Goal: Task Accomplishment & Management: Complete application form

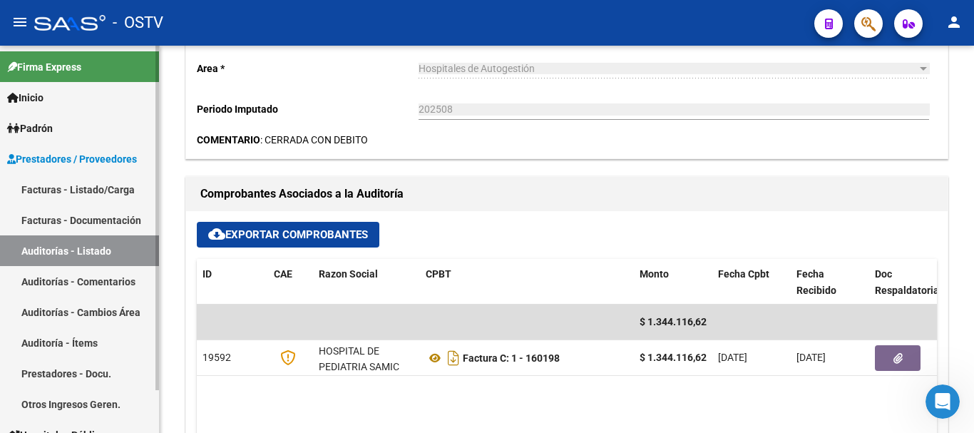
scroll to position [499, 0]
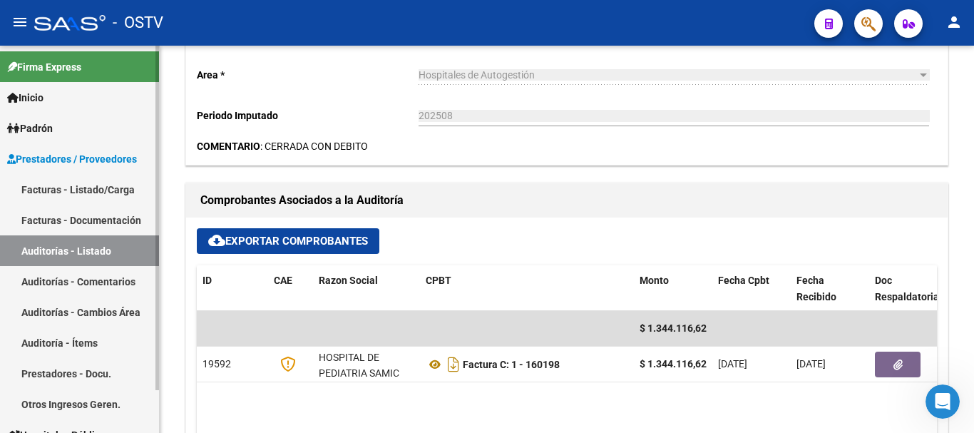
drag, startPoint x: 76, startPoint y: 250, endPoint x: 135, endPoint y: 239, distance: 59.5
click at [77, 249] on link "Auditorías - Listado" at bounding box center [79, 250] width 159 height 31
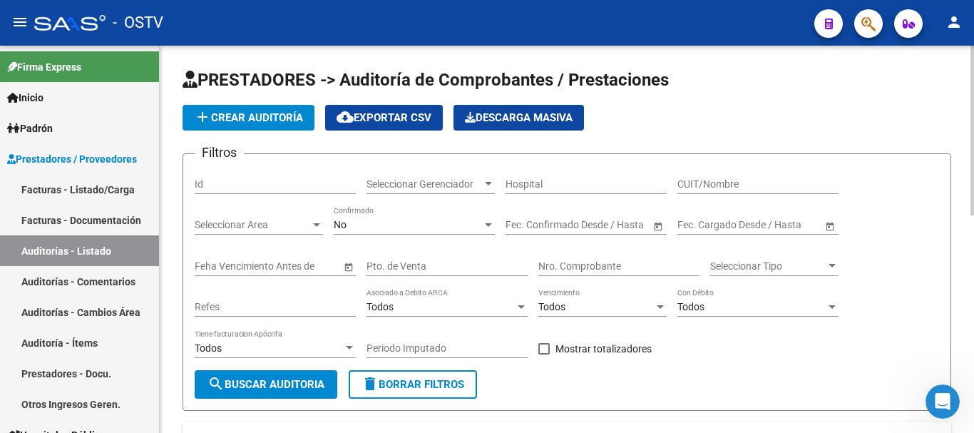
click at [276, 113] on span "add Crear Auditoría" at bounding box center [248, 117] width 109 height 13
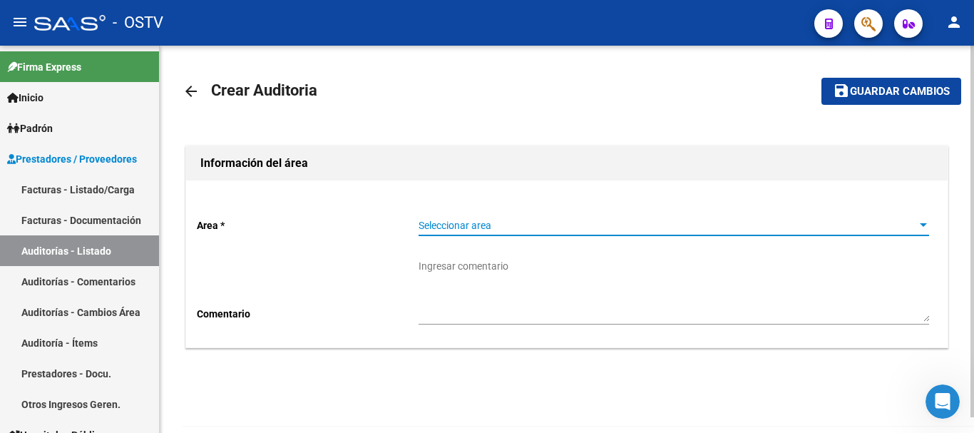
click at [502, 225] on span "Seleccionar area" at bounding box center [667, 226] width 498 height 12
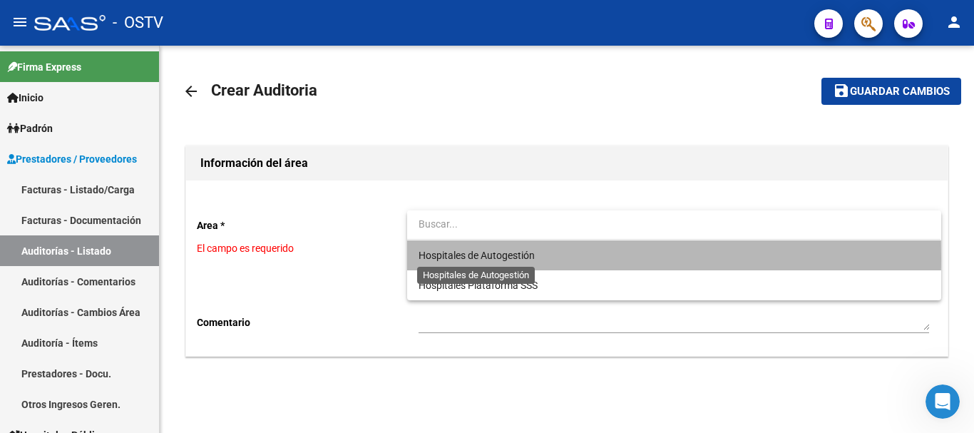
click at [495, 259] on span "Hospitales de Autogestión" at bounding box center [476, 254] width 116 height 11
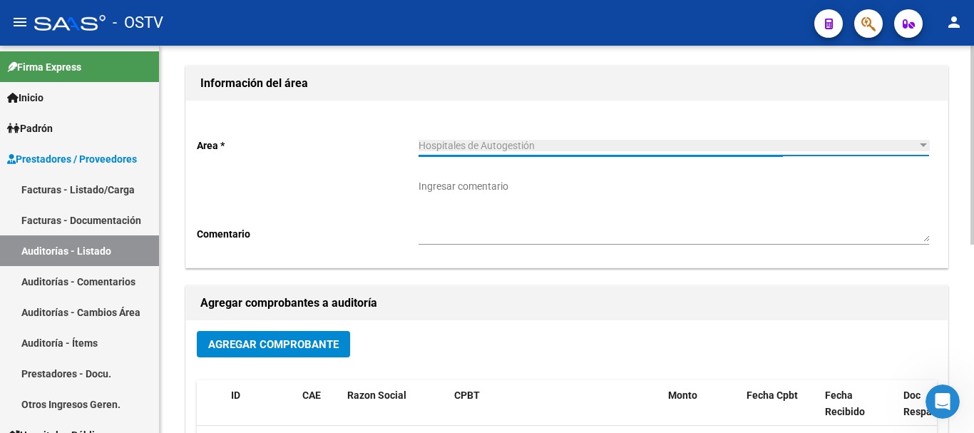
scroll to position [143, 0]
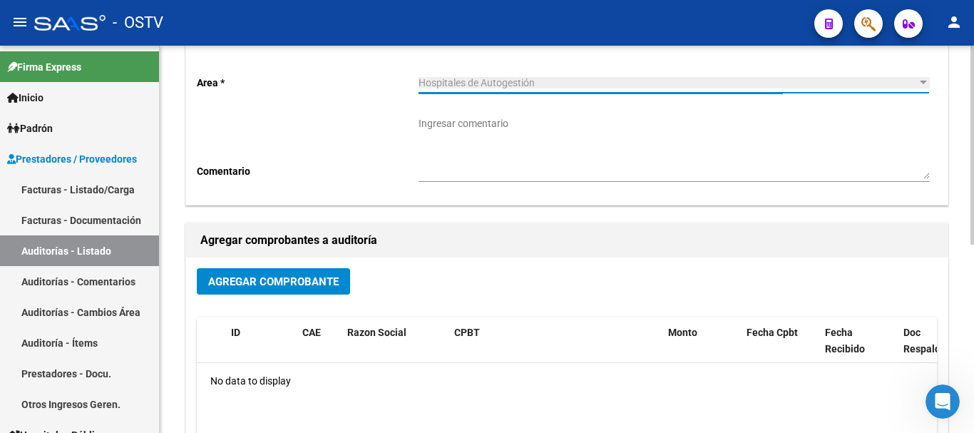
click at [282, 286] on span "Agregar Comprobante" at bounding box center [273, 281] width 130 height 13
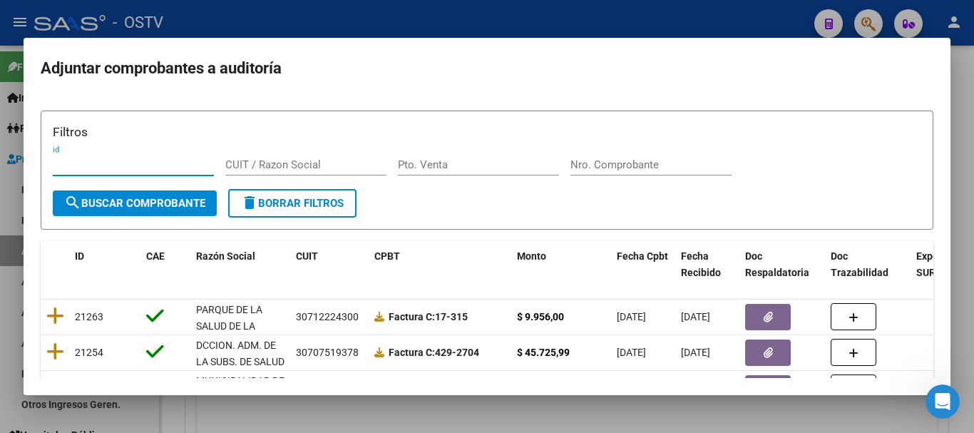
click at [607, 163] on input "Nro. Comprobante" at bounding box center [650, 164] width 161 height 13
paste input "2789"
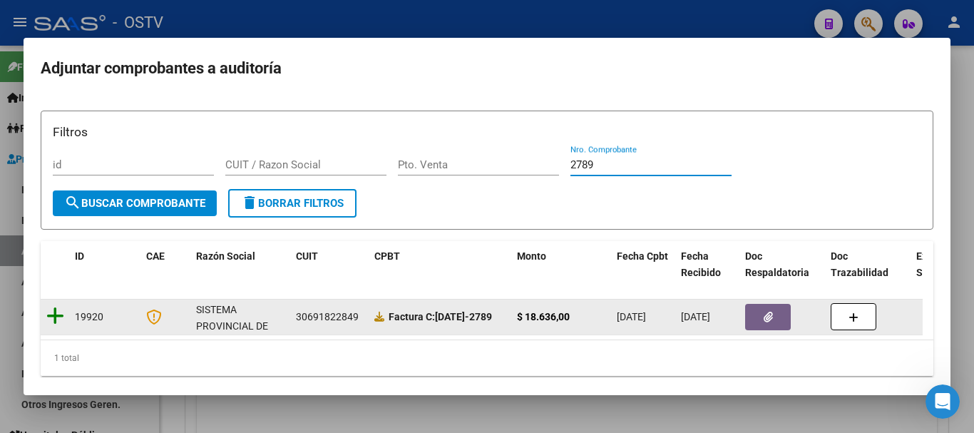
type input "2789"
click at [61, 317] on icon at bounding box center [55, 316] width 18 height 20
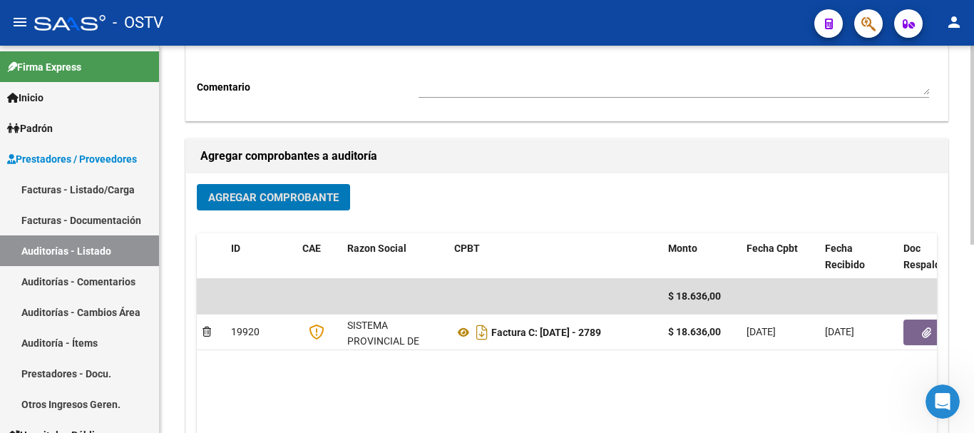
scroll to position [365, 0]
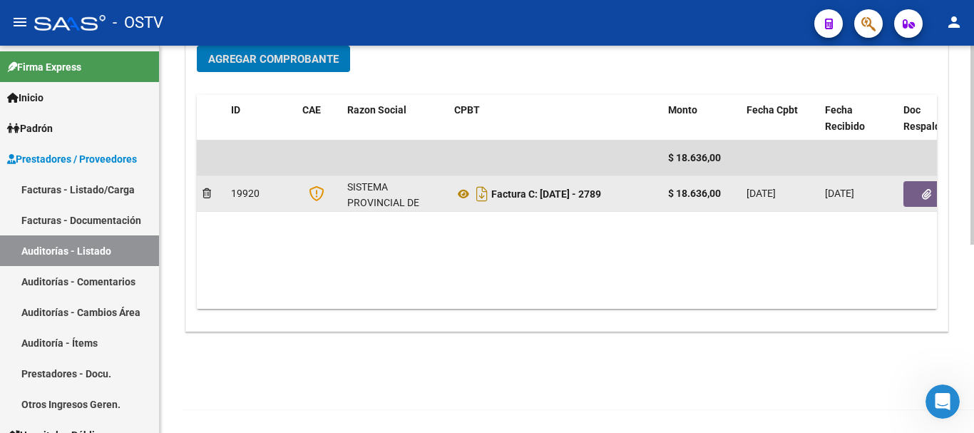
click at [916, 192] on button "button" at bounding box center [926, 194] width 46 height 26
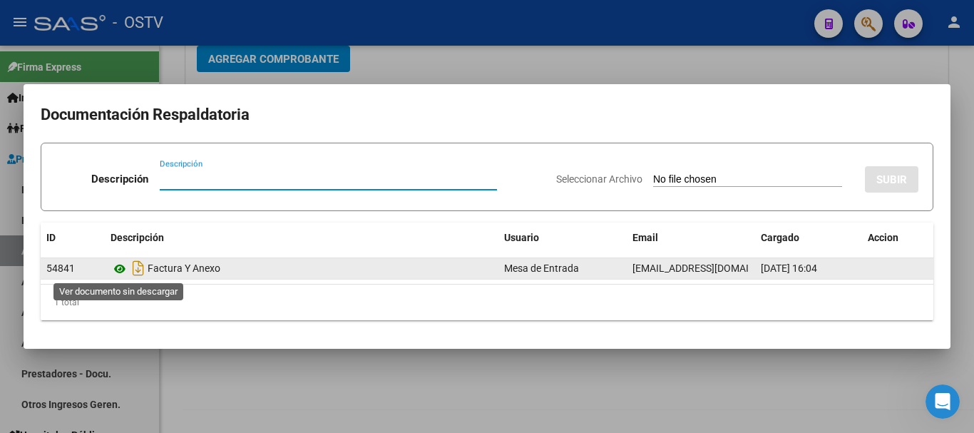
click at [124, 269] on icon at bounding box center [119, 268] width 19 height 17
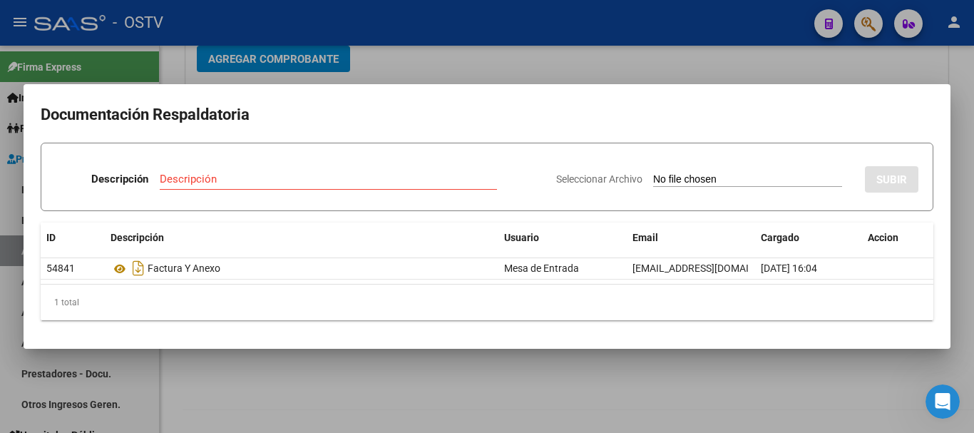
click at [453, 70] on div at bounding box center [487, 216] width 974 height 433
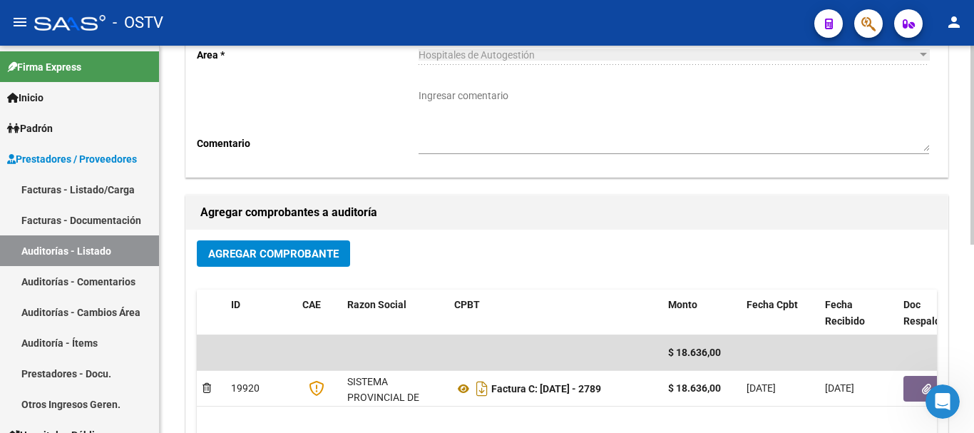
scroll to position [0, 0]
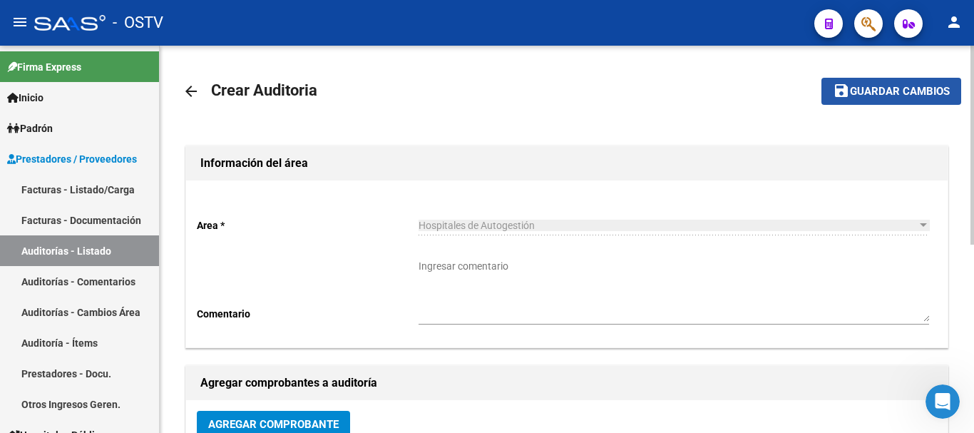
click at [918, 82] on button "save Guardar cambios" at bounding box center [891, 91] width 140 height 26
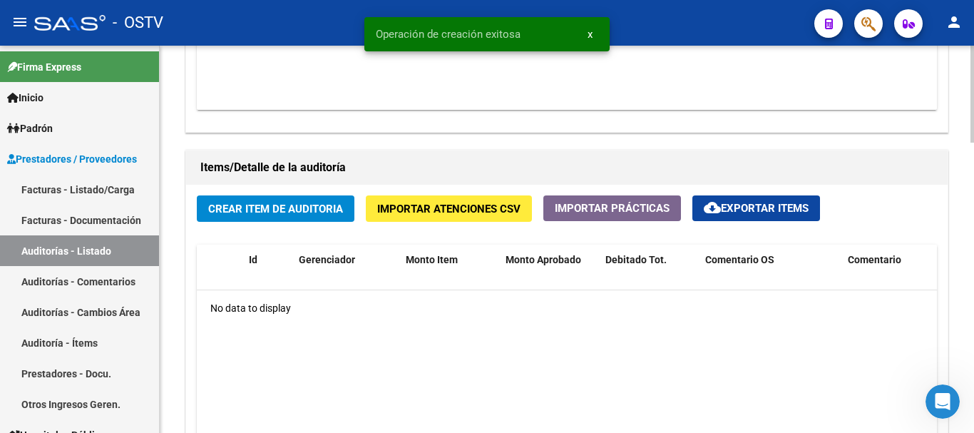
scroll to position [927, 0]
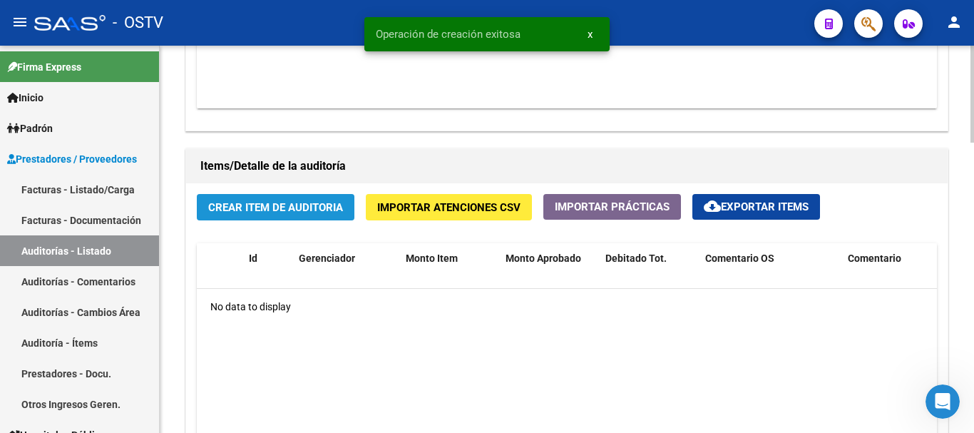
click at [311, 213] on button "Crear Item de Auditoria" at bounding box center [276, 207] width 158 height 26
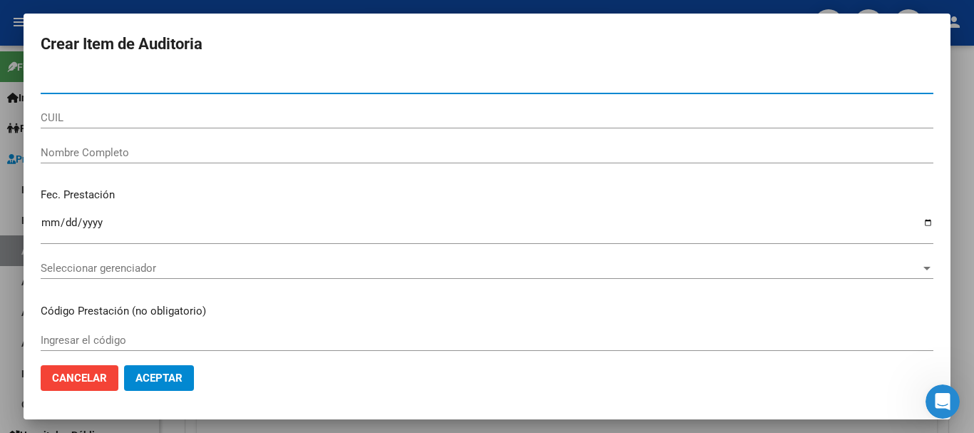
paste input "32349782"
type input "32349782"
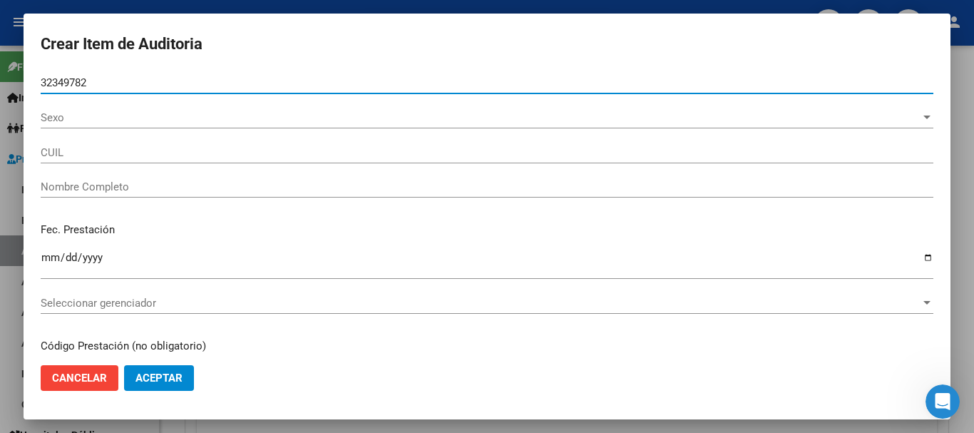
type input "20323497827"
type input "[PERSON_NAME]"
type input "32349782"
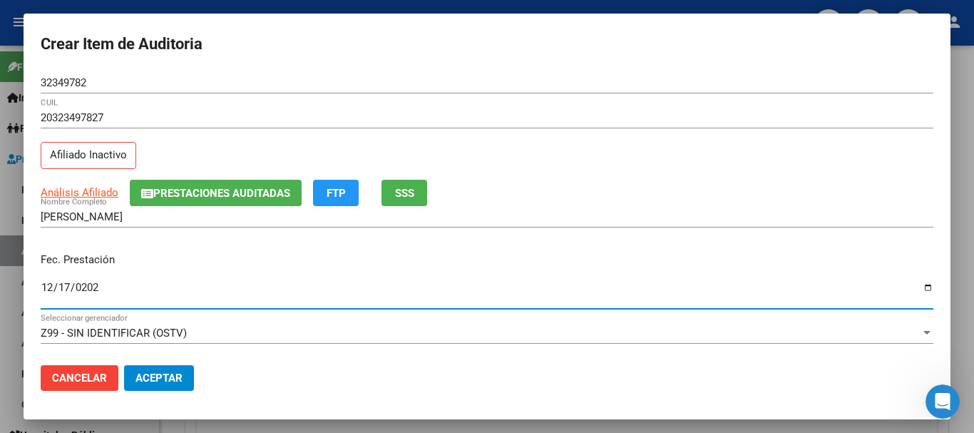
type input "[DATE]"
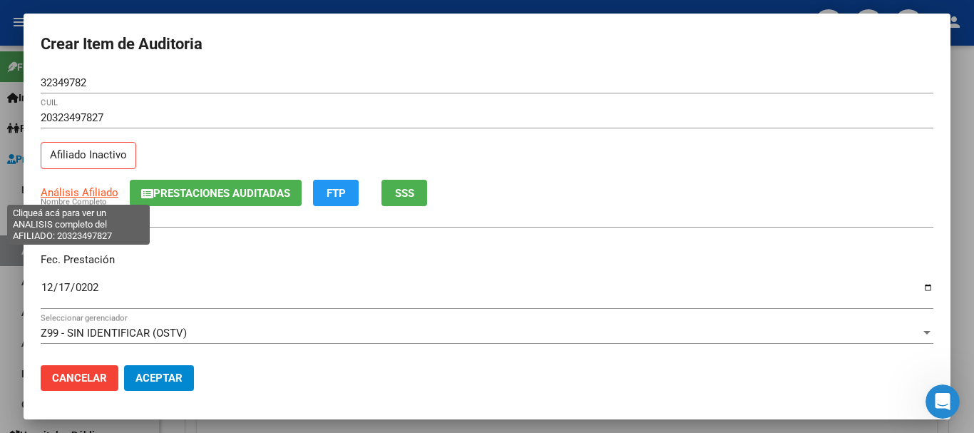
click at [99, 194] on span "Análisis Afiliado" at bounding box center [80, 192] width 78 height 13
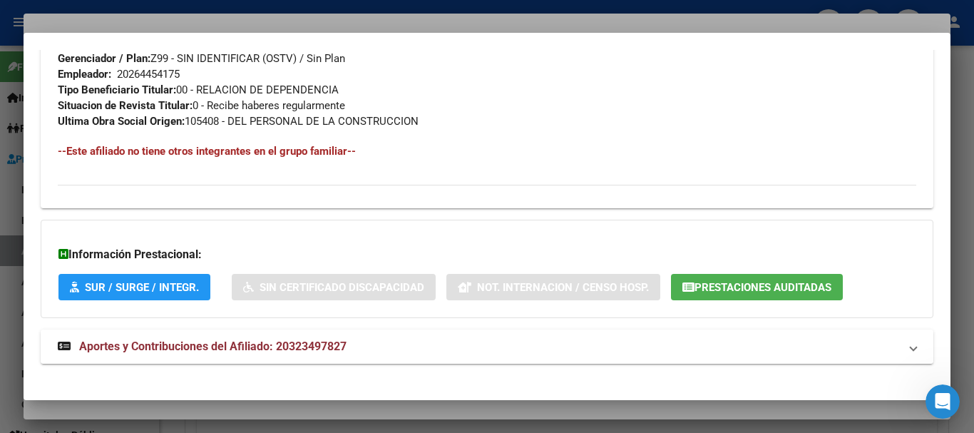
scroll to position [766, 0]
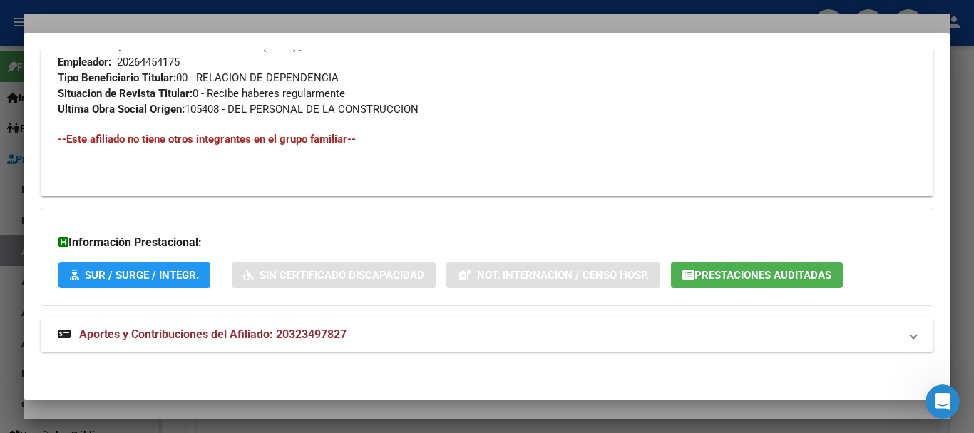
click at [326, 340] on span "Aportes y Contribuciones del Afiliado: 20323497827" at bounding box center [212, 334] width 267 height 14
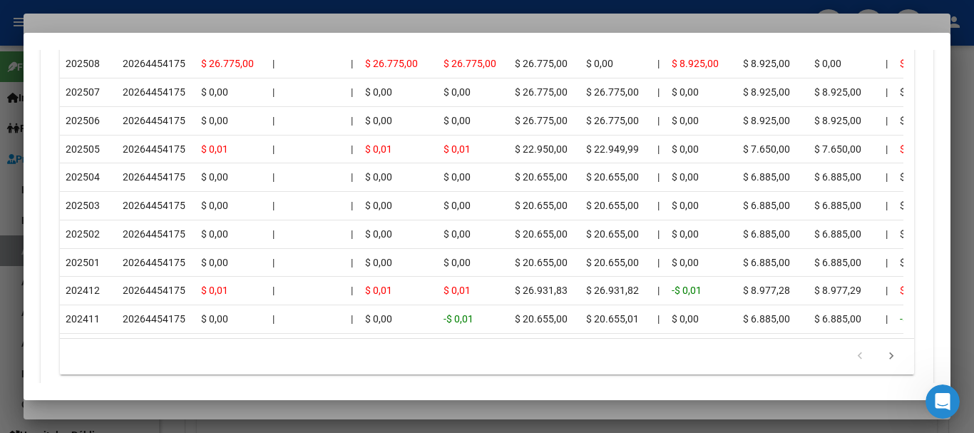
scroll to position [1432, 0]
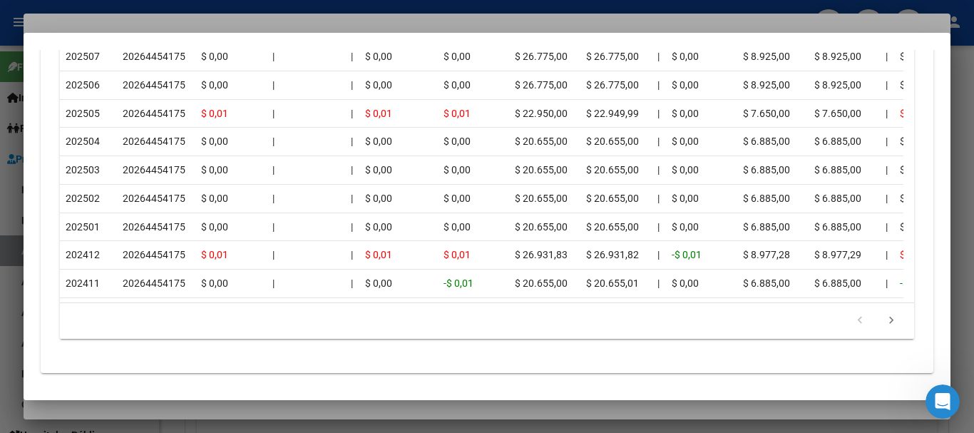
click at [209, 29] on div at bounding box center [487, 216] width 974 height 433
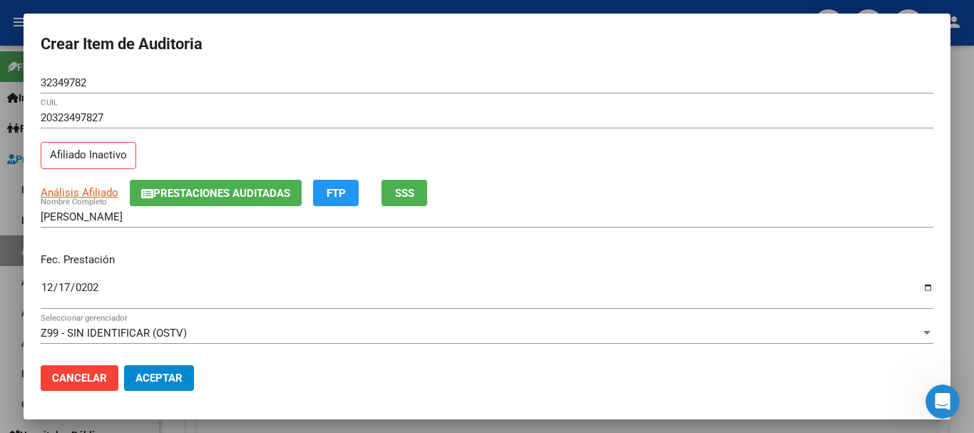
click at [621, 204] on div "Análisis Afiliado Prestaciones Auditadas FTP SSS" at bounding box center [487, 193] width 892 height 26
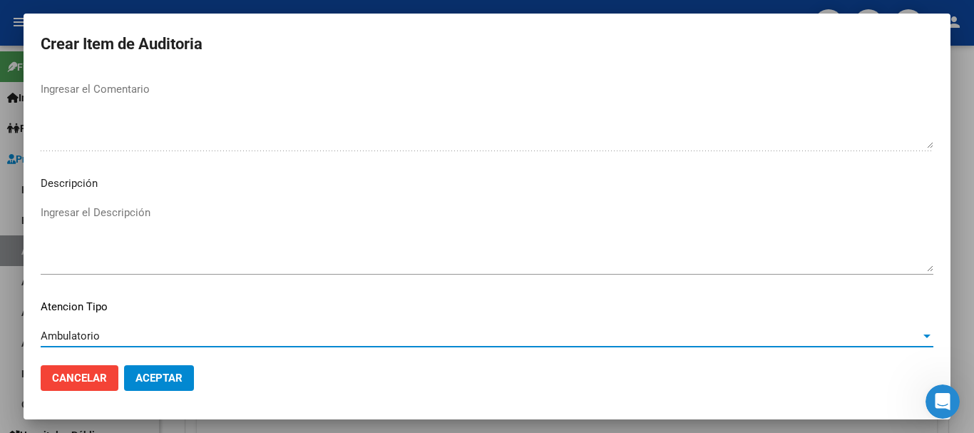
scroll to position [1002, 0]
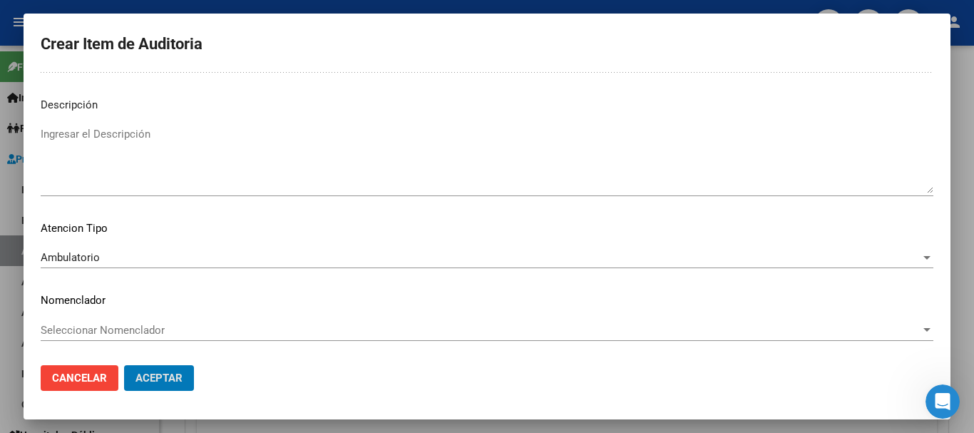
click at [124, 365] on button "Aceptar" at bounding box center [159, 378] width 70 height 26
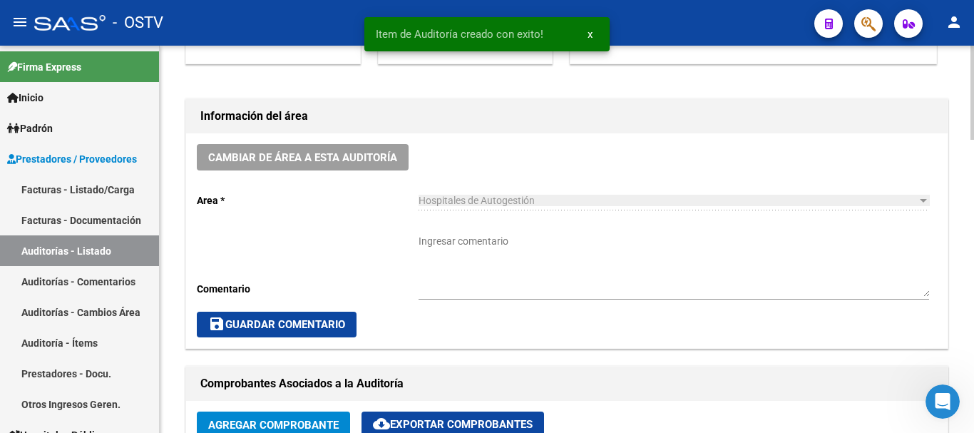
scroll to position [357, 0]
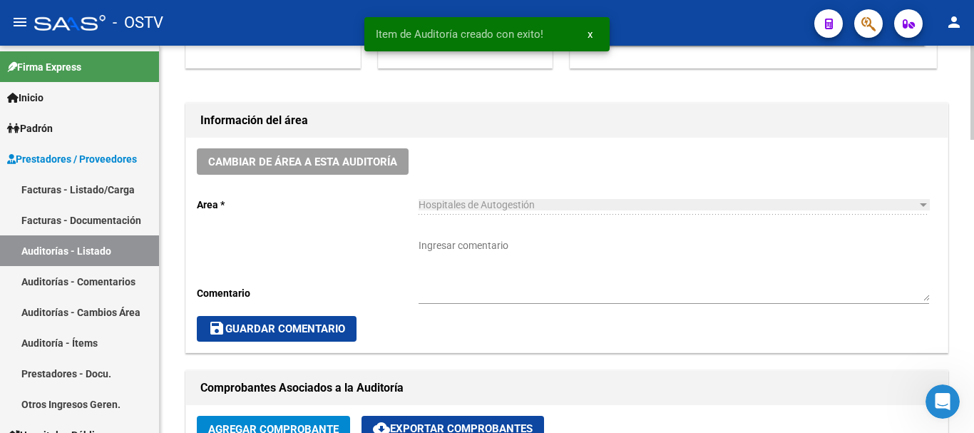
click at [502, 269] on textarea "Ingresar comentario" at bounding box center [673, 269] width 510 height 63
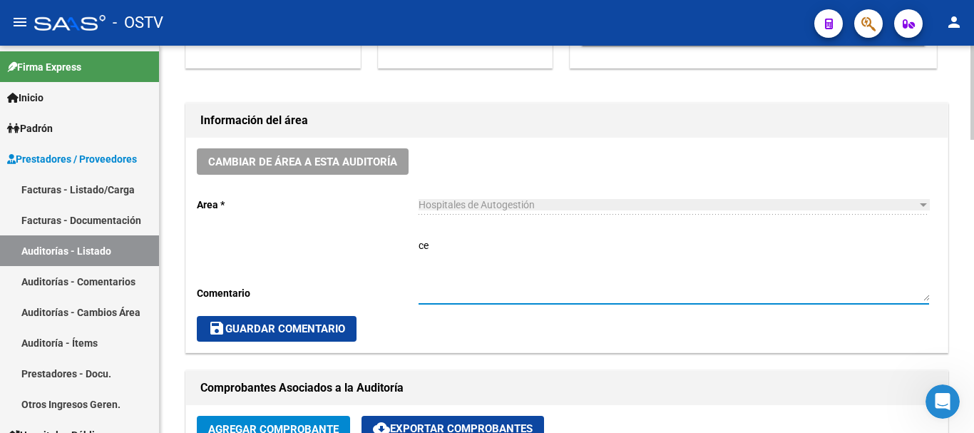
type textarea "c"
type textarea "CERRADA"
click at [283, 329] on span "save Guardar Comentario" at bounding box center [276, 328] width 137 height 13
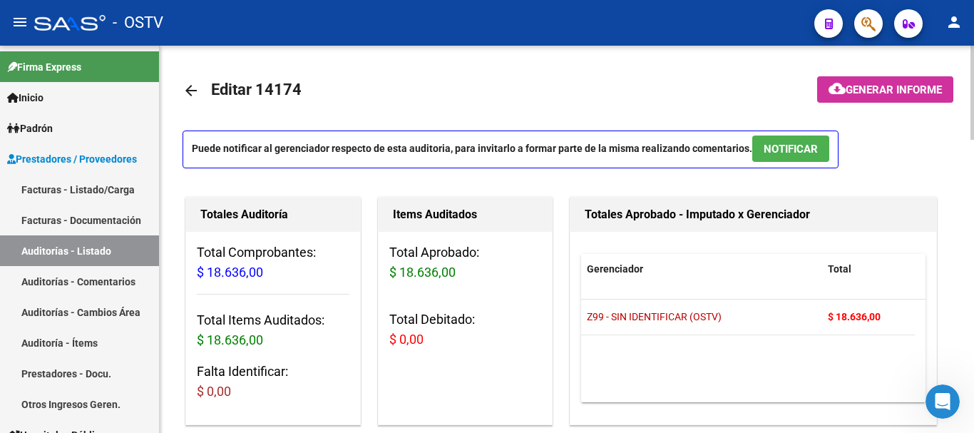
scroll to position [0, 0]
click at [193, 96] on mat-icon "arrow_back" at bounding box center [190, 91] width 17 height 17
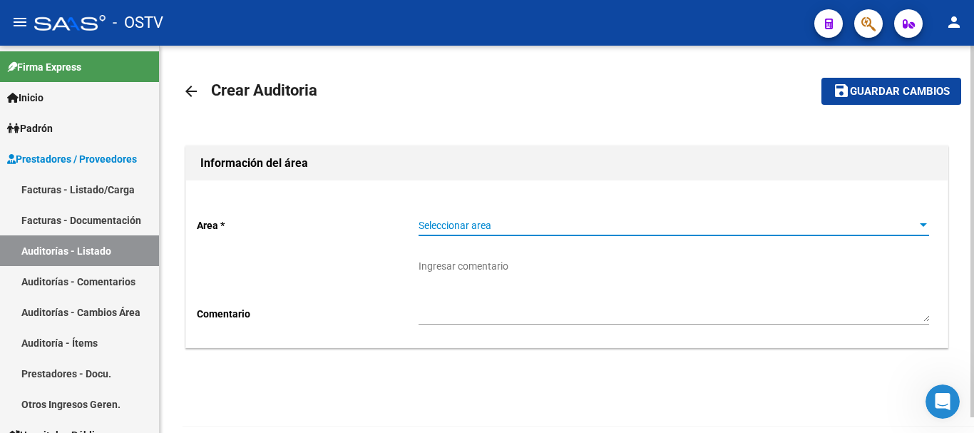
click at [530, 227] on span "Seleccionar area" at bounding box center [667, 226] width 498 height 12
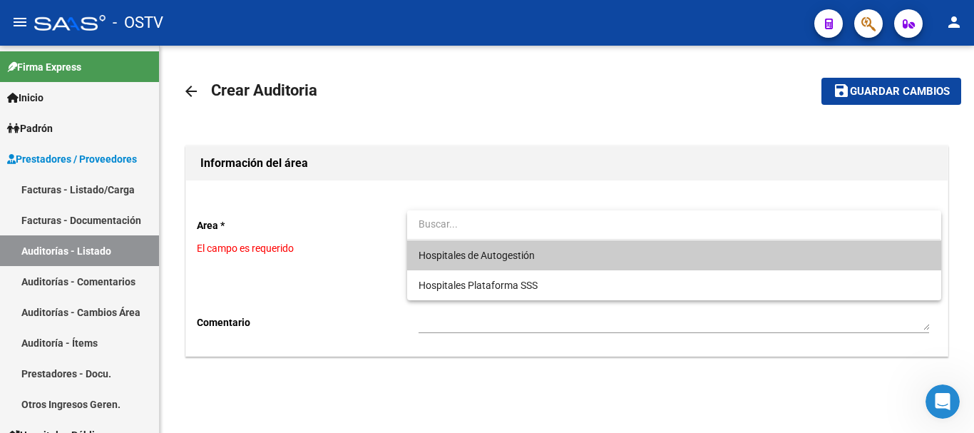
click at [501, 242] on span "Hospitales de Autogestión" at bounding box center [673, 255] width 510 height 30
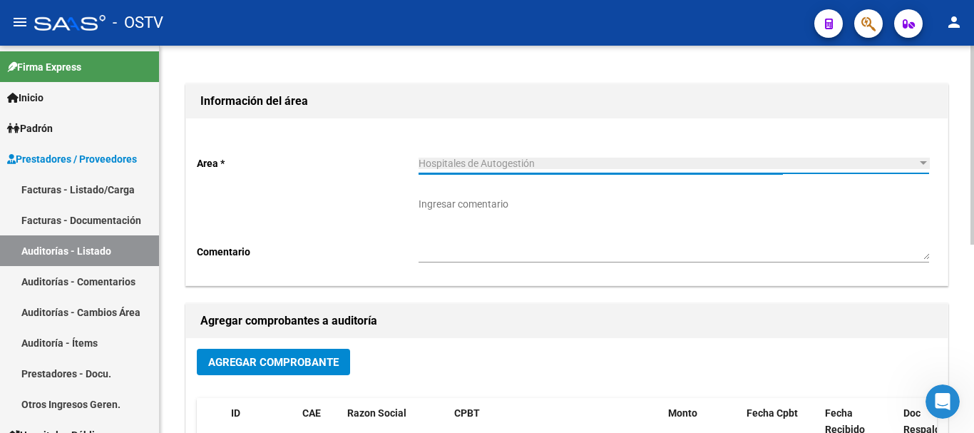
scroll to position [143, 0]
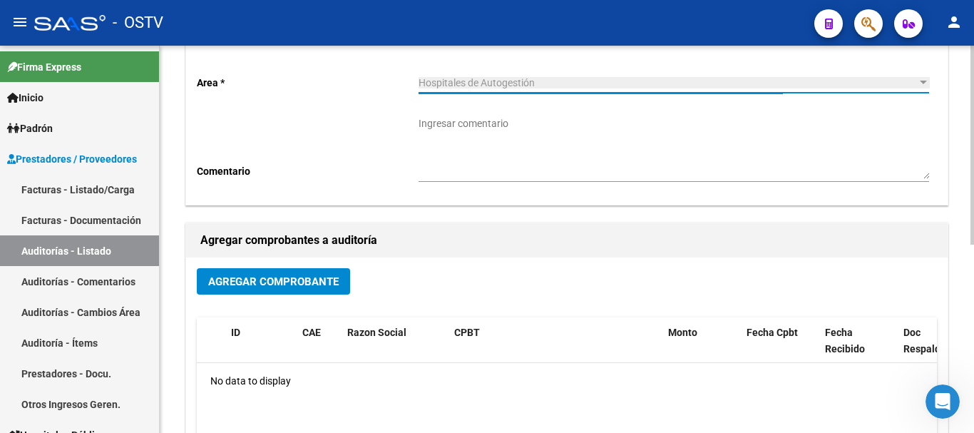
click at [329, 282] on span "Agregar Comprobante" at bounding box center [273, 281] width 130 height 13
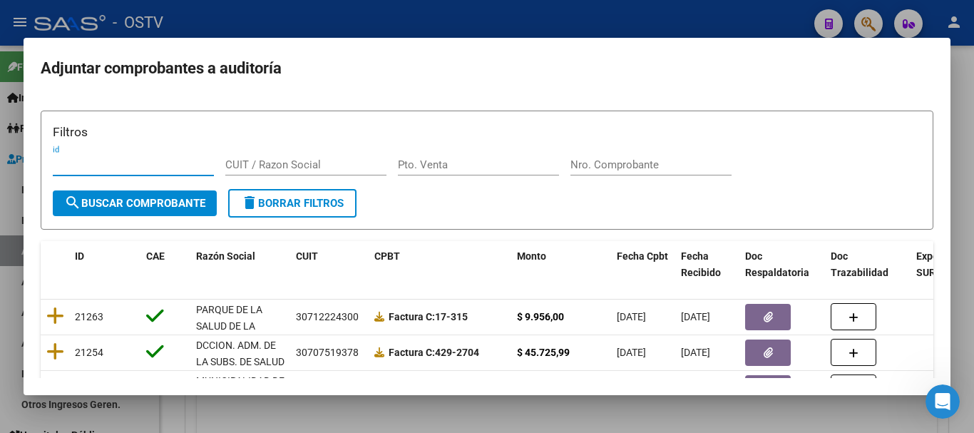
click at [640, 165] on input "Nro. Comprobante" at bounding box center [650, 164] width 161 height 13
paste input "8924"
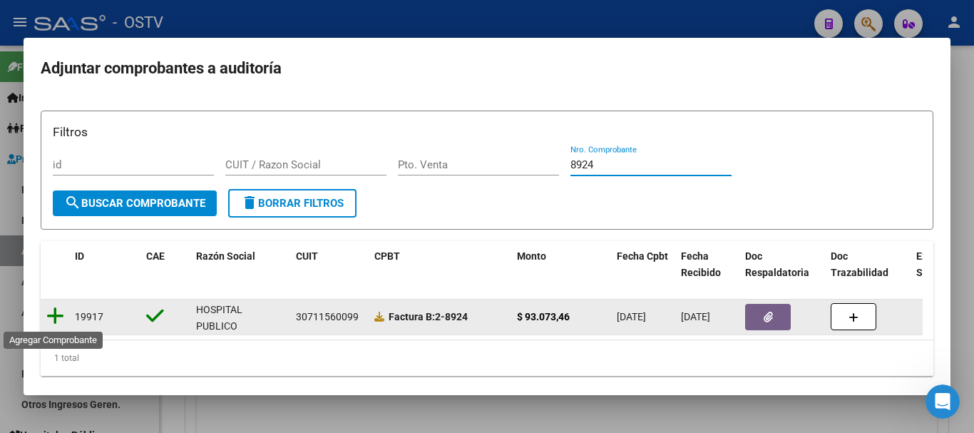
type input "8924"
click at [52, 319] on icon at bounding box center [55, 316] width 18 height 20
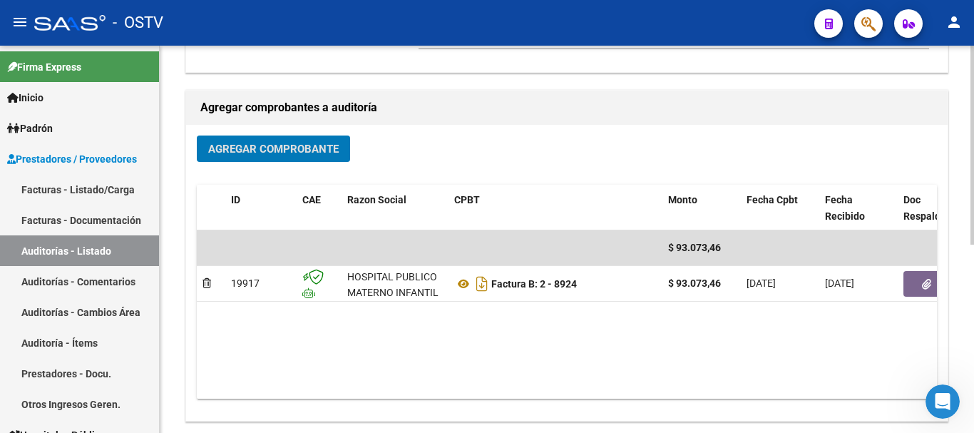
scroll to position [285, 0]
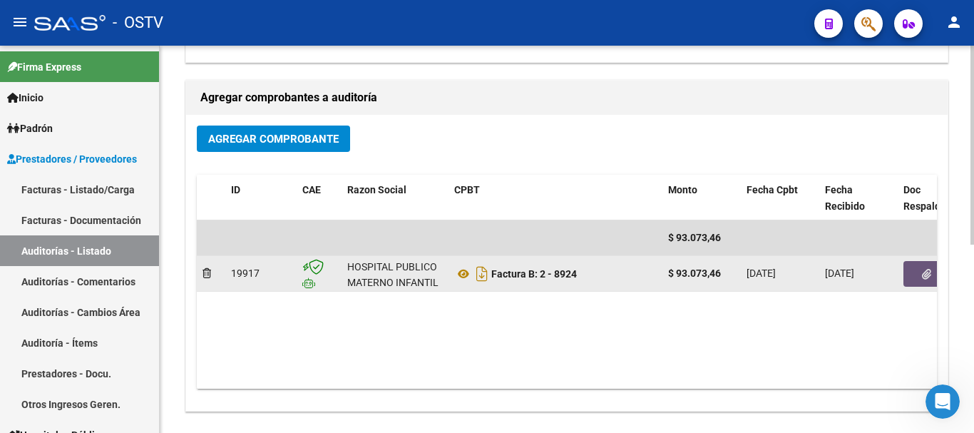
click at [917, 267] on button "button" at bounding box center [926, 274] width 46 height 26
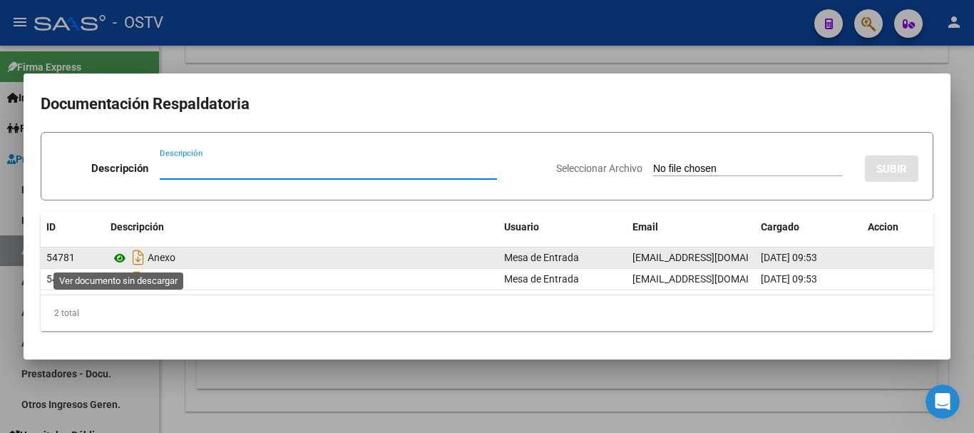
click at [124, 261] on icon at bounding box center [119, 257] width 19 height 17
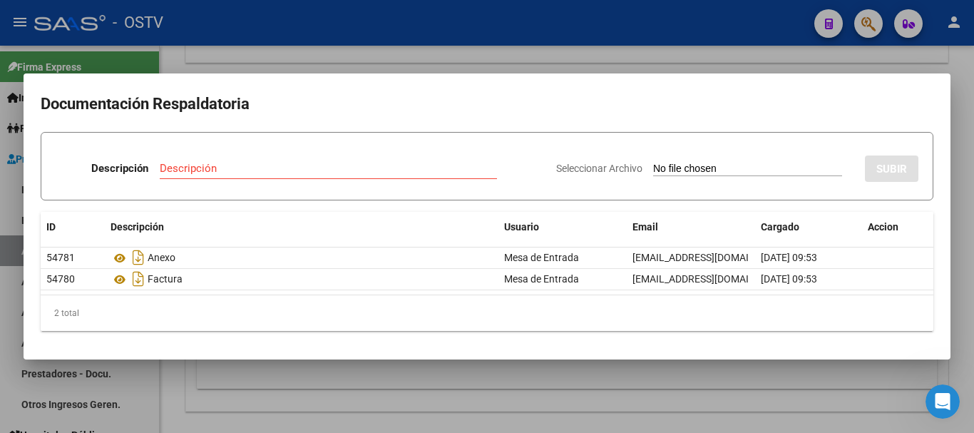
click at [500, 54] on div at bounding box center [487, 216] width 974 height 433
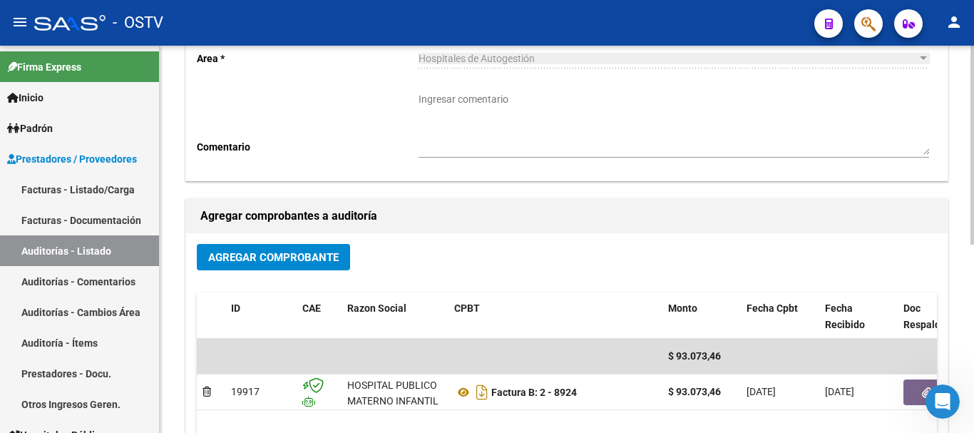
scroll to position [0, 0]
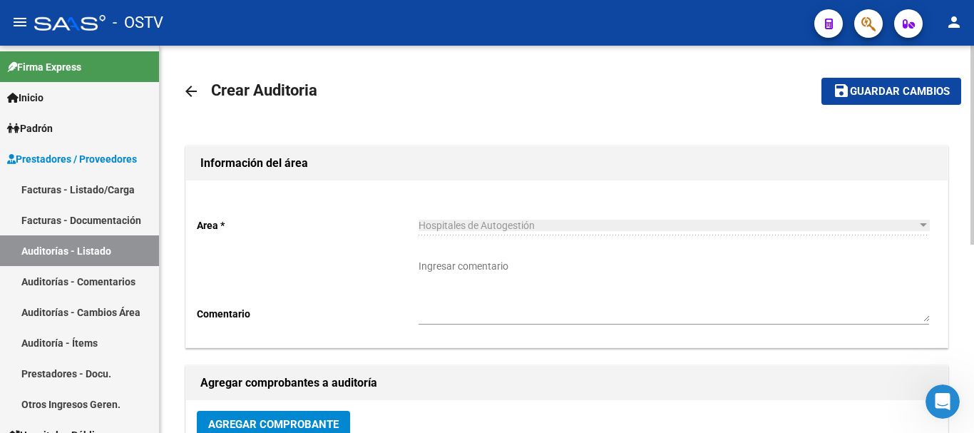
click at [890, 88] on span "Guardar cambios" at bounding box center [900, 92] width 100 height 13
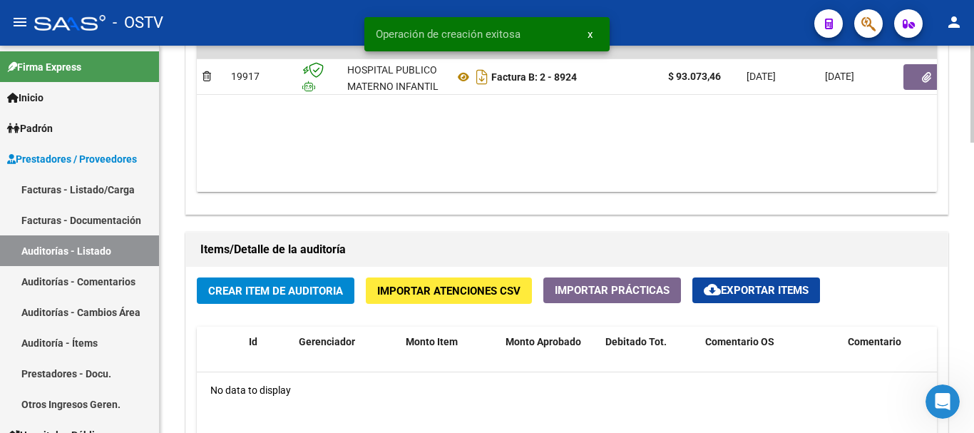
scroll to position [927, 0]
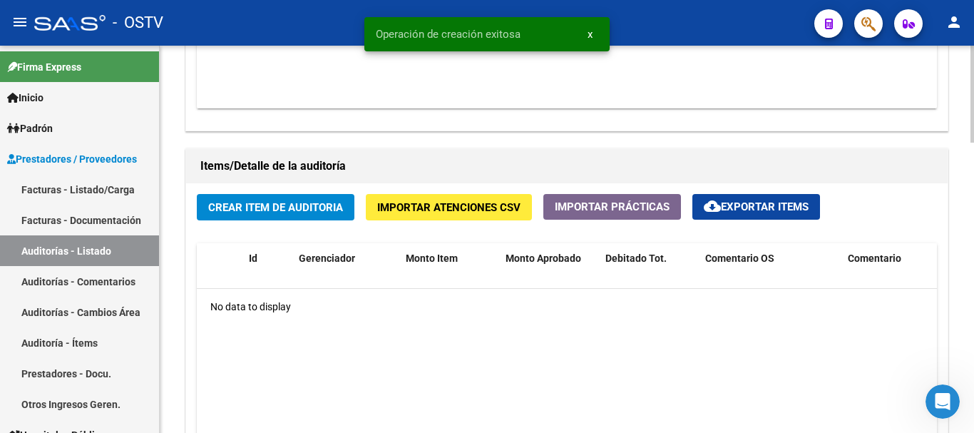
click at [282, 207] on span "Crear Item de Auditoria" at bounding box center [275, 207] width 135 height 13
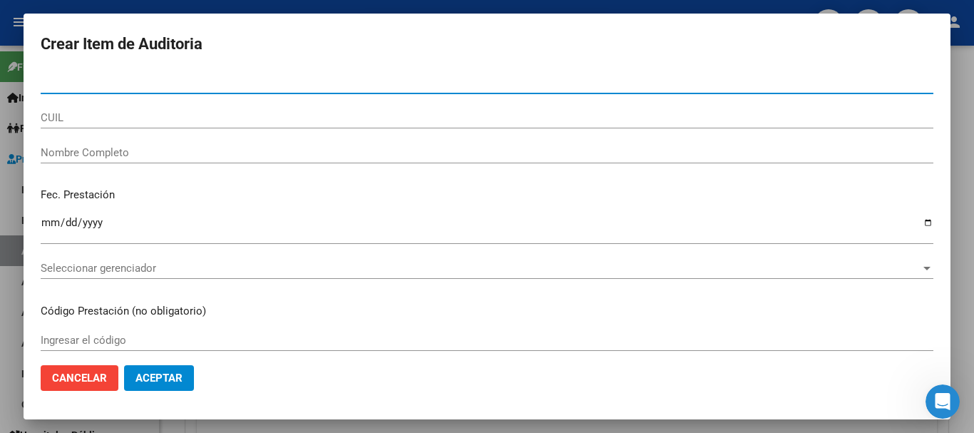
paste input "30221137"
type input "30221137"
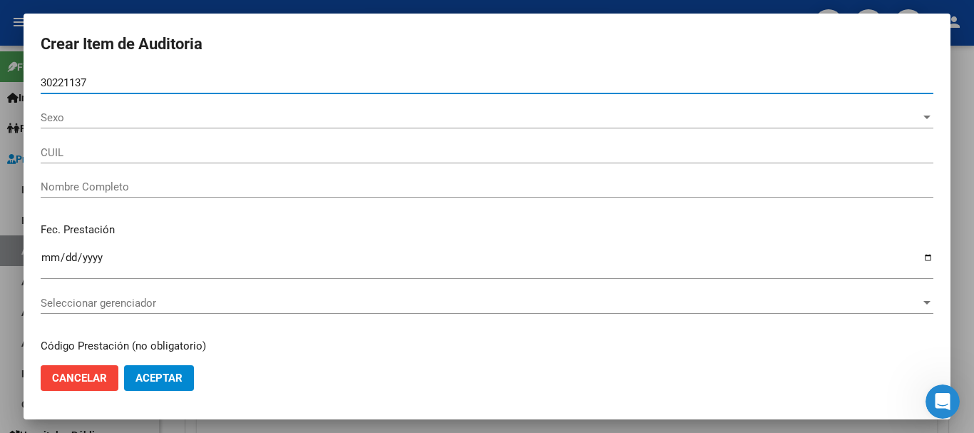
type input "27302211375"
type input "[PERSON_NAME] [PERSON_NAME]"
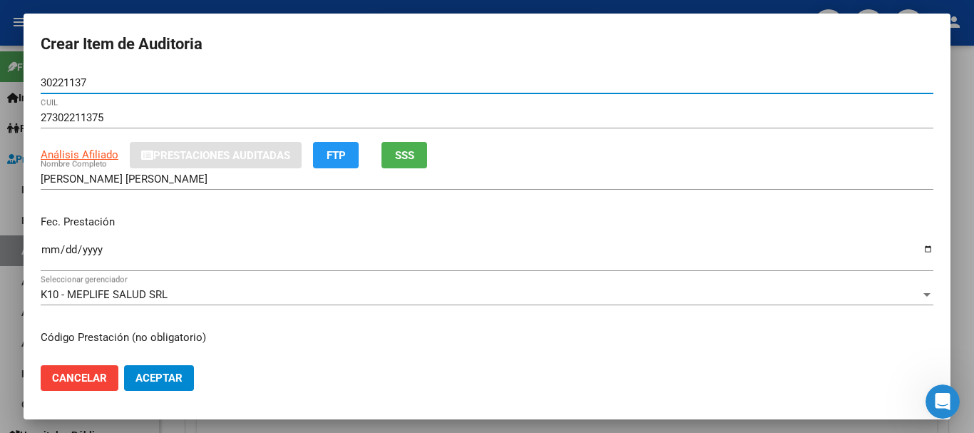
type input "30221137"
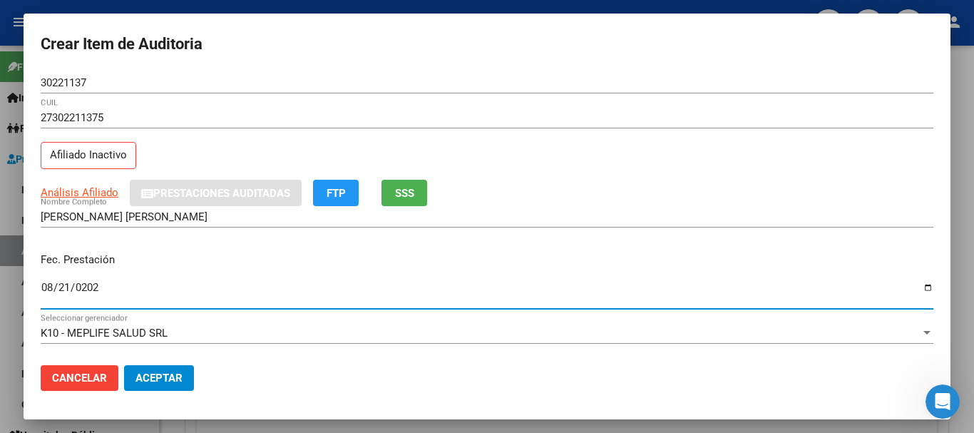
type input "[DATE]"
click at [80, 197] on span "Análisis Afiliado" at bounding box center [80, 192] width 78 height 13
type textarea "27302211375"
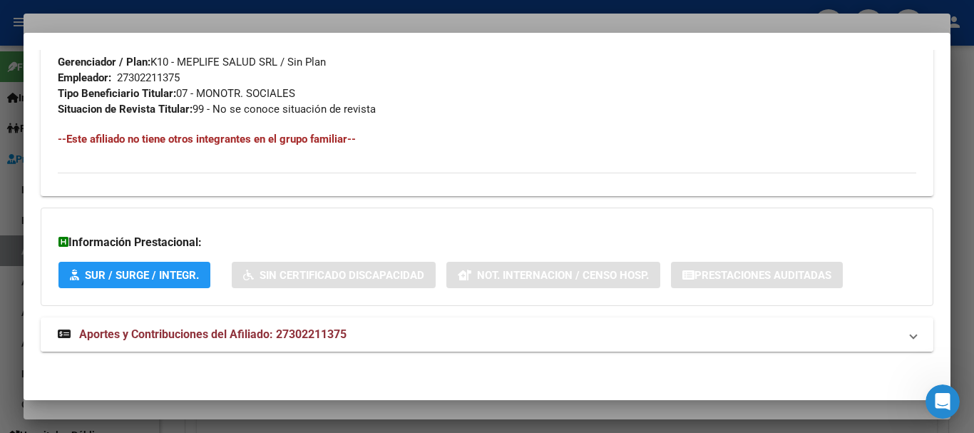
click at [332, 345] on mat-expansion-panel-header "Aportes y Contribuciones del Afiliado: 27302211375" at bounding box center [487, 334] width 892 height 34
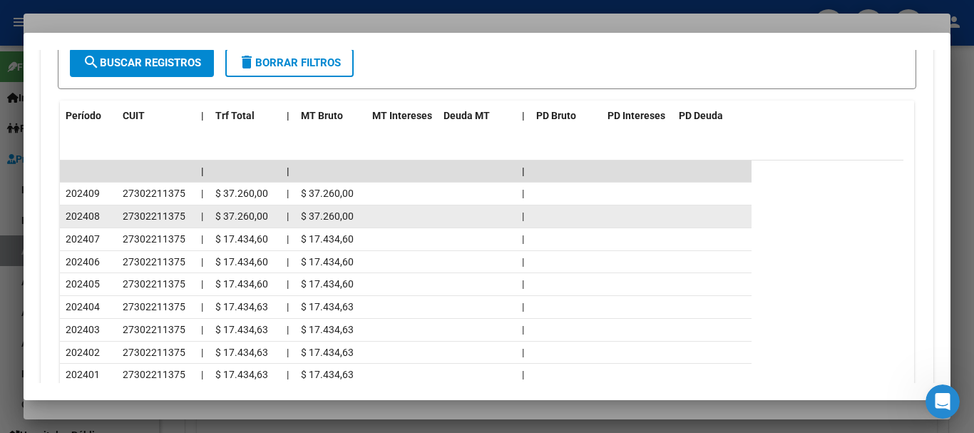
scroll to position [1391, 0]
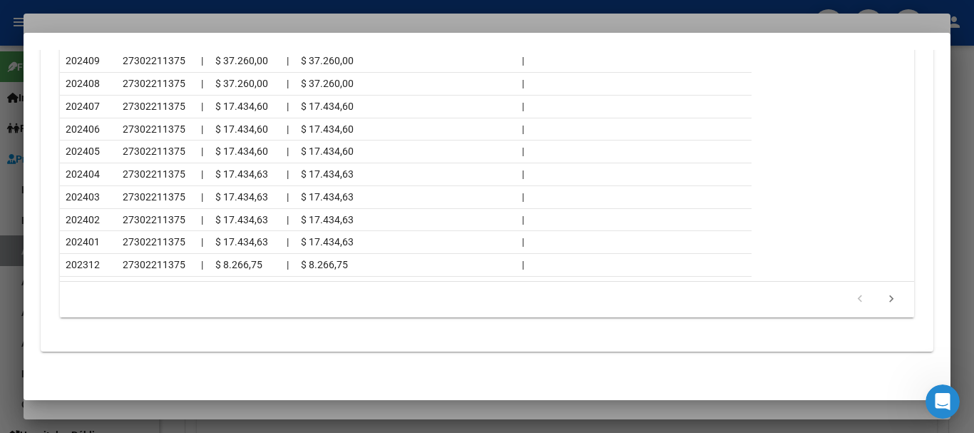
click at [144, 31] on div at bounding box center [487, 216] width 974 height 433
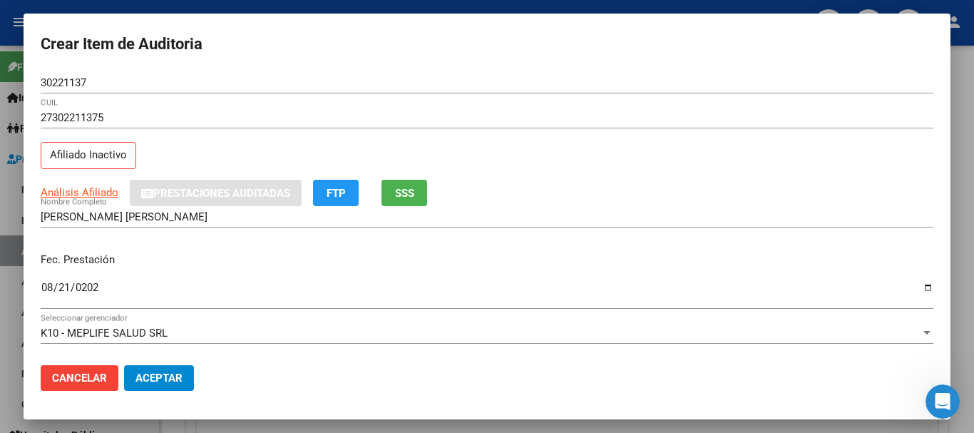
click at [552, 88] on input "30221137" at bounding box center [487, 82] width 892 height 13
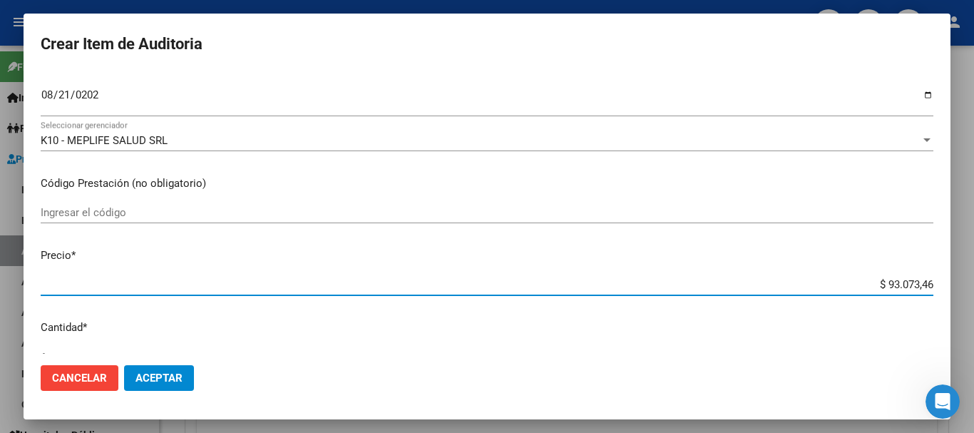
type input "$ 0,08"
type input "$ 0,83"
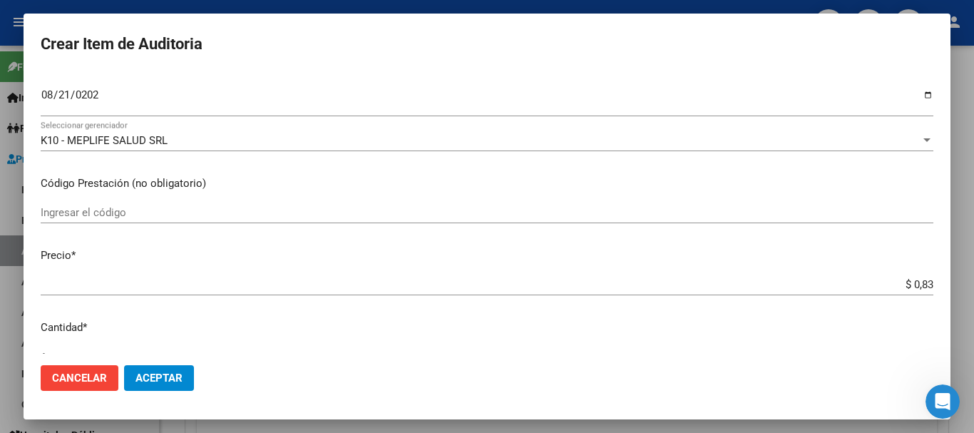
type input "$ 8,36"
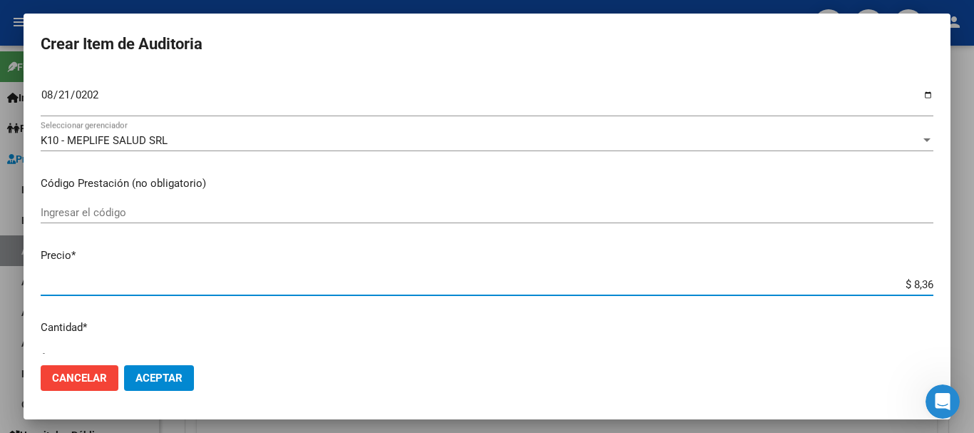
type input "$ 83,62"
type input "$ 836,22"
type input "$ 8.362,28"
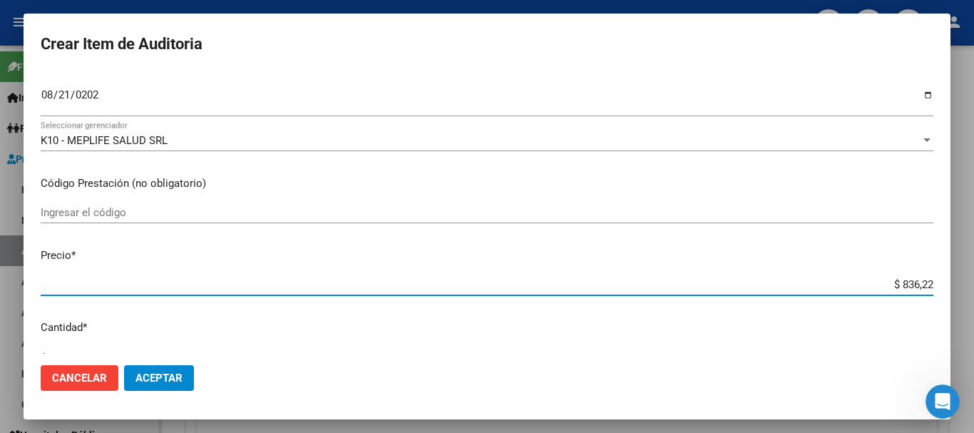
type input "$ 8.362,28"
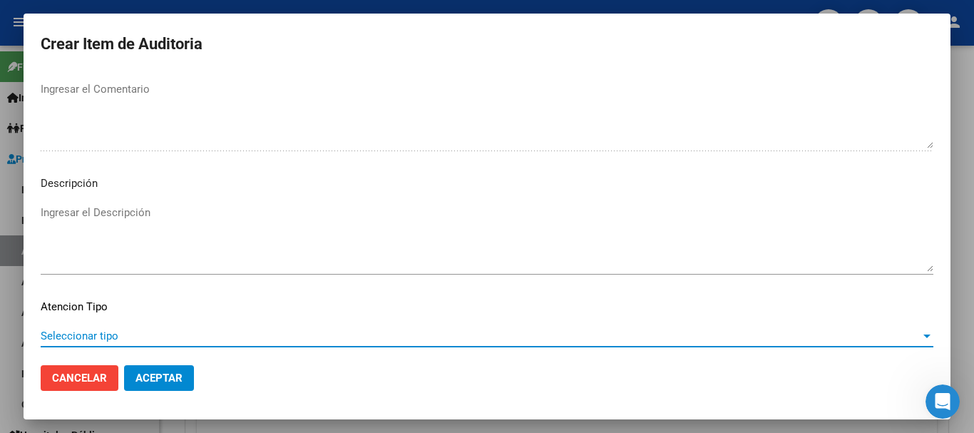
scroll to position [1002, 0]
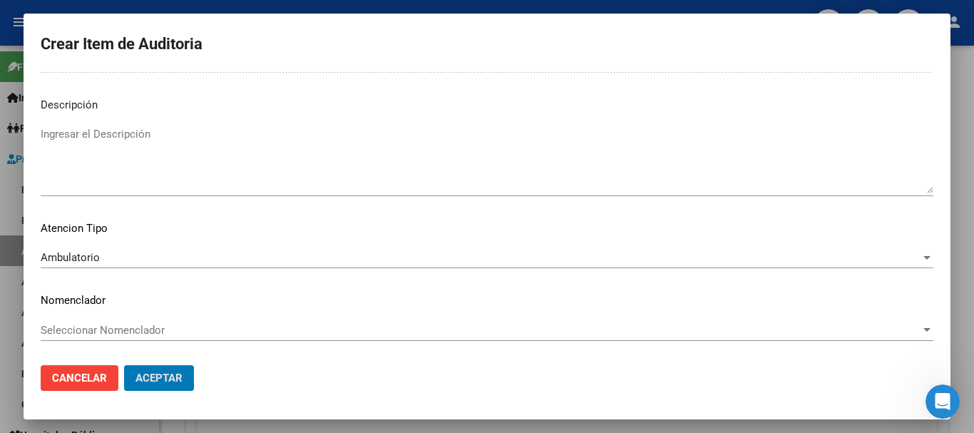
click at [124, 365] on button "Aceptar" at bounding box center [159, 378] width 70 height 26
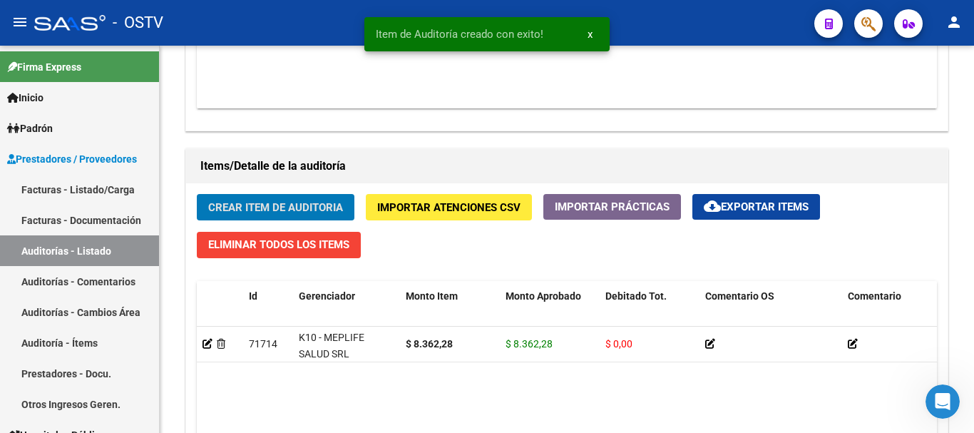
click at [197, 194] on button "Crear Item de Auditoria" at bounding box center [276, 207] width 158 height 26
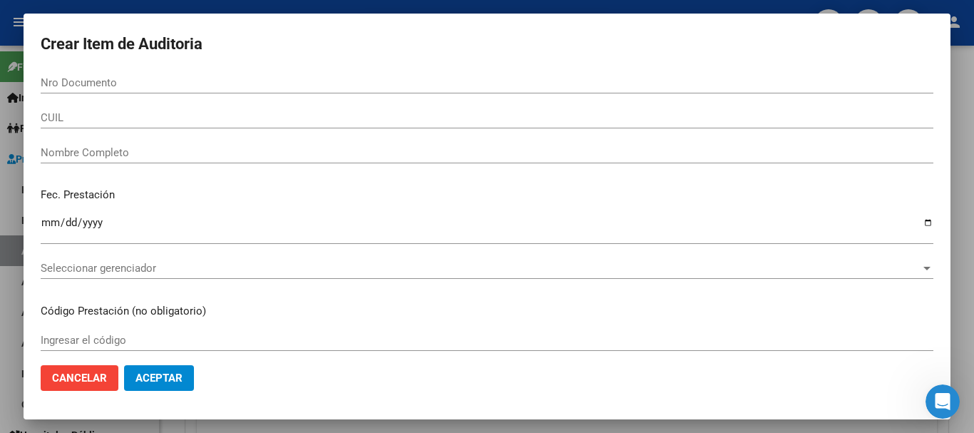
scroll to position [927, 0]
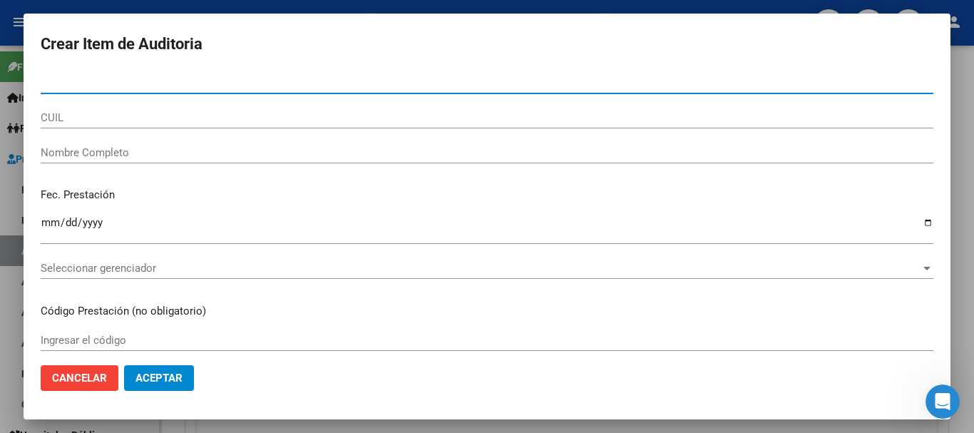
paste input "28235108"
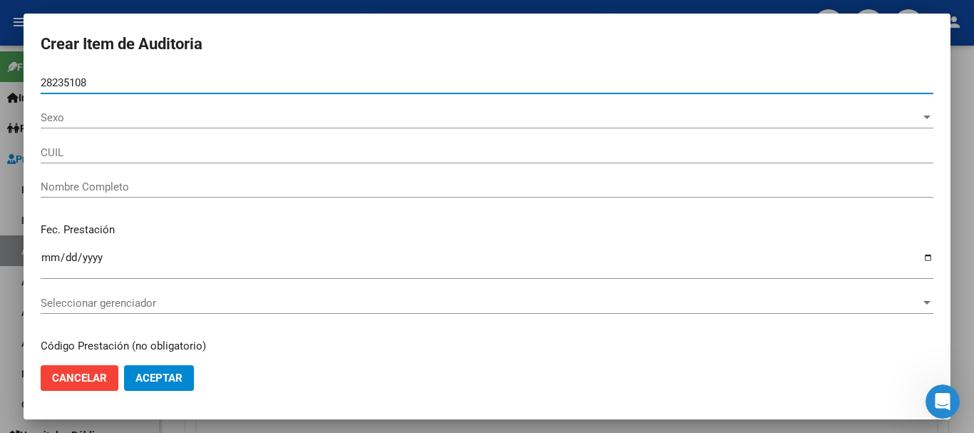
type input "28235108"
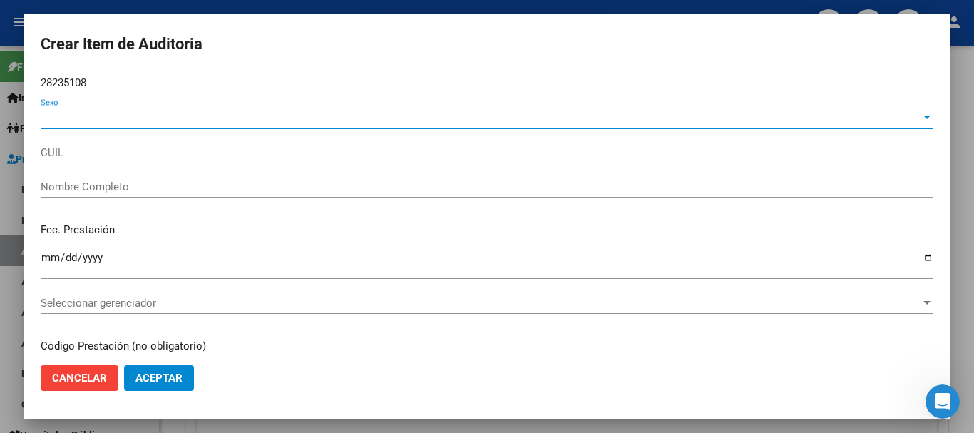
type input "27282351086"
type input "[PERSON_NAME]"
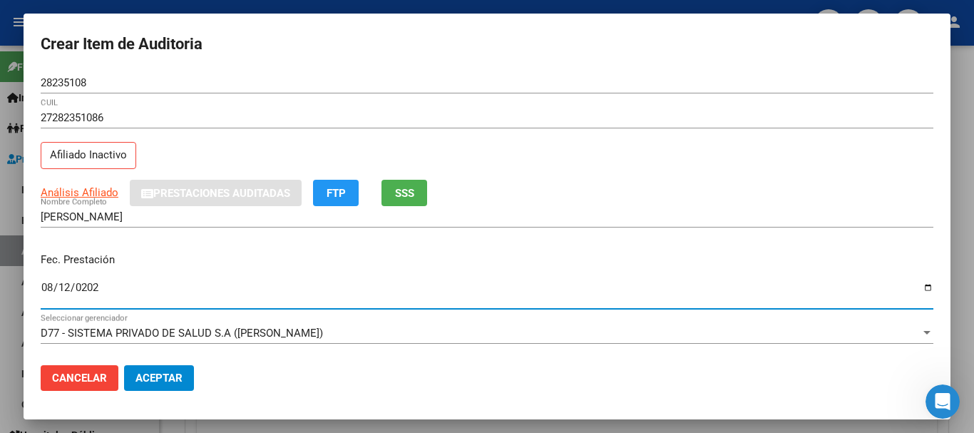
type input "[DATE]"
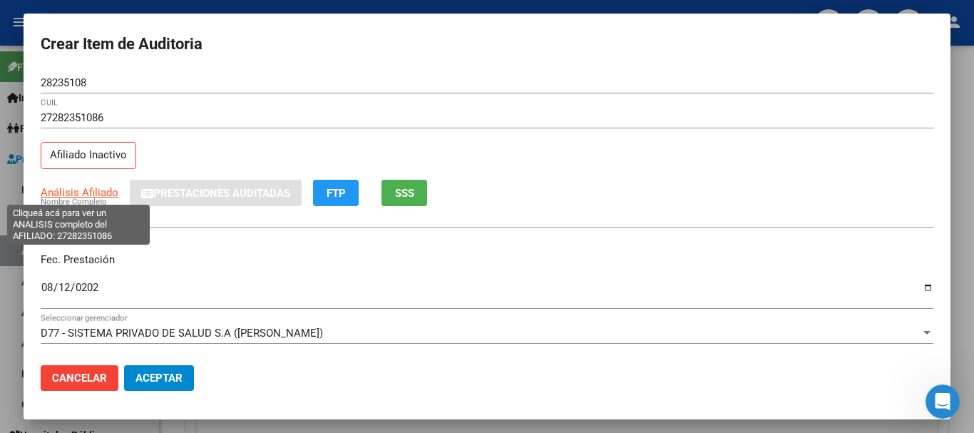
click at [109, 194] on span "Análisis Afiliado" at bounding box center [80, 192] width 78 height 13
type textarea "27282351086"
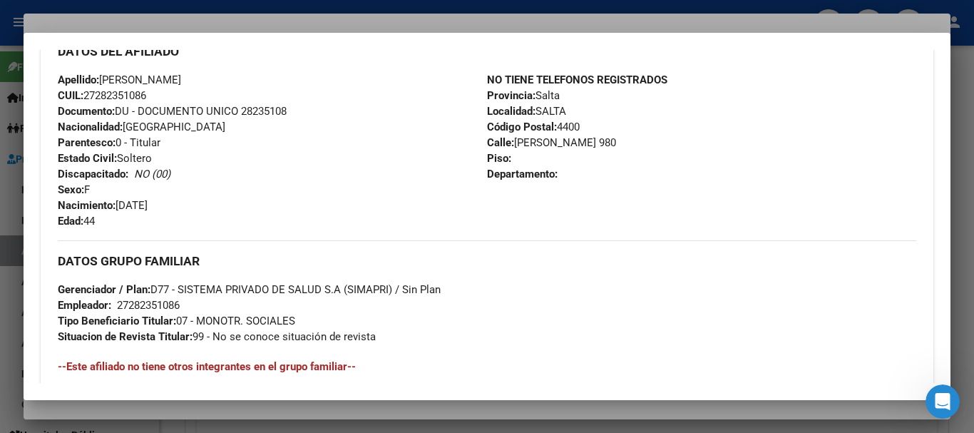
scroll to position [751, 0]
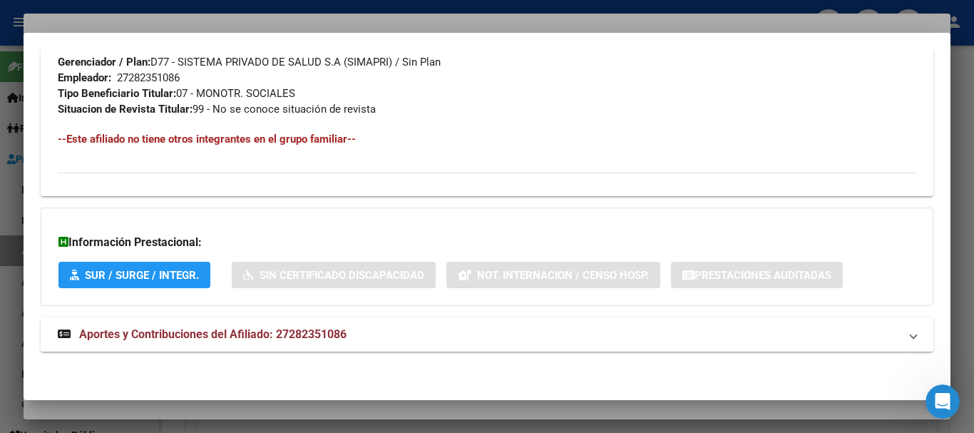
click at [324, 336] on span "Aportes y Contribuciones del Afiliado: 27282351086" at bounding box center [212, 334] width 267 height 14
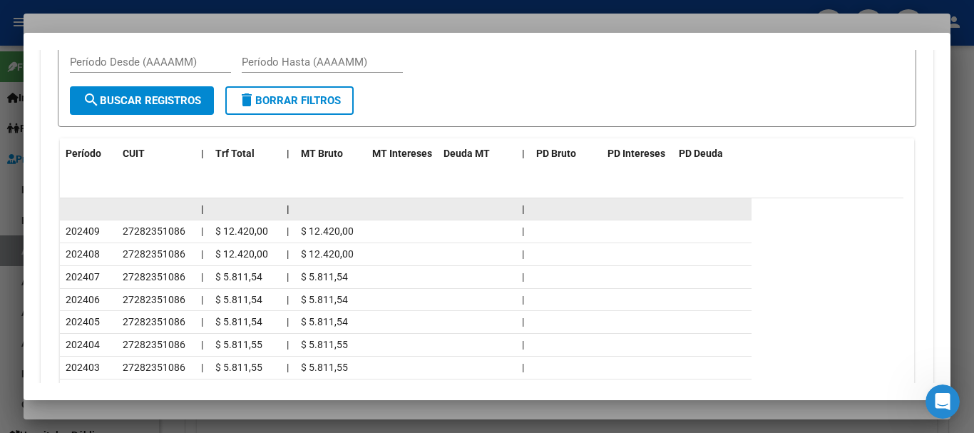
scroll to position [1262, 0]
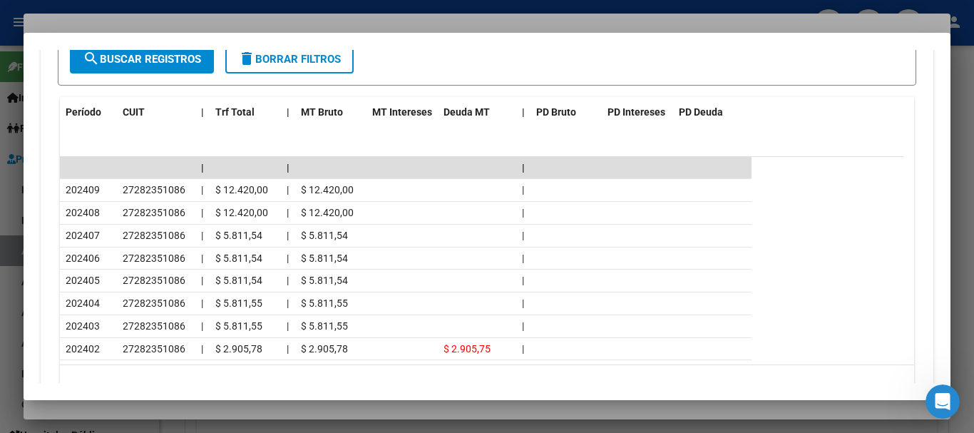
click at [160, 19] on div at bounding box center [487, 216] width 974 height 433
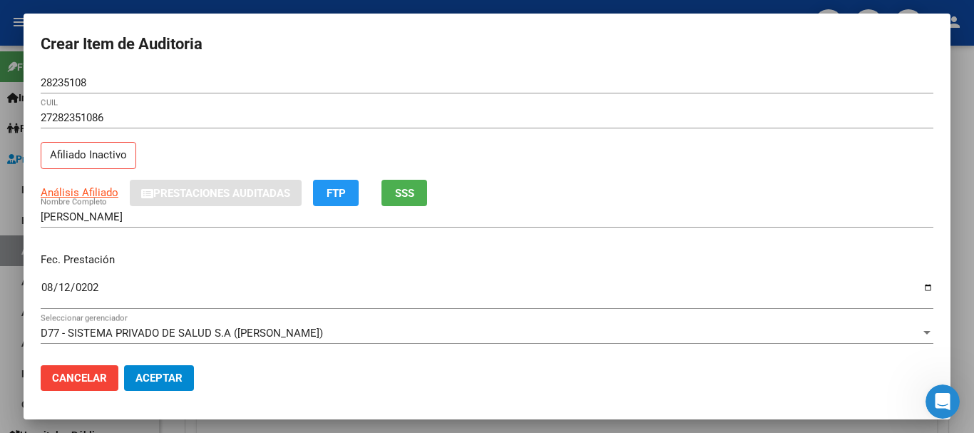
click at [686, 163] on div "27282351086 CUIL Afiliado Inactivo" at bounding box center [487, 143] width 892 height 73
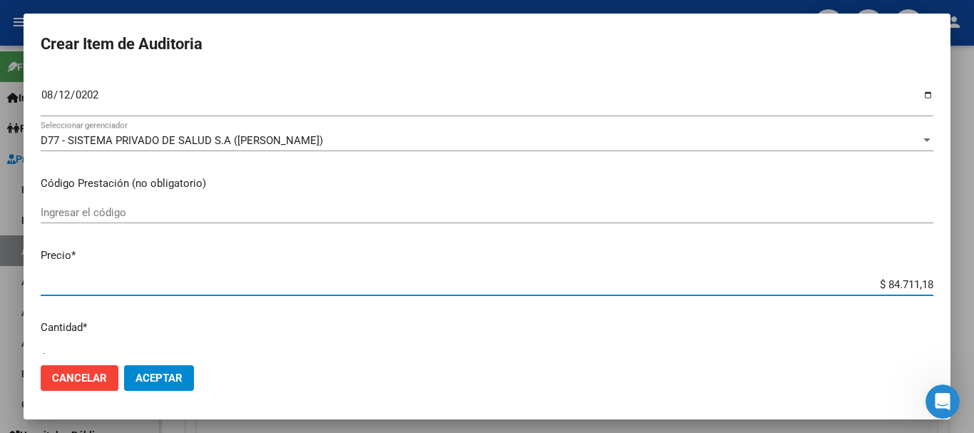
type input "$ 0,08"
type input "$ 0,83"
type input "$ 8,36"
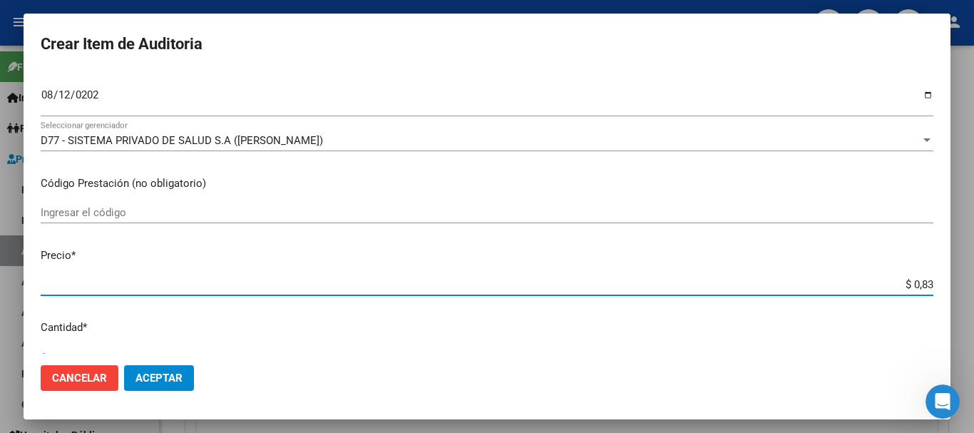
type input "$ 8,36"
type input "$ 83,62"
type input "$ 836,22"
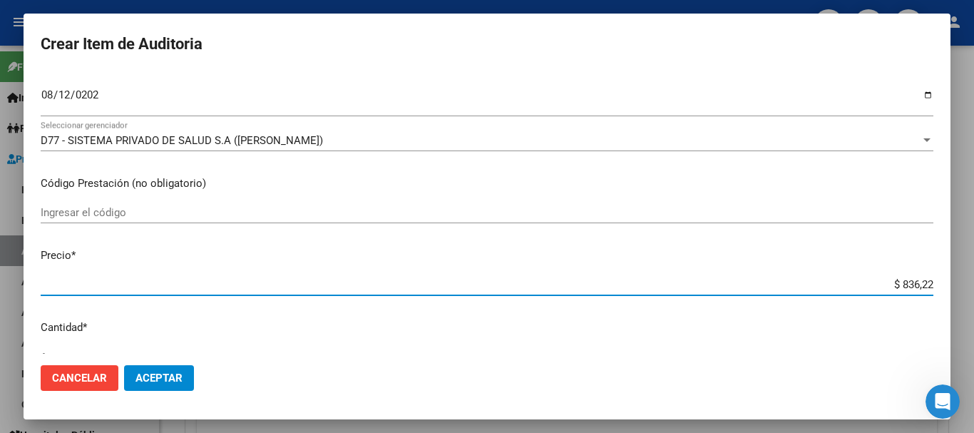
type input "$ 8.362,23"
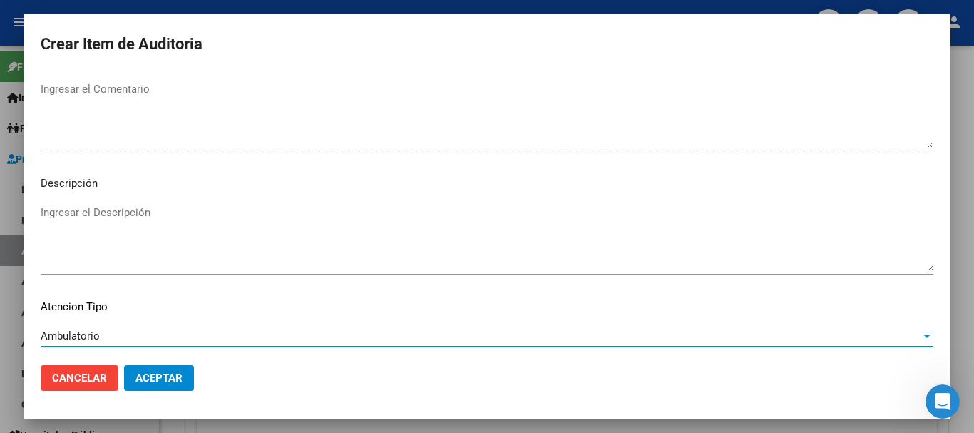
scroll to position [1002, 0]
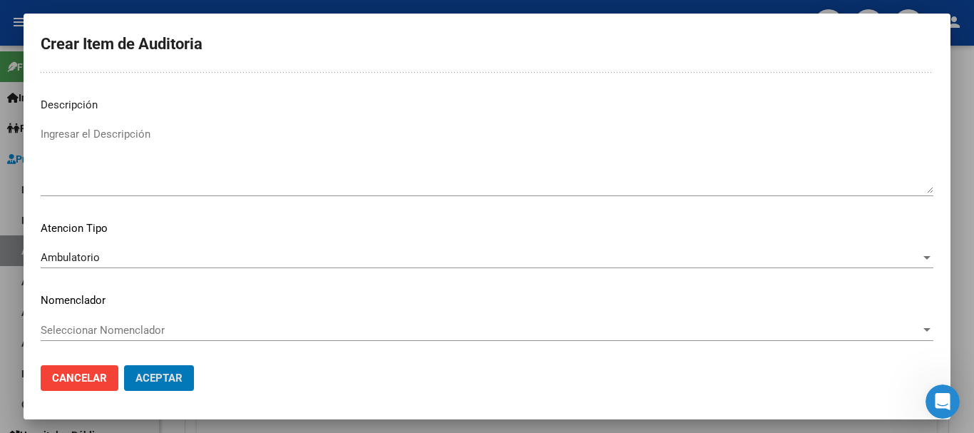
click at [124, 365] on button "Aceptar" at bounding box center [159, 378] width 70 height 26
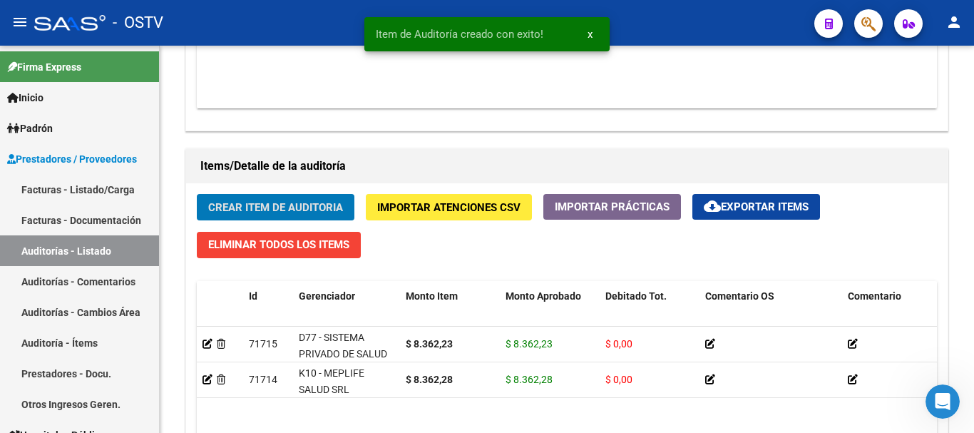
click at [197, 194] on button "Crear Item de Auditoria" at bounding box center [276, 207] width 158 height 26
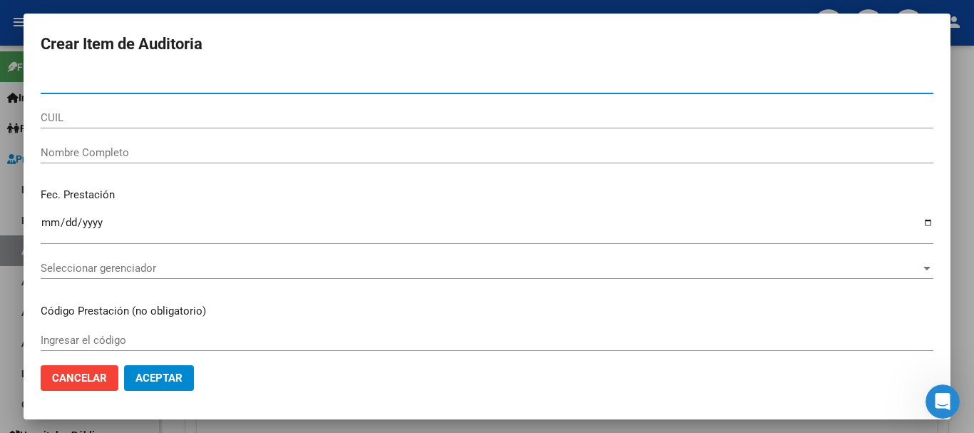
paste input "40824697"
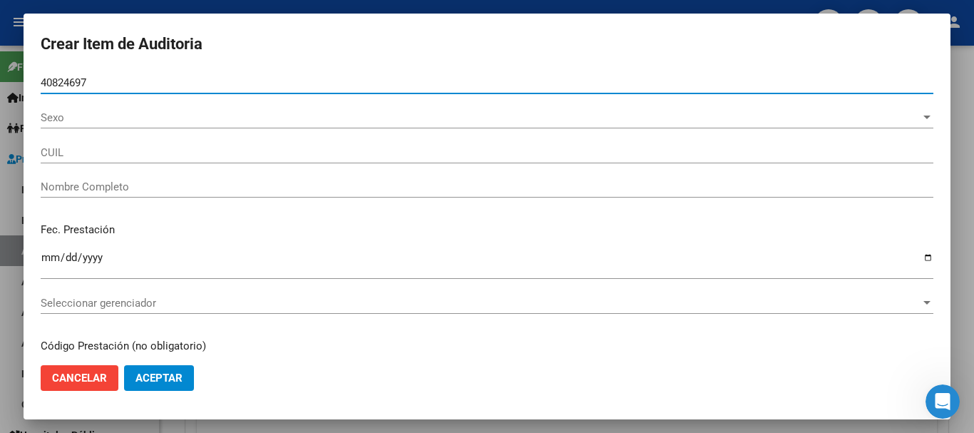
type input "40824697"
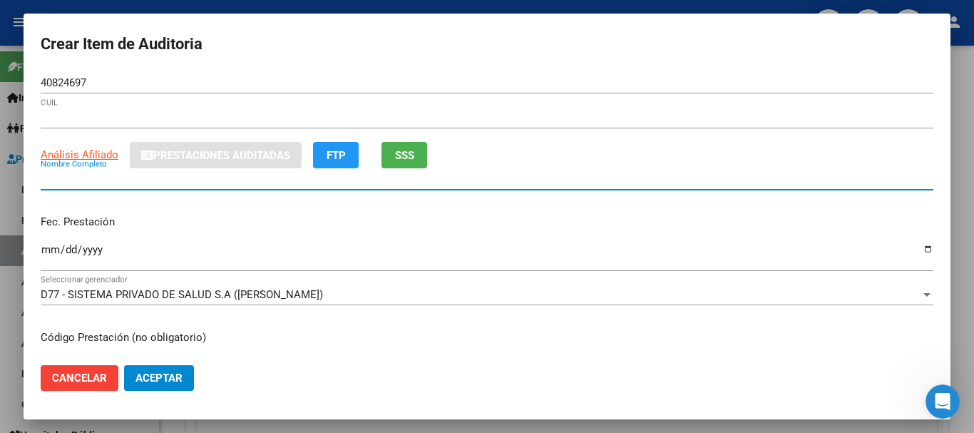
type input "27408246976"
type input "[PERSON_NAME] [PERSON_NAME]"
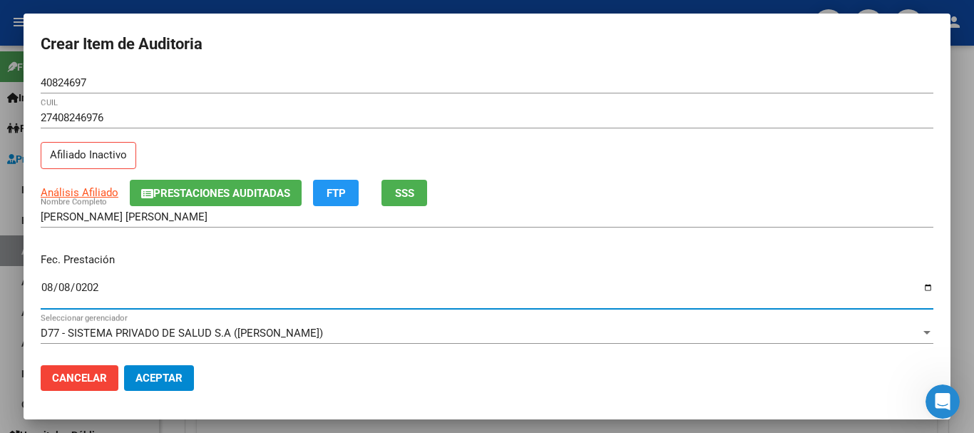
type input "[DATE]"
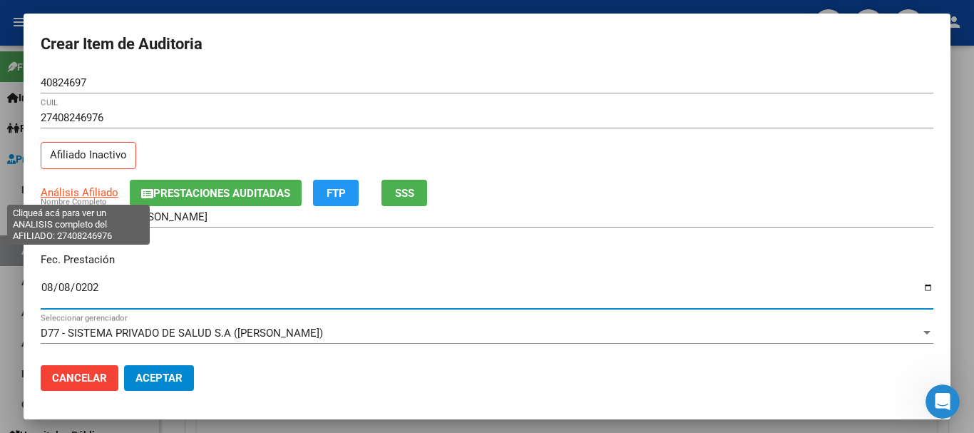
click at [59, 197] on span "Análisis Afiliado" at bounding box center [80, 192] width 78 height 13
type textarea "27408246976"
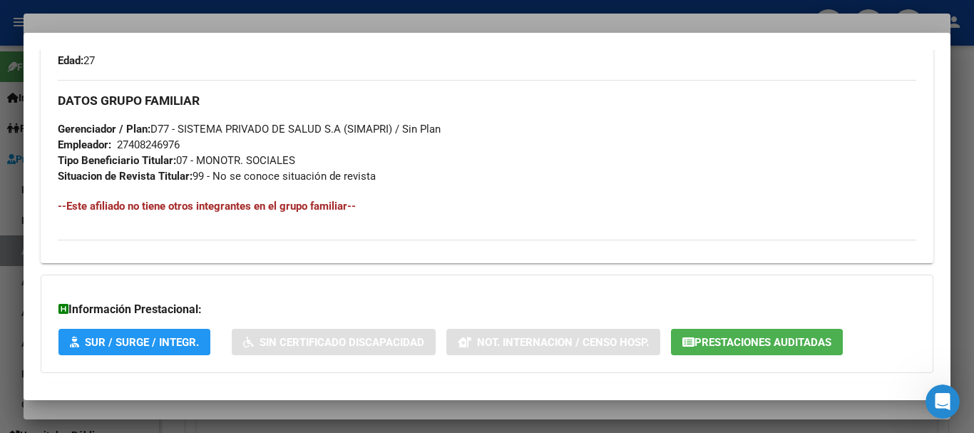
scroll to position [751, 0]
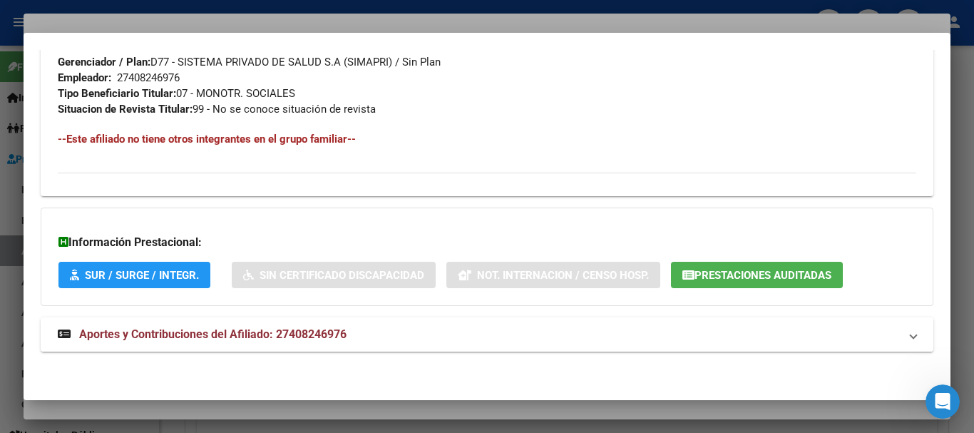
click at [272, 317] on mat-expansion-panel-header "Aportes y Contribuciones del Afiliado: 27408246976" at bounding box center [487, 334] width 892 height 34
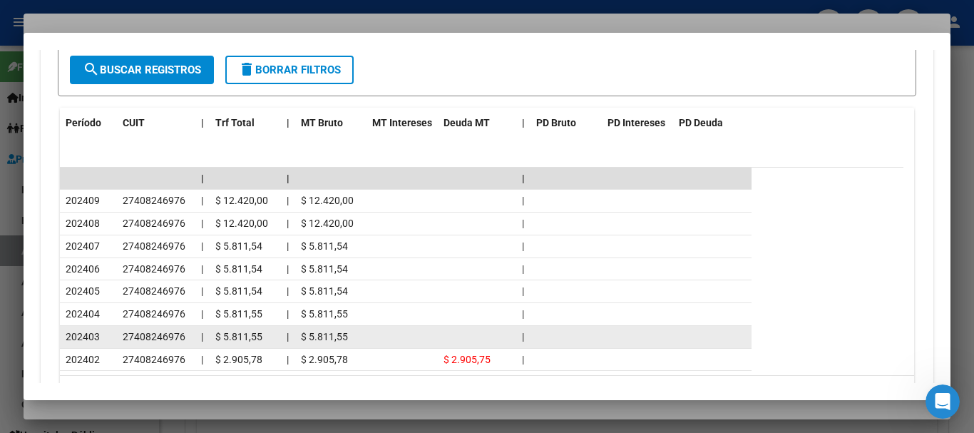
scroll to position [1262, 0]
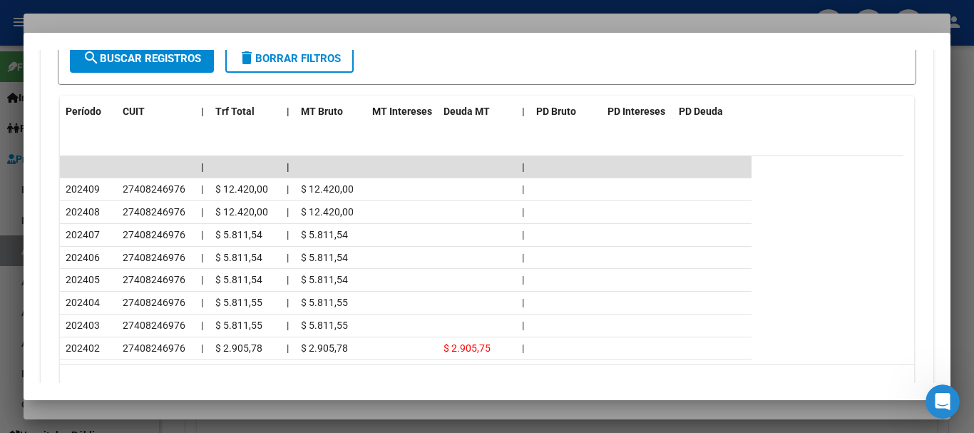
click at [228, 17] on div at bounding box center [487, 216] width 974 height 433
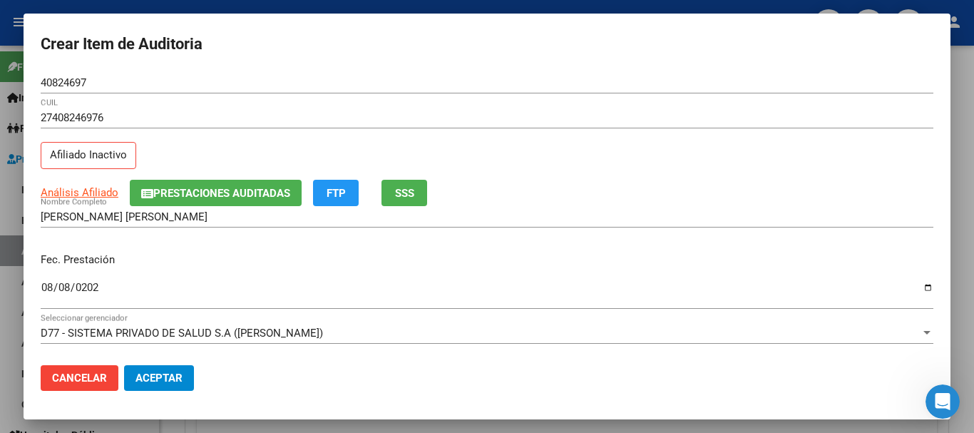
drag, startPoint x: 604, startPoint y: 136, endPoint x: 612, endPoint y: 147, distance: 12.8
click at [604, 137] on div "27408246976 CUIL" at bounding box center [487, 124] width 892 height 35
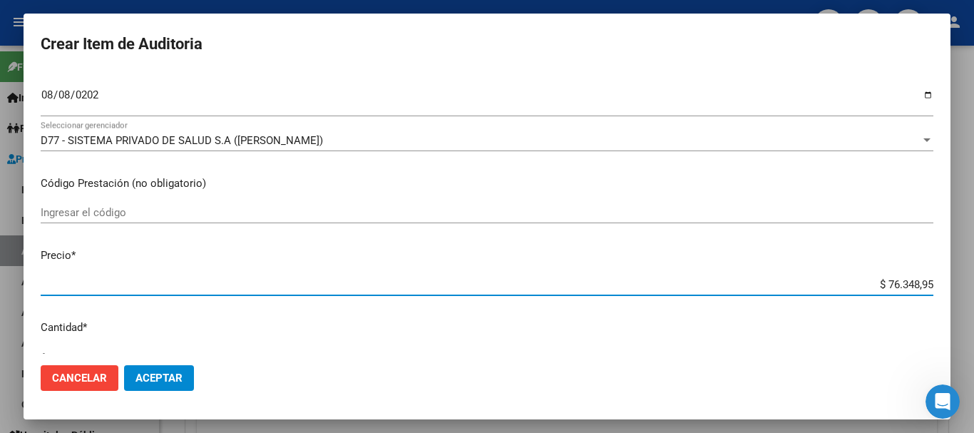
type input "$ 0,09"
type input "$ 0,99"
type input "$ 9,92"
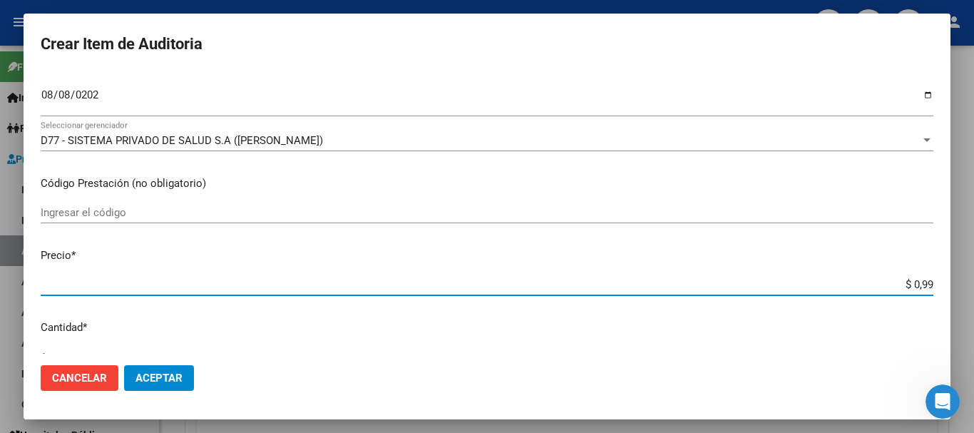
type input "$ 9,92"
type input "$ 99,22"
type input "$ 992,29"
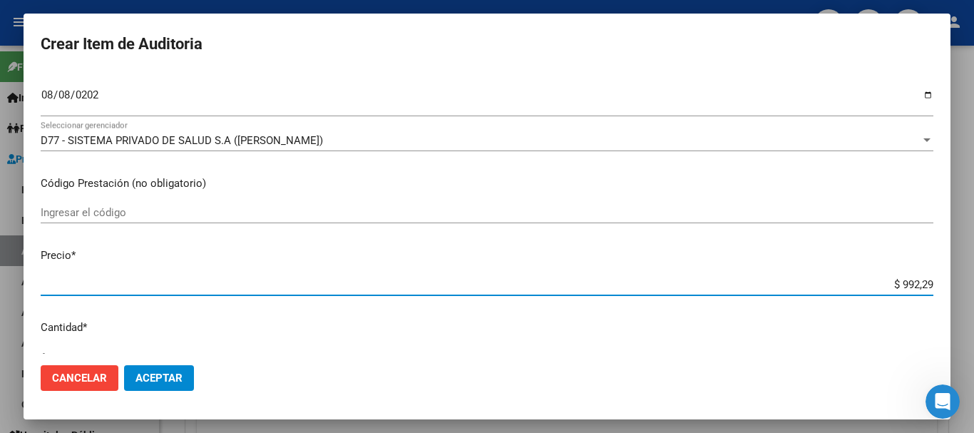
type input "$ 9.922,90"
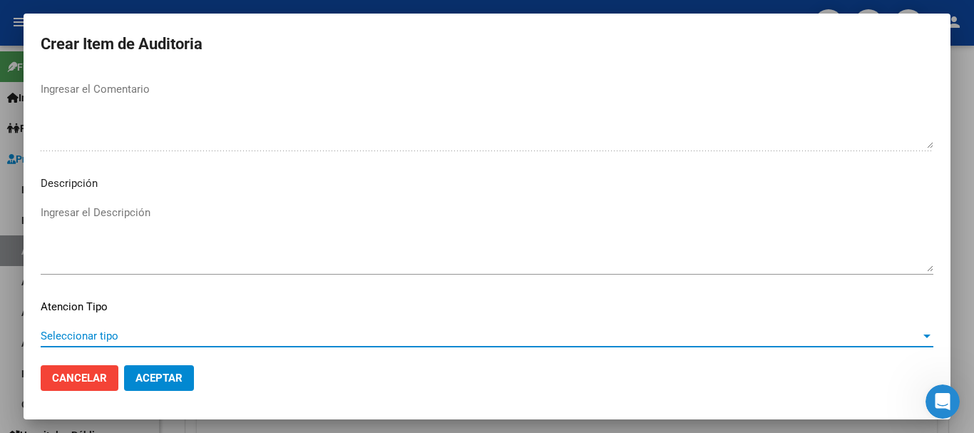
scroll to position [1002, 0]
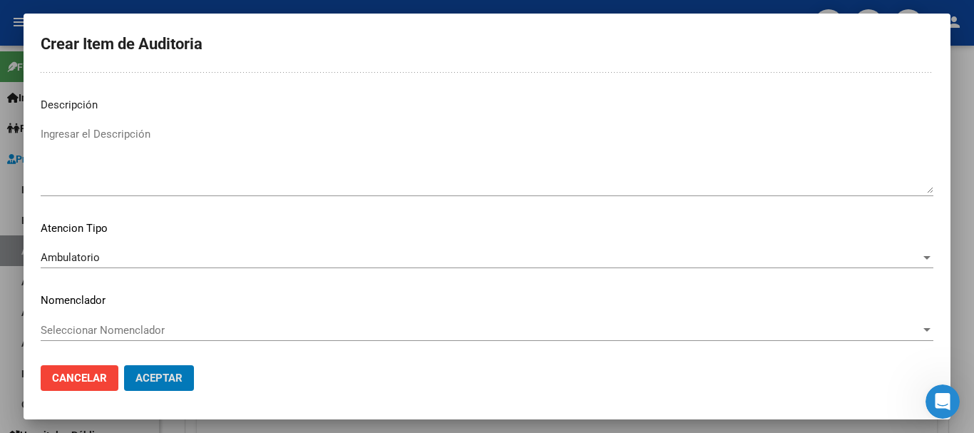
click at [124, 365] on button "Aceptar" at bounding box center [159, 378] width 70 height 26
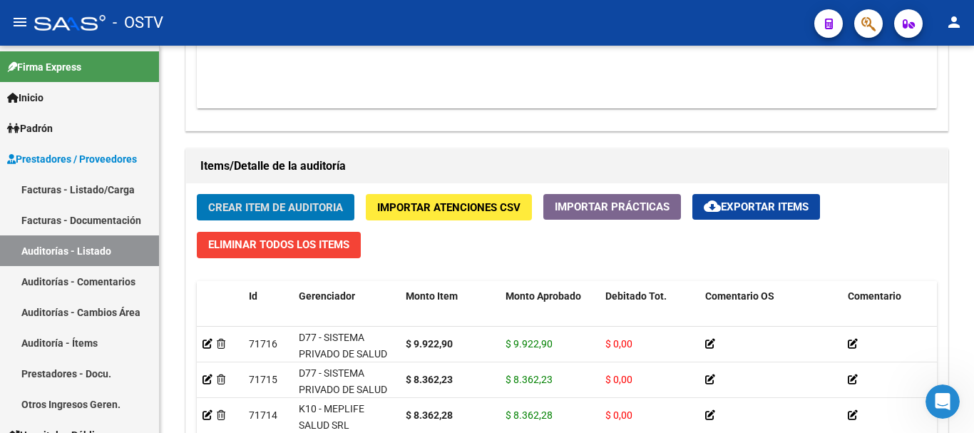
click at [197, 194] on button "Crear Item de Auditoria" at bounding box center [276, 207] width 158 height 26
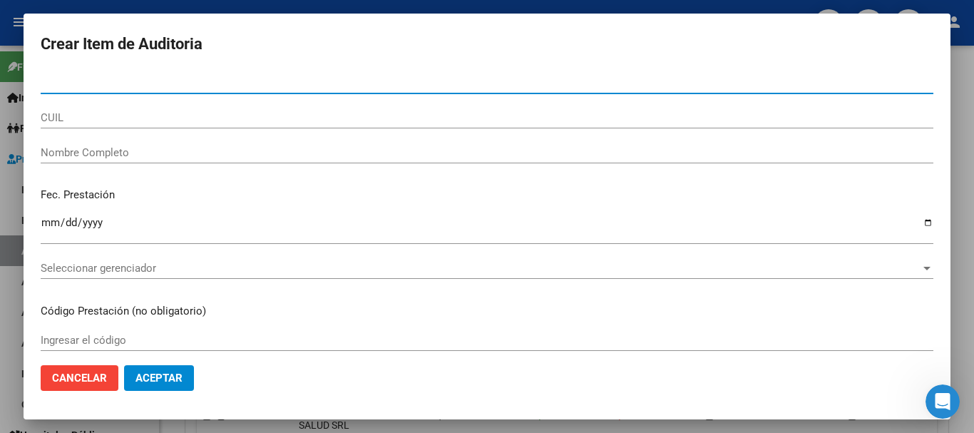
paste input "40824697"
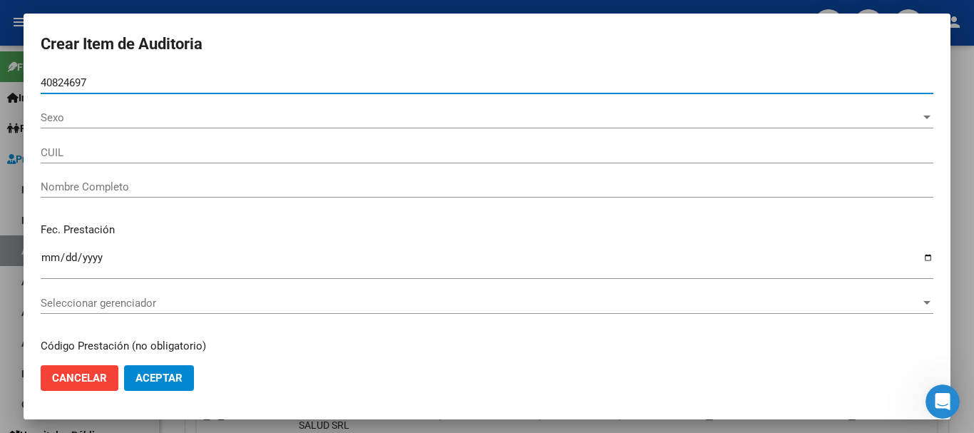
type input "40824697"
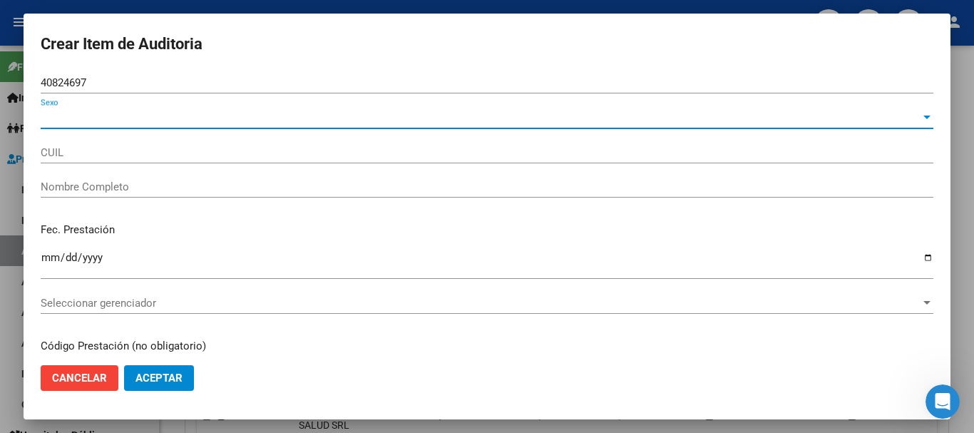
type input "27408246976"
type input "[PERSON_NAME] [PERSON_NAME]"
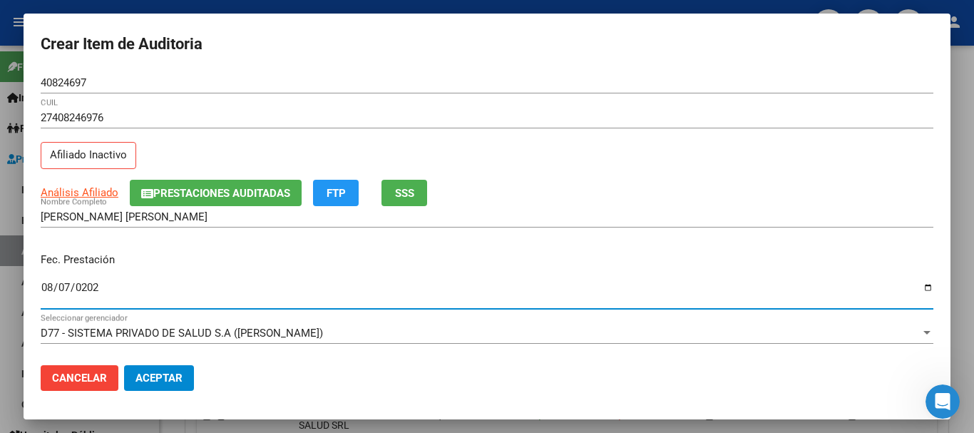
type input "[DATE]"
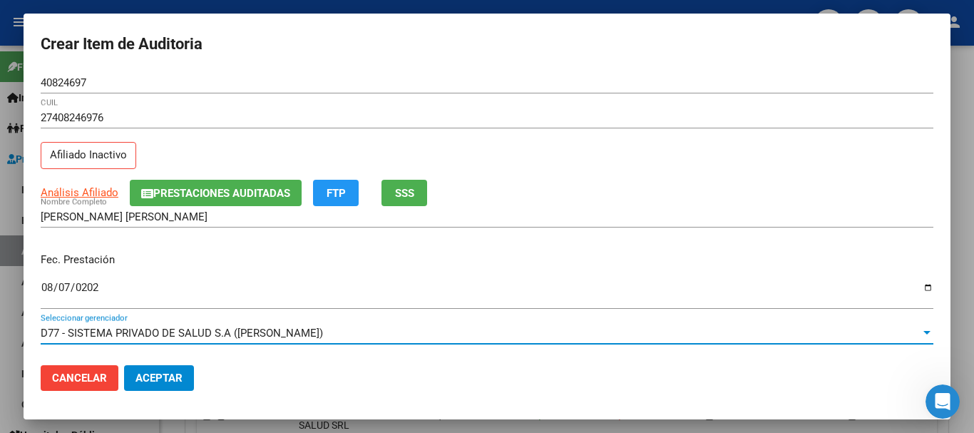
scroll to position [192, 0]
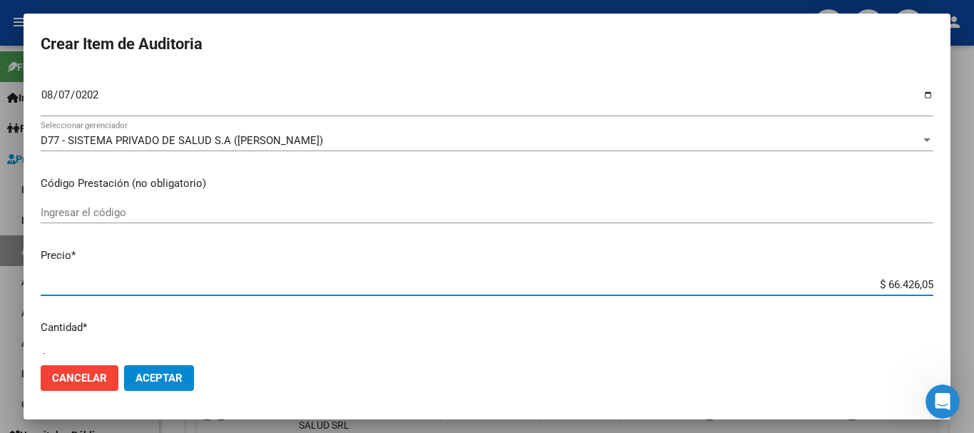
type input "$ 0,04"
type input "$ 0,41"
type input "$ 4,18"
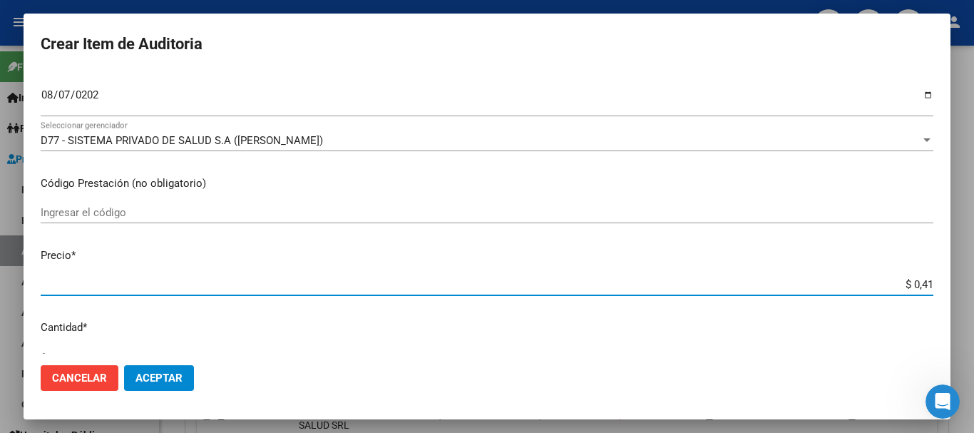
type input "$ 4,18"
type input "$ 41,88"
type input "$ 418,89"
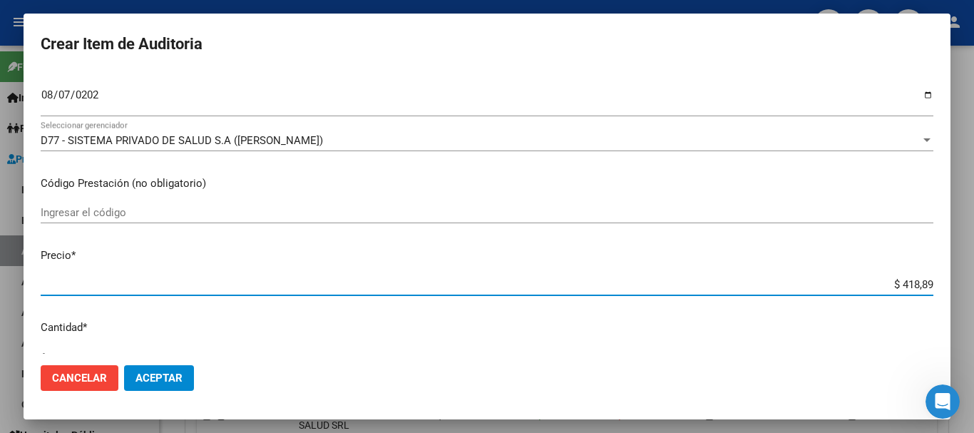
type input "$ 4.188,94"
type input "$ 41.889,40"
type input "$ 418.894,00"
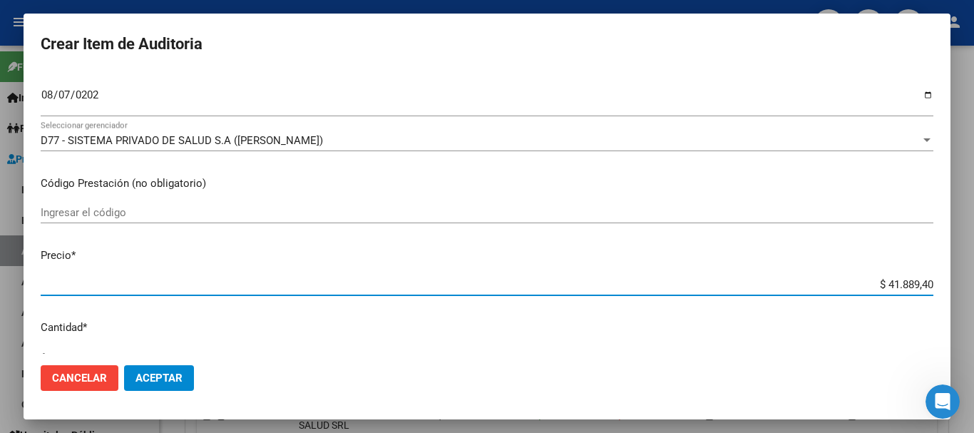
type input "$ 418.894,00"
type input "$ 41.889,40"
type input "$ 4.188,94"
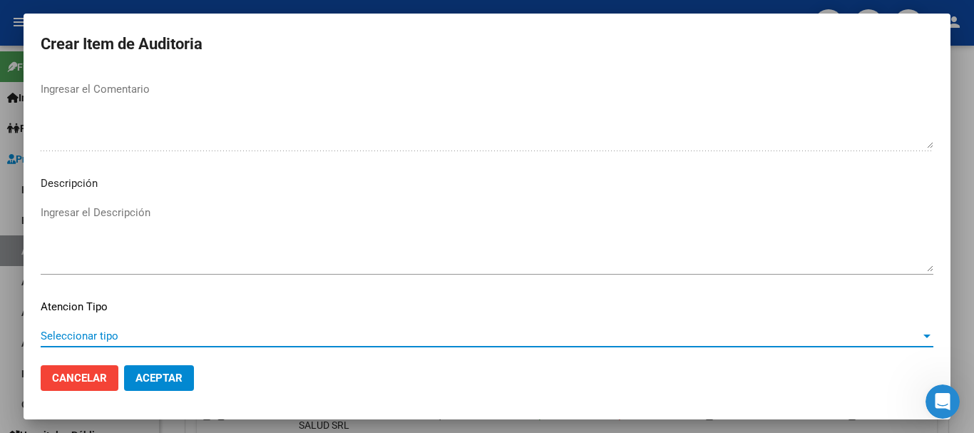
scroll to position [1002, 0]
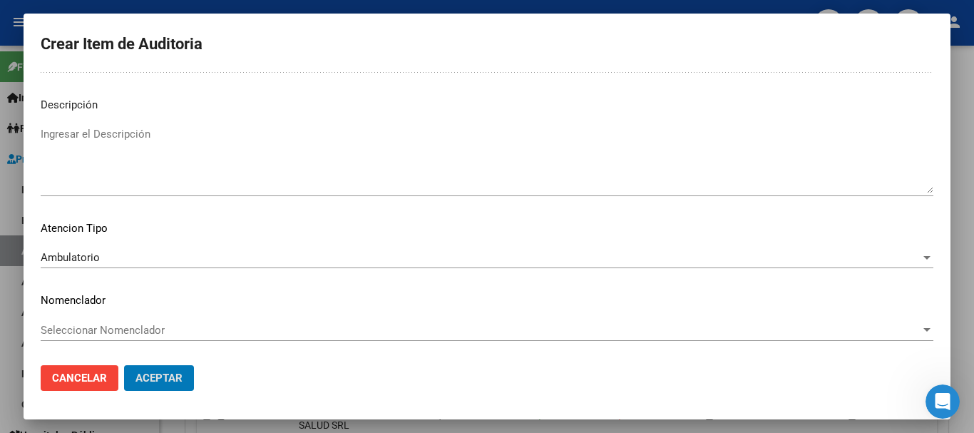
click at [124, 365] on button "Aceptar" at bounding box center [159, 378] width 70 height 26
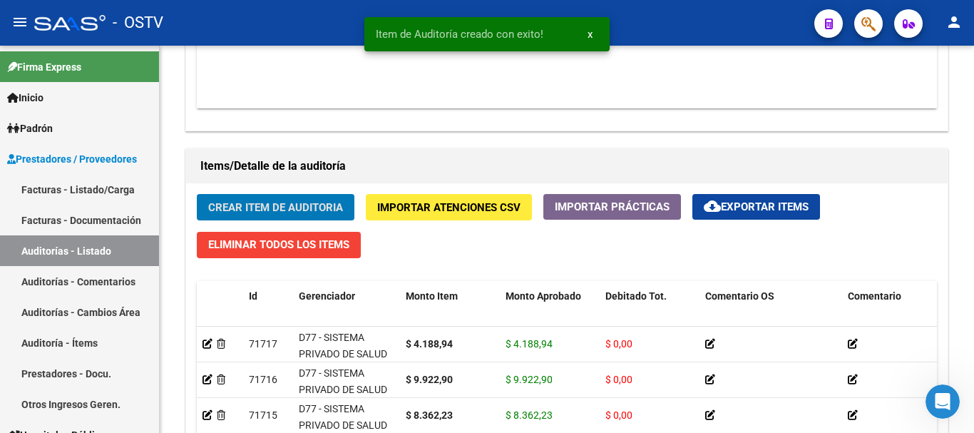
click at [197, 194] on button "Crear Item de Auditoria" at bounding box center [276, 207] width 158 height 26
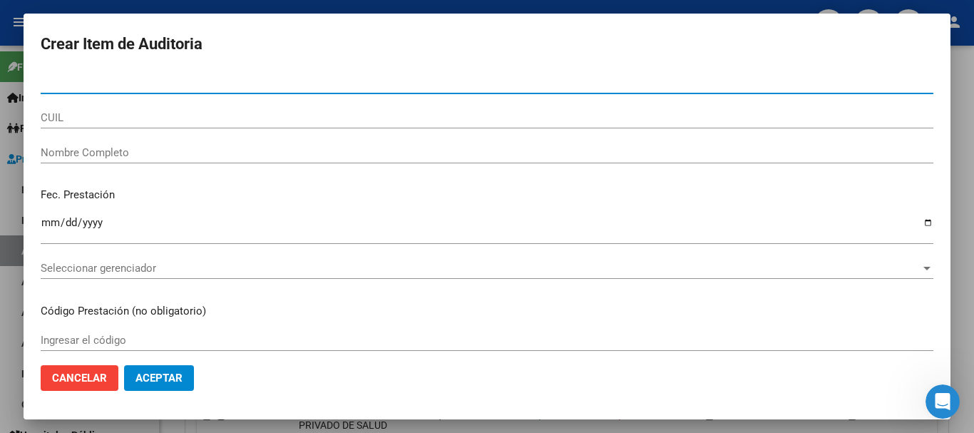
paste input "30977129"
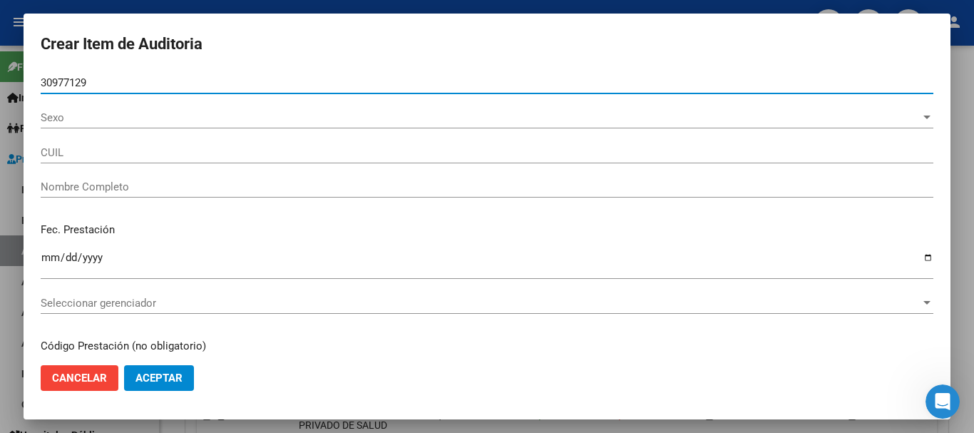
type input "30977129"
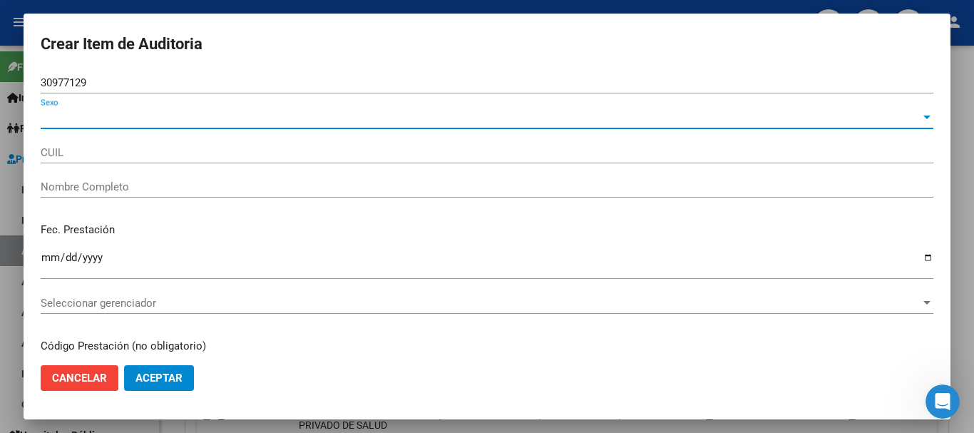
type input "27309771295"
type input "[PERSON_NAME]"
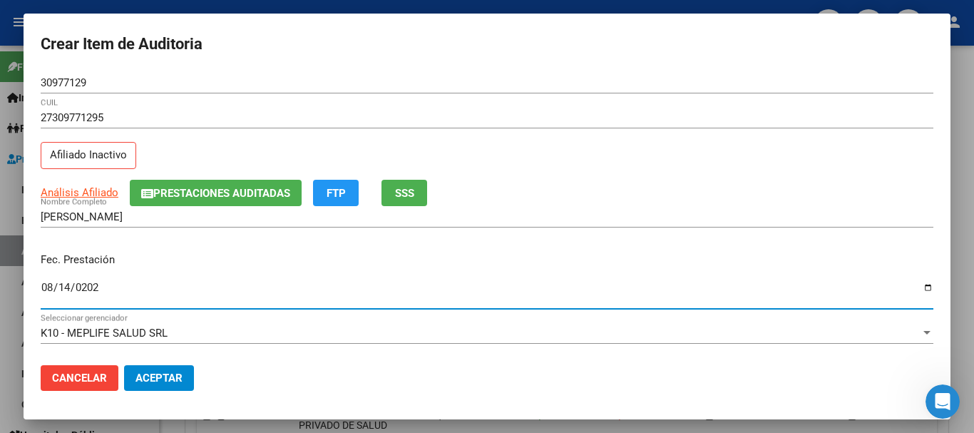
type input "[DATE]"
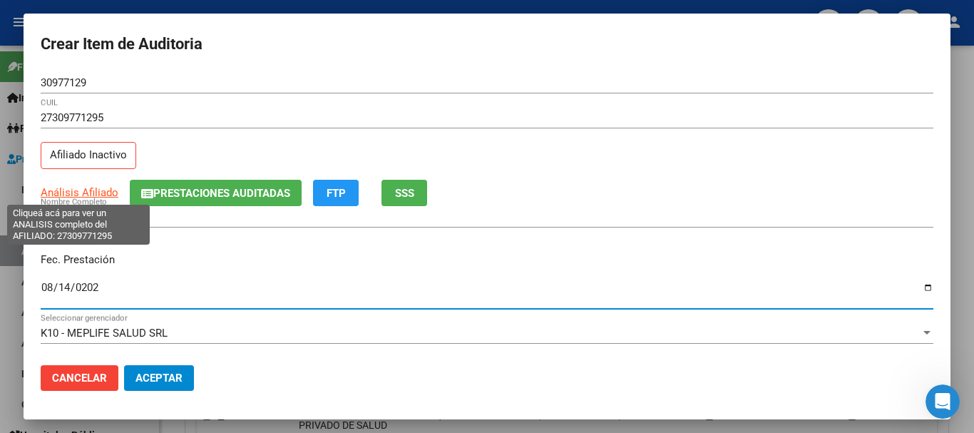
click at [58, 187] on span "Análisis Afiliado" at bounding box center [80, 192] width 78 height 13
type textarea "27309771295"
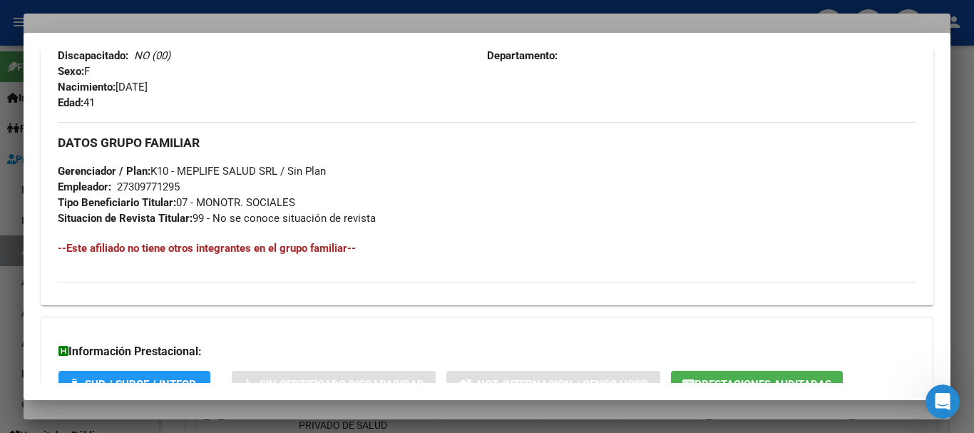
scroll to position [751, 0]
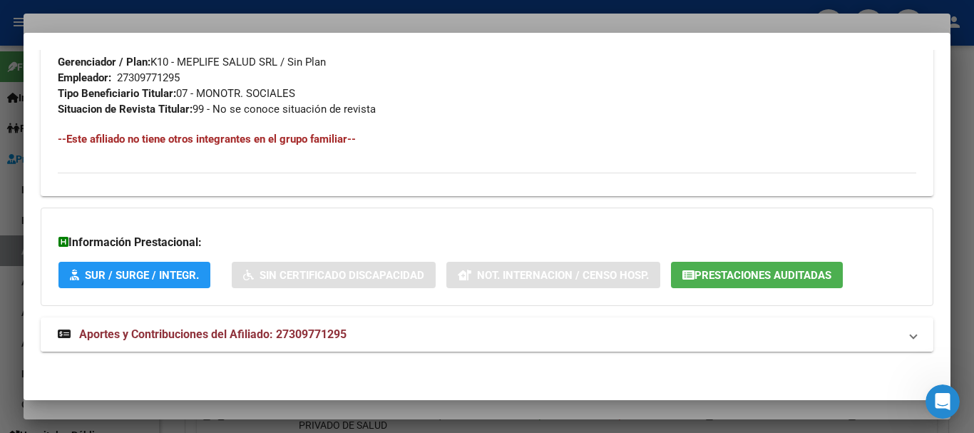
drag, startPoint x: 322, startPoint y: 320, endPoint x: 332, endPoint y: 323, distance: 10.4
click at [324, 322] on mat-expansion-panel-header "Aportes y Contribuciones del Afiliado: 27309771295" at bounding box center [487, 334] width 892 height 34
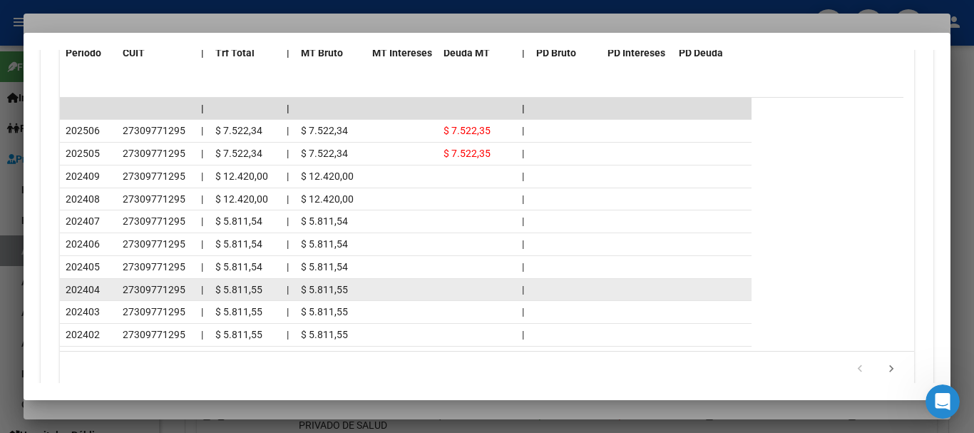
scroll to position [1356, 0]
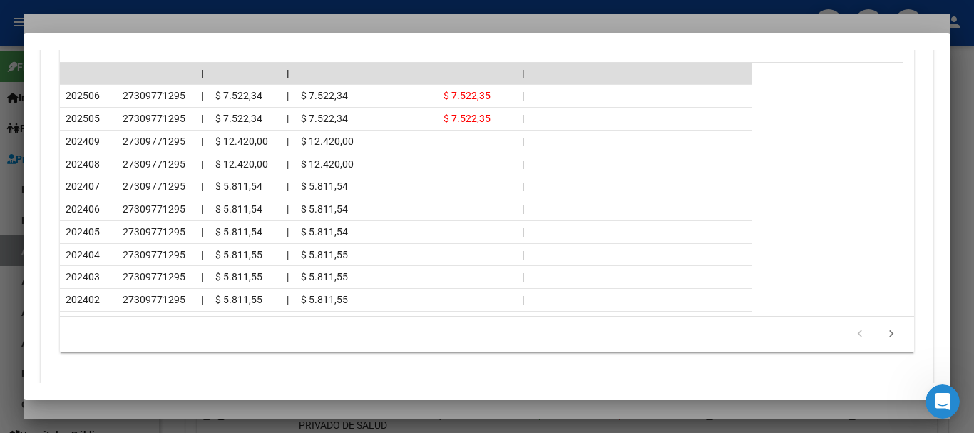
click at [206, 21] on div at bounding box center [487, 216] width 974 height 433
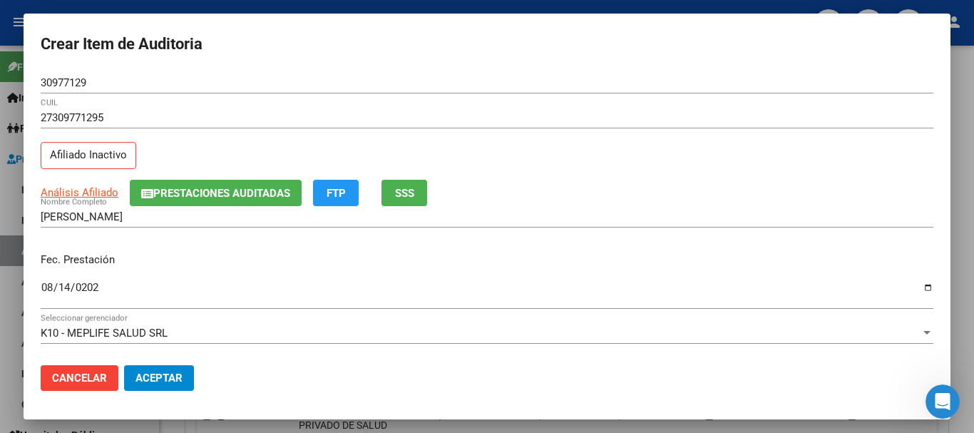
click at [593, 227] on div "[PERSON_NAME] Nombre Completo" at bounding box center [487, 216] width 892 height 21
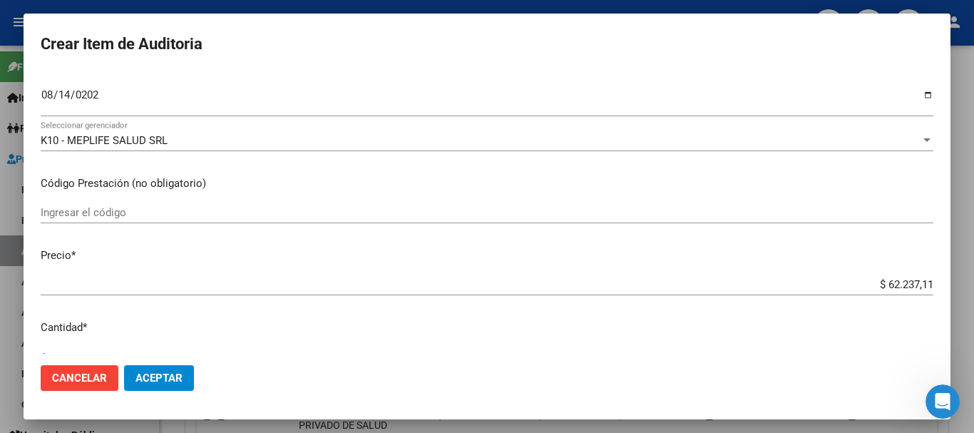
scroll to position [202, 0]
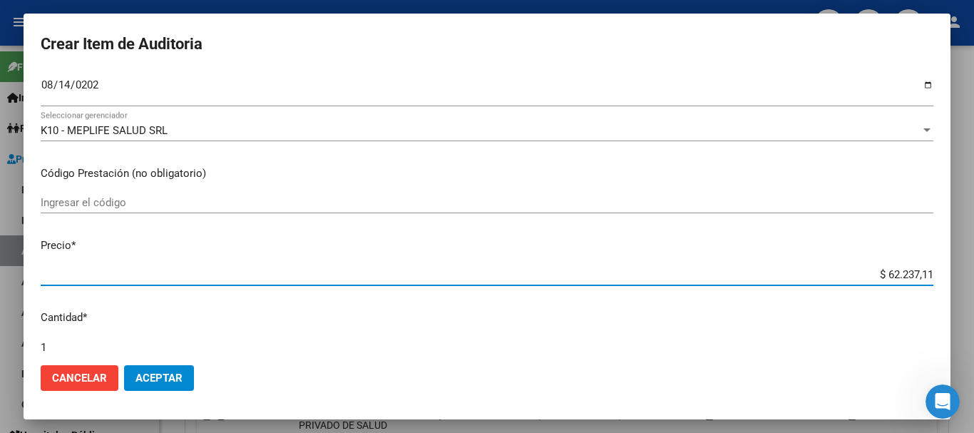
type input "$ 0,08"
type input "$ 0,83"
type input "$ 8,36"
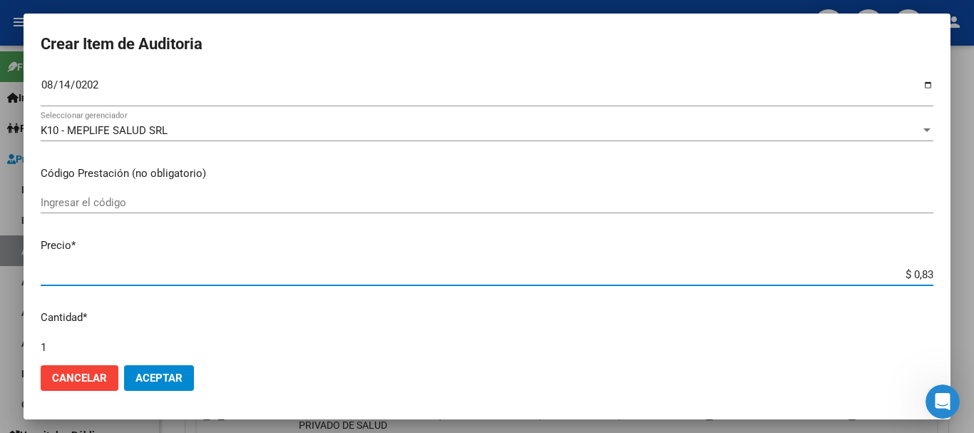
type input "$ 8,36"
type input "$ 83,62"
type input "$ 836,22"
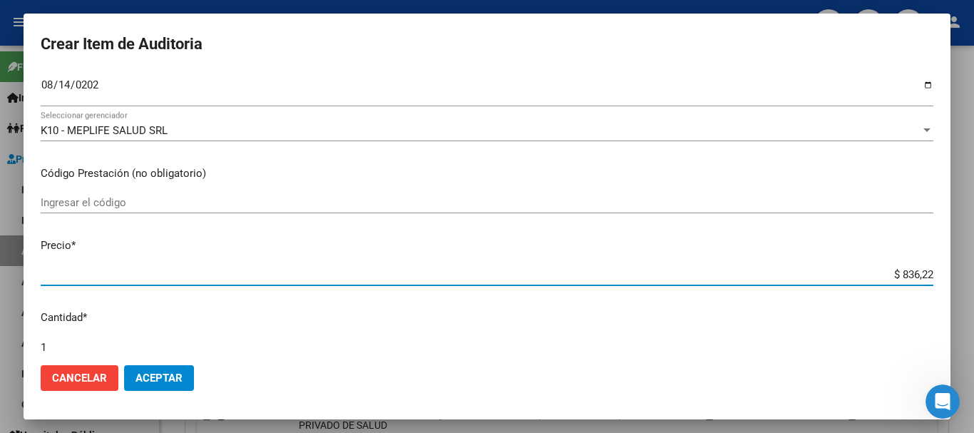
type input "$ 8.362,23"
type input "$ 83.622,30"
type input "$ 836.223,00"
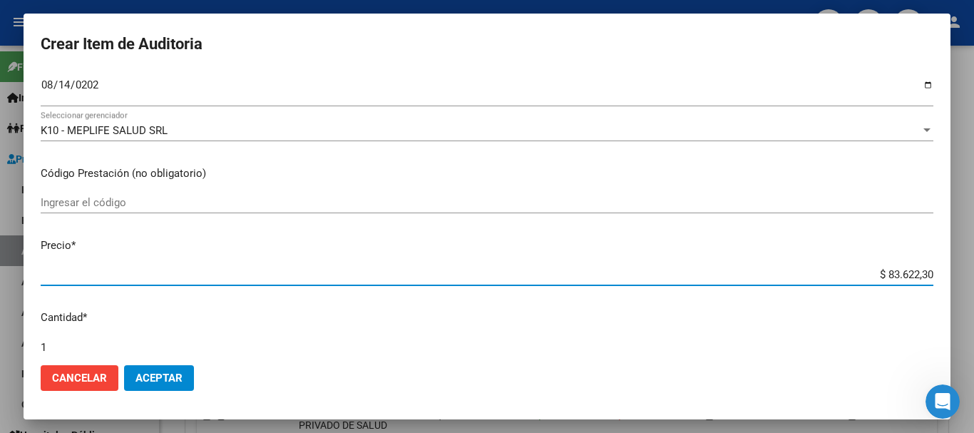
type input "$ 836.223,00"
type input "$ 83.622,30"
type input "$ 8.362,23"
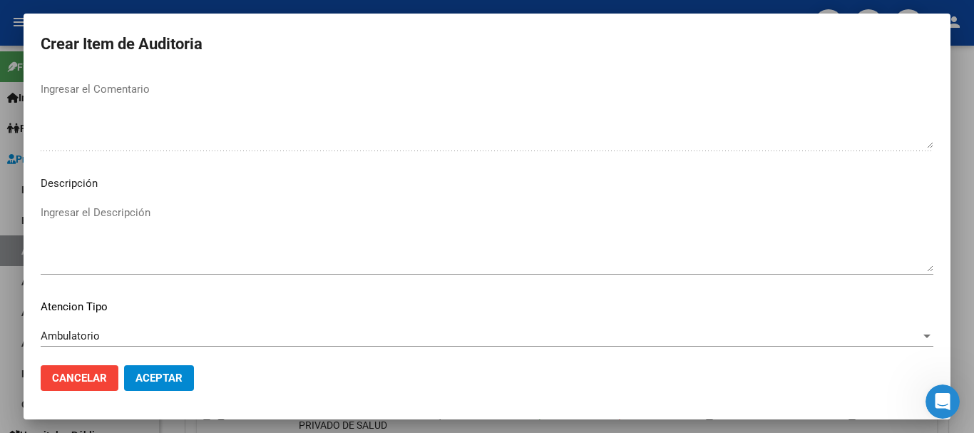
scroll to position [1002, 0]
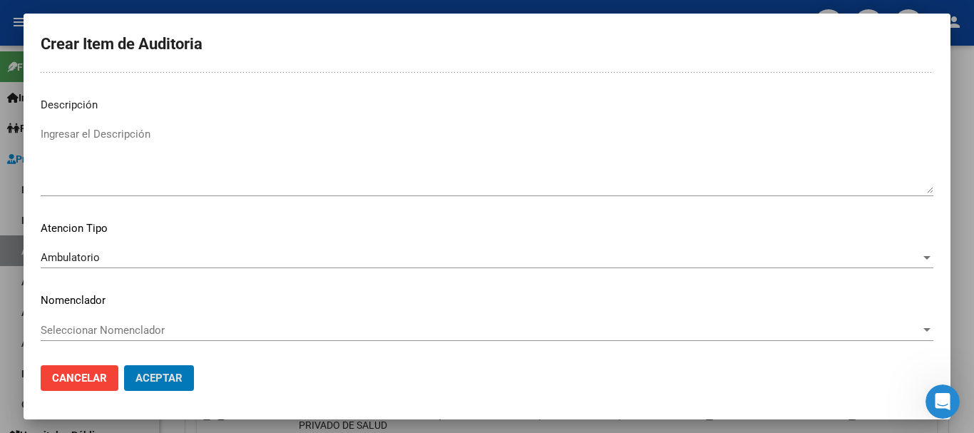
click at [124, 365] on button "Aceptar" at bounding box center [159, 378] width 70 height 26
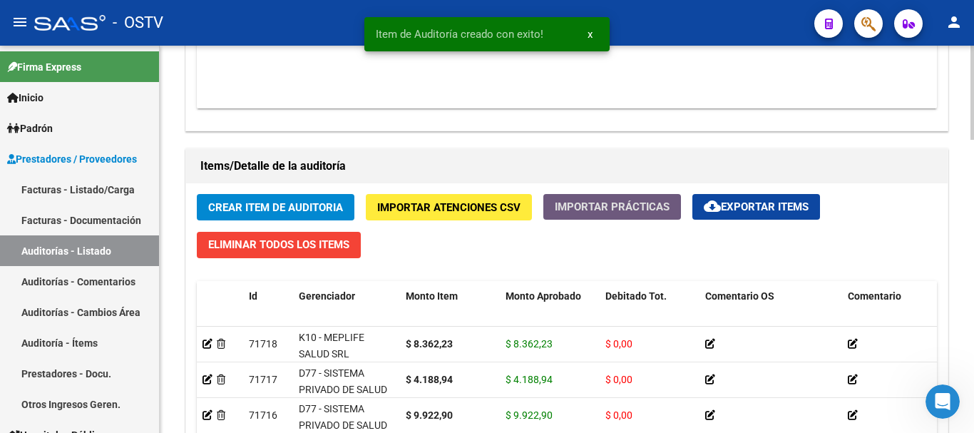
click at [543, 194] on button "Importar Prácticas" at bounding box center [612, 207] width 138 height 26
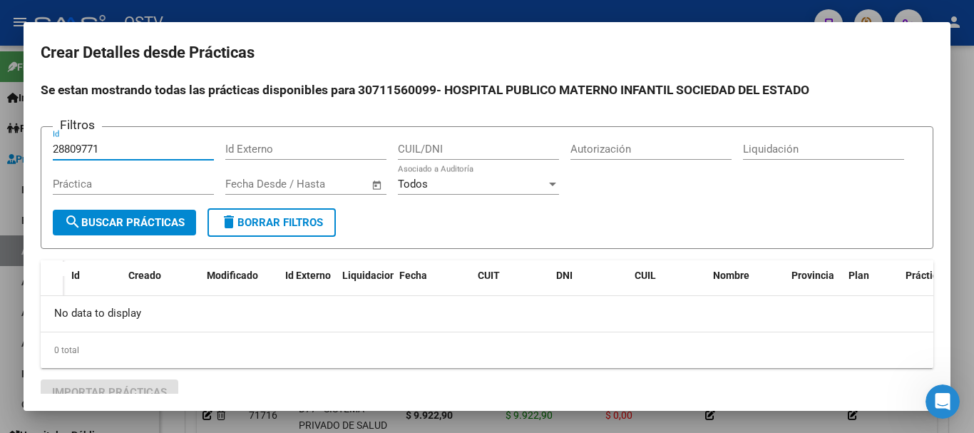
type input "28809771"
click at [973, 135] on div at bounding box center [487, 216] width 974 height 433
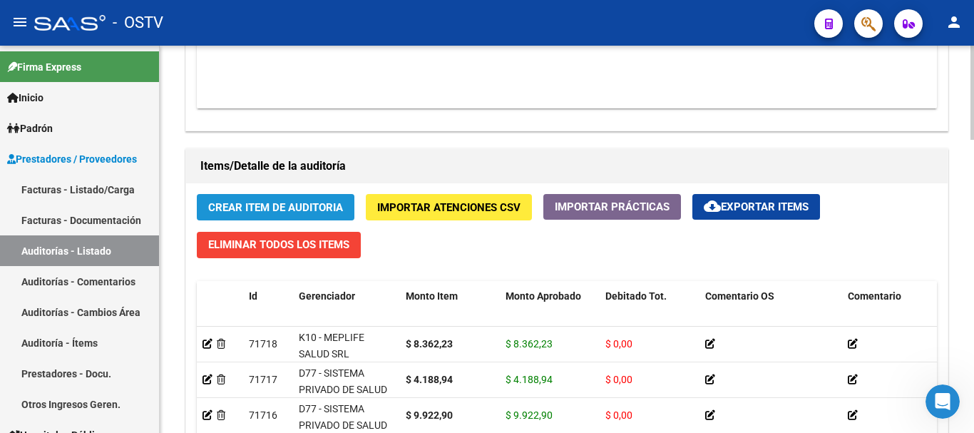
click at [259, 201] on span "Crear Item de Auditoria" at bounding box center [275, 206] width 135 height 13
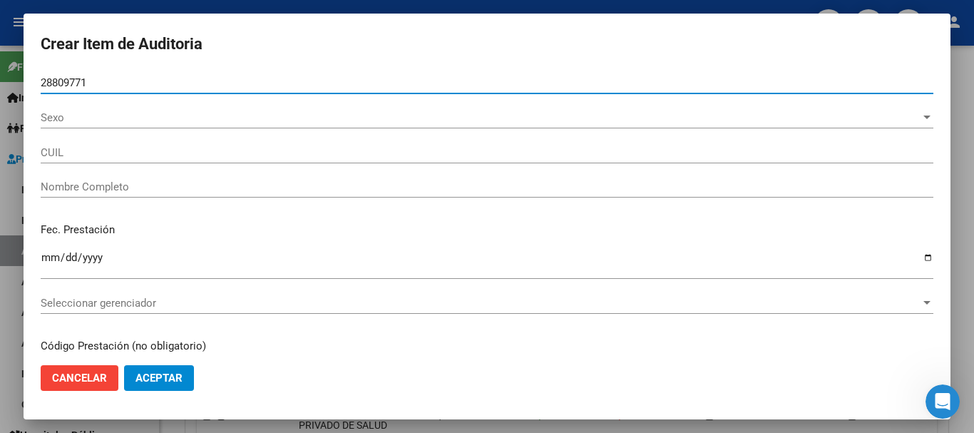
type input "28809771"
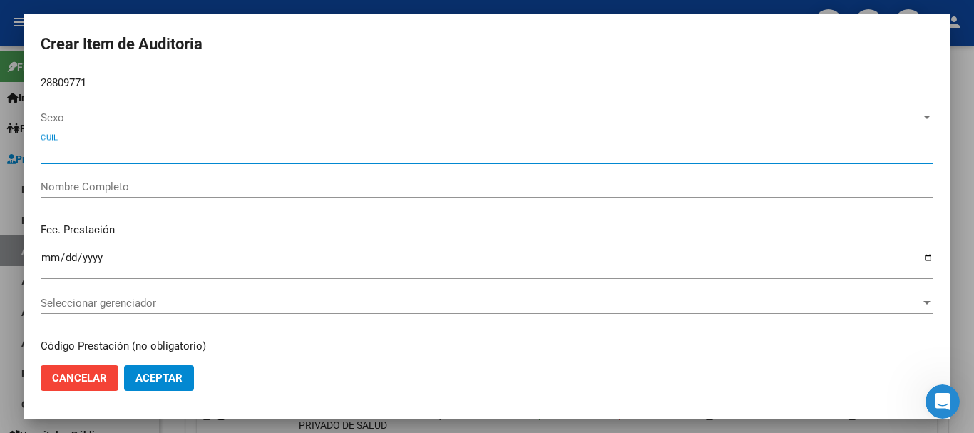
type input "LACCI [PERSON_NAME]"
type input "27288097718"
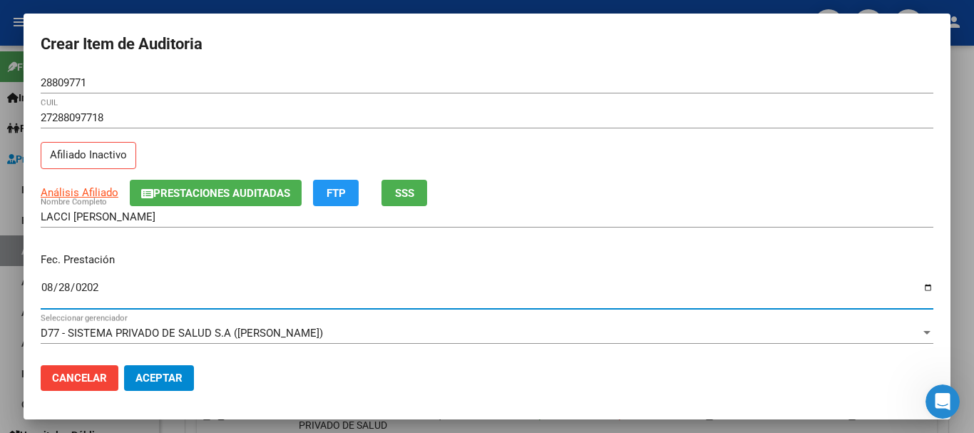
type input "[DATE]"
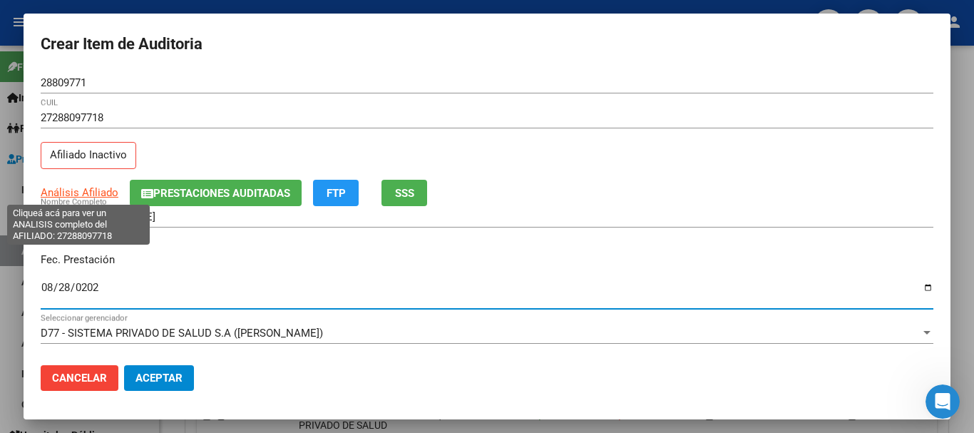
click at [93, 195] on span "Análisis Afiliado" at bounding box center [80, 192] width 78 height 13
type textarea "27288097718"
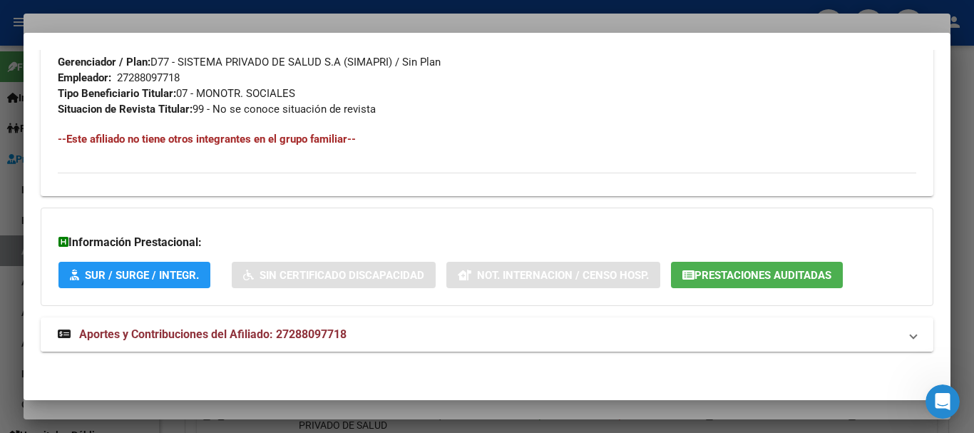
click at [336, 346] on mat-expansion-panel-header "Aportes y Contribuciones del Afiliado: 27288097718" at bounding box center [487, 334] width 892 height 34
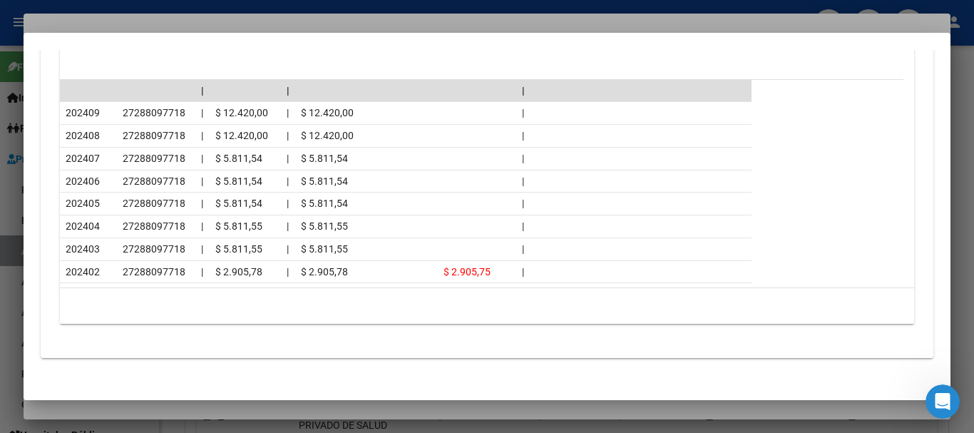
scroll to position [1346, 0]
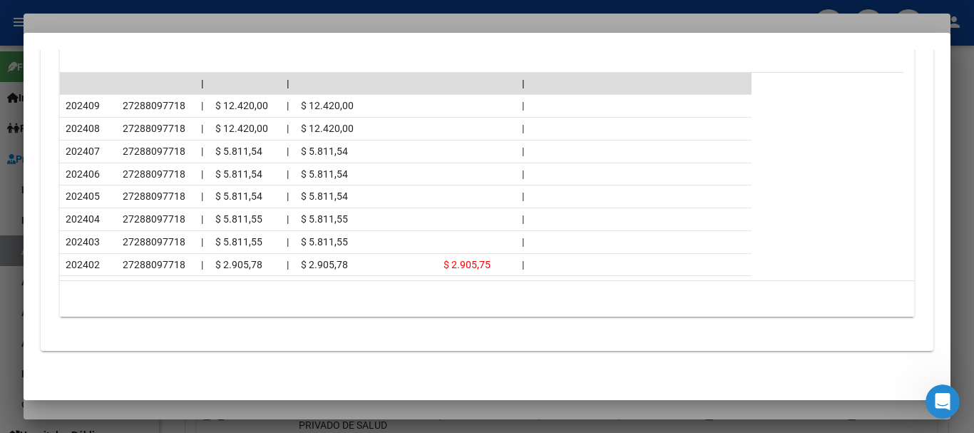
click at [249, 31] on div at bounding box center [487, 216] width 974 height 433
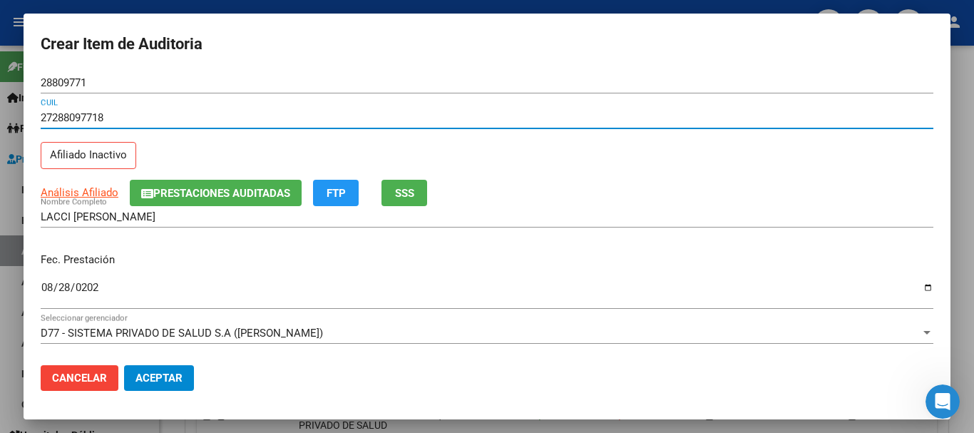
click at [540, 113] on input "27288097718" at bounding box center [487, 117] width 892 height 13
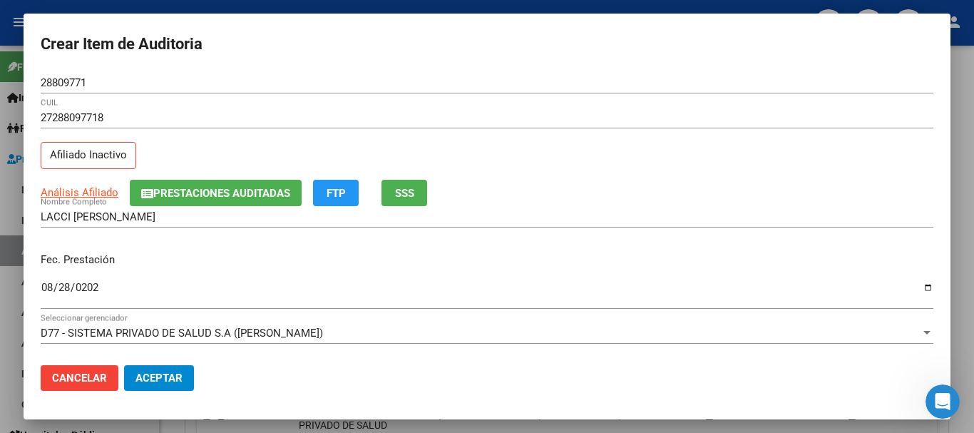
scroll to position [192, 0]
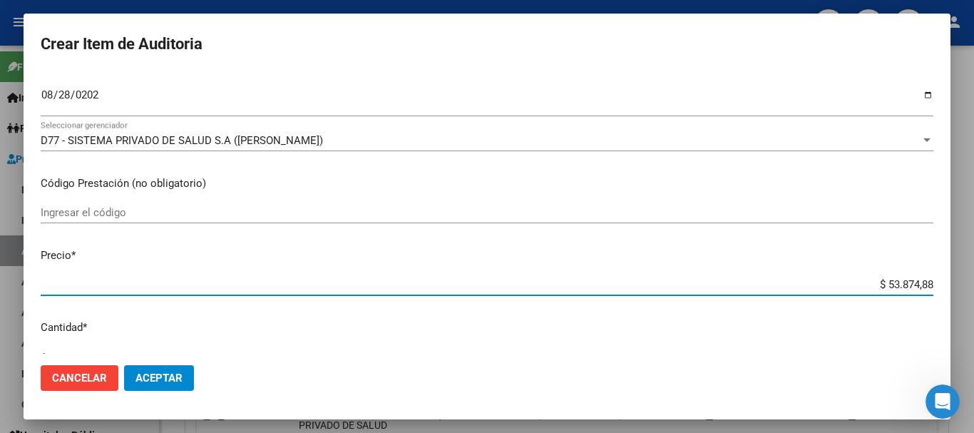
type input "$ 0,08"
type input "$ 0,83"
type input "$ 8,36"
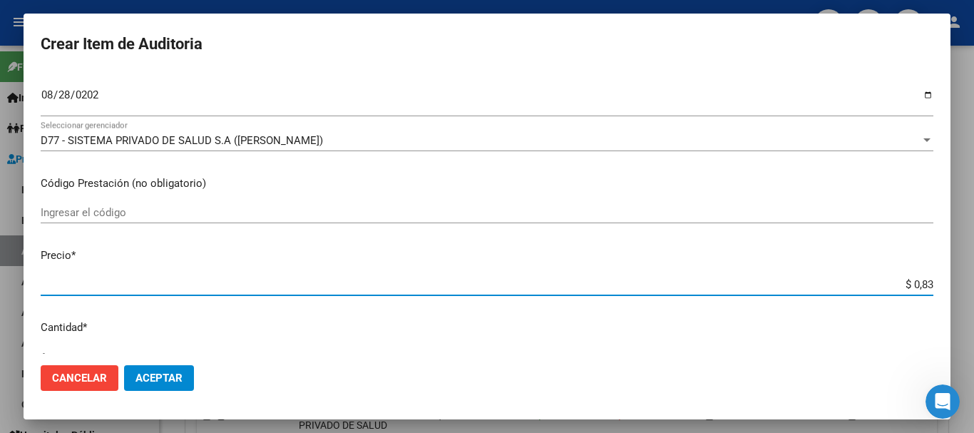
type input "$ 8,36"
type input "$ 83,62"
type input "$ 836,22"
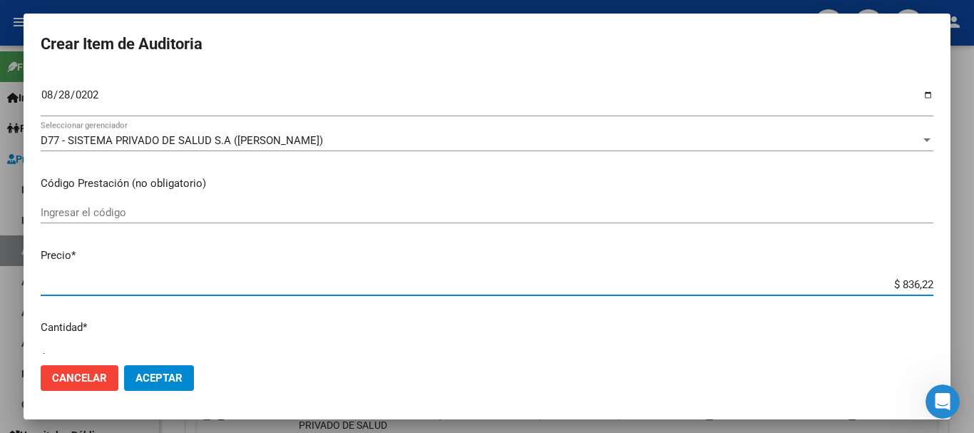
type input "$ 8.362,23"
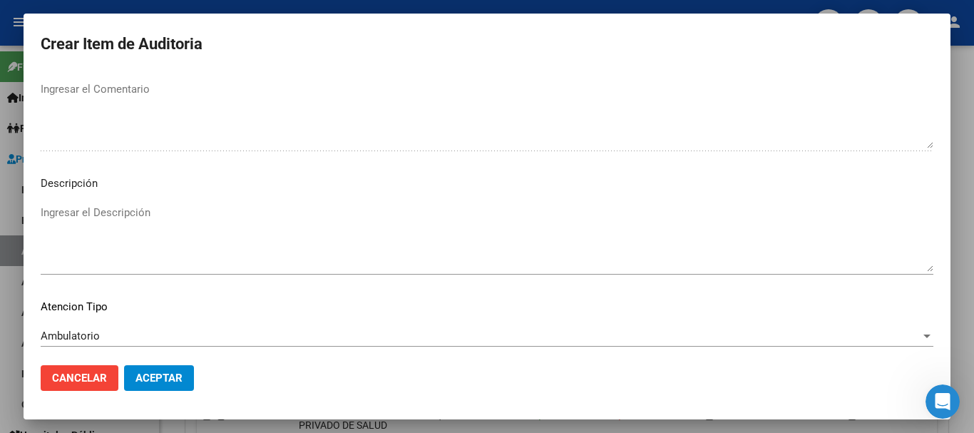
scroll to position [1002, 0]
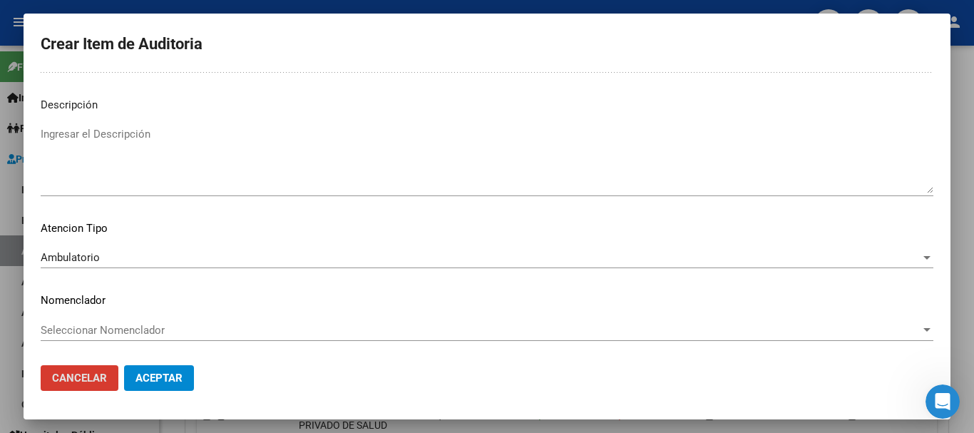
click at [124, 365] on button "Aceptar" at bounding box center [159, 378] width 70 height 26
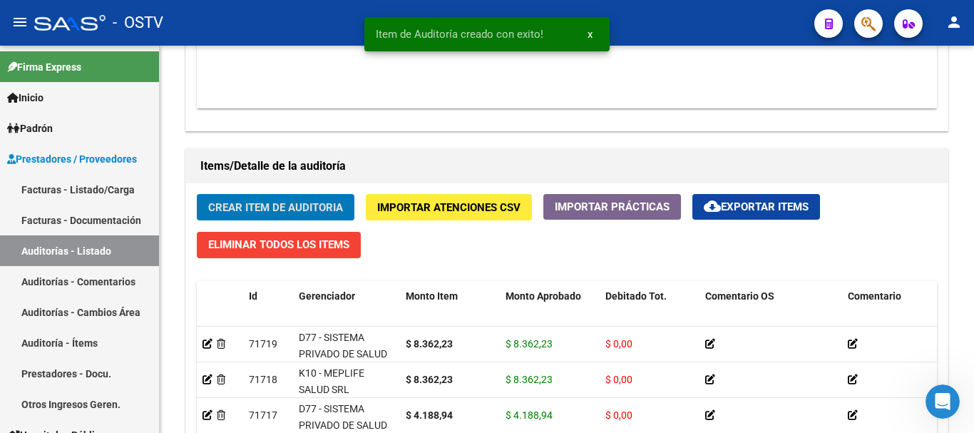
click at [197, 194] on button "Crear Item de Auditoria" at bounding box center [276, 207] width 158 height 26
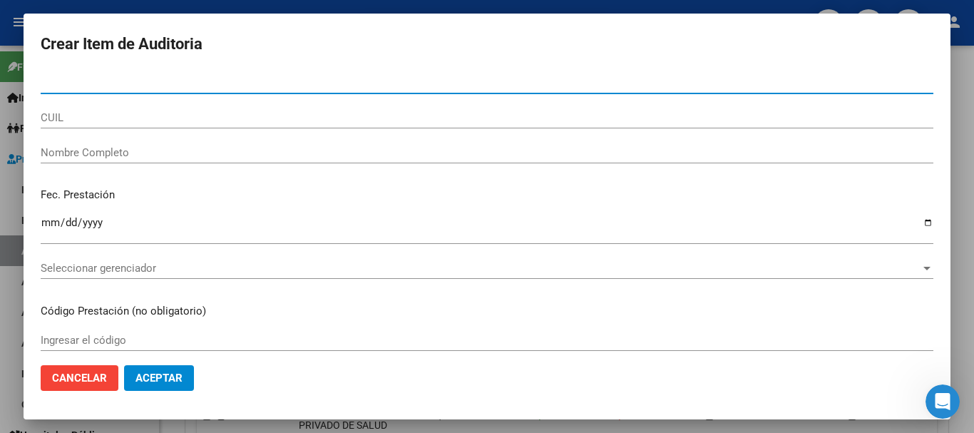
paste input "31194490"
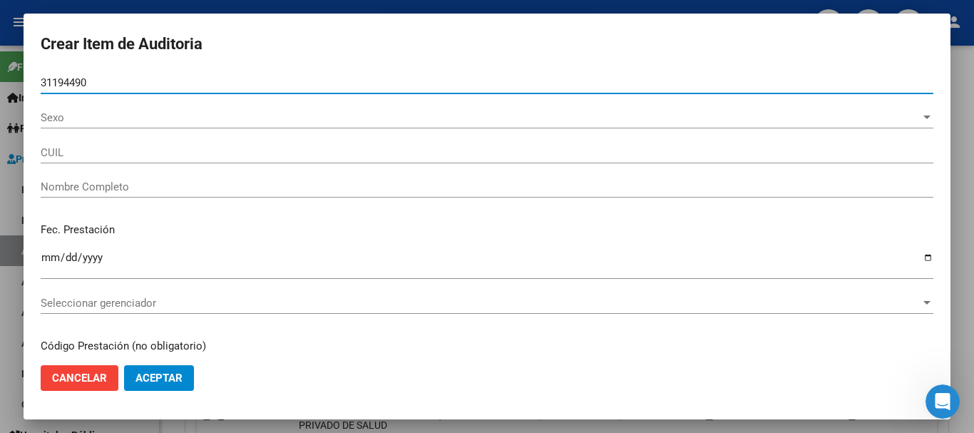
type input "31194490"
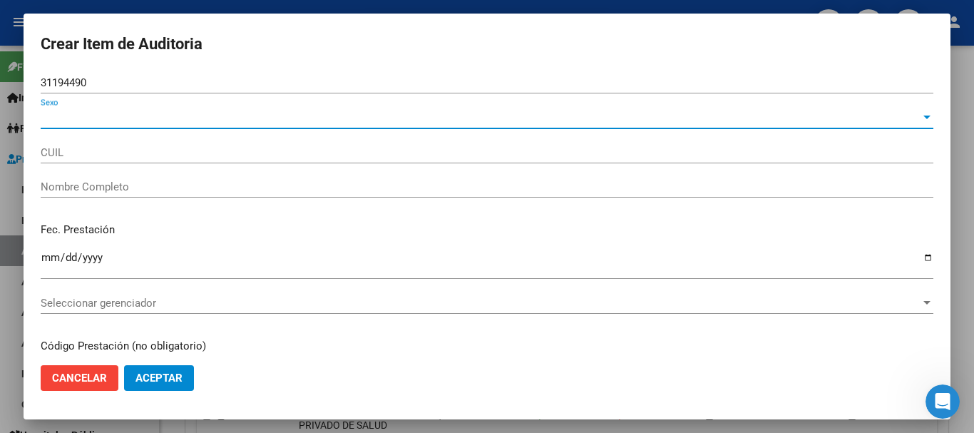
type input "27311944903"
type input "[PERSON_NAME]"
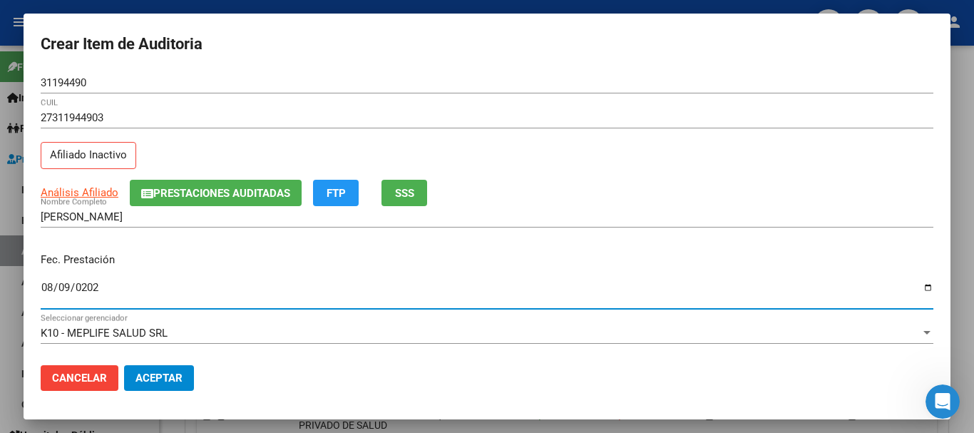
type input "[DATE]"
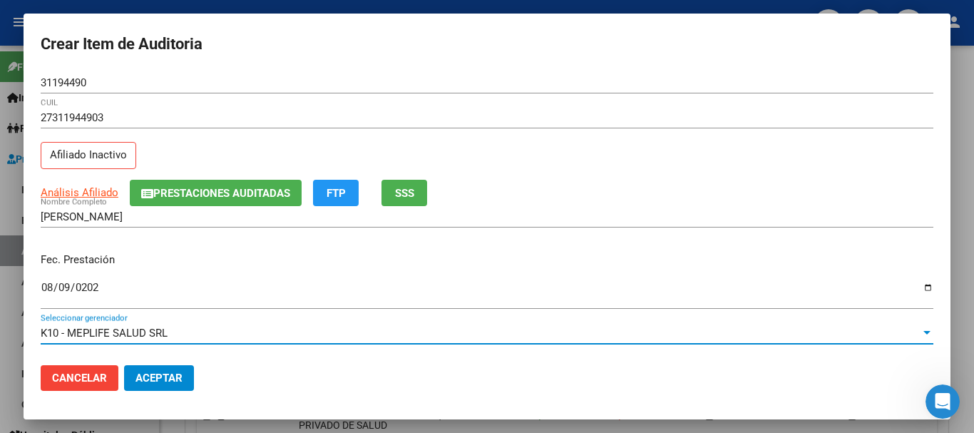
scroll to position [192, 0]
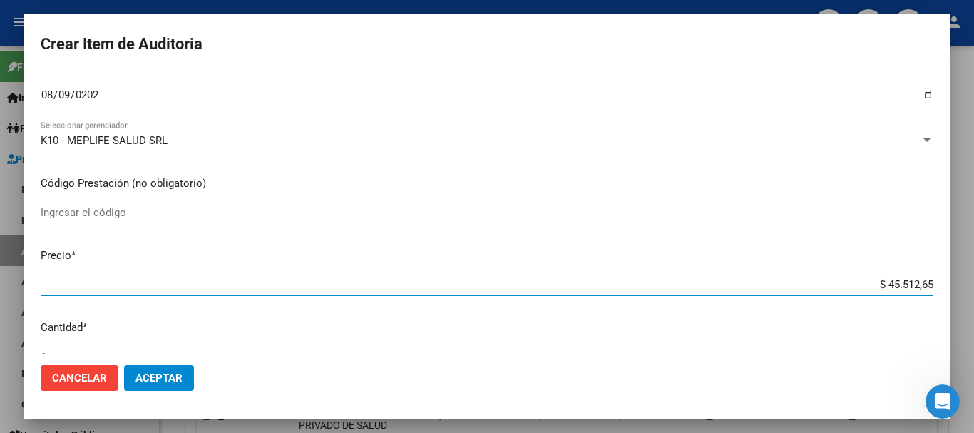
type input "$ 0,01"
type input "$ 0,16"
type input "$ 1,67"
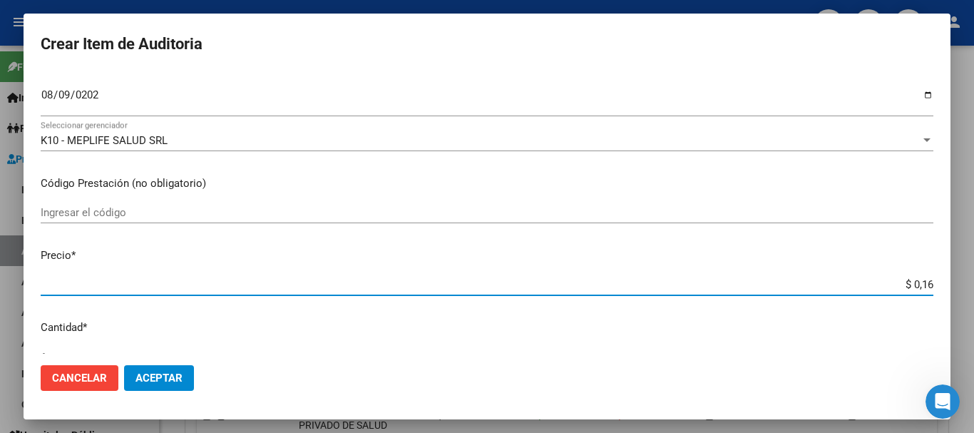
type input "$ 1,67"
type input "$ 16,72"
type input "$ 167,24"
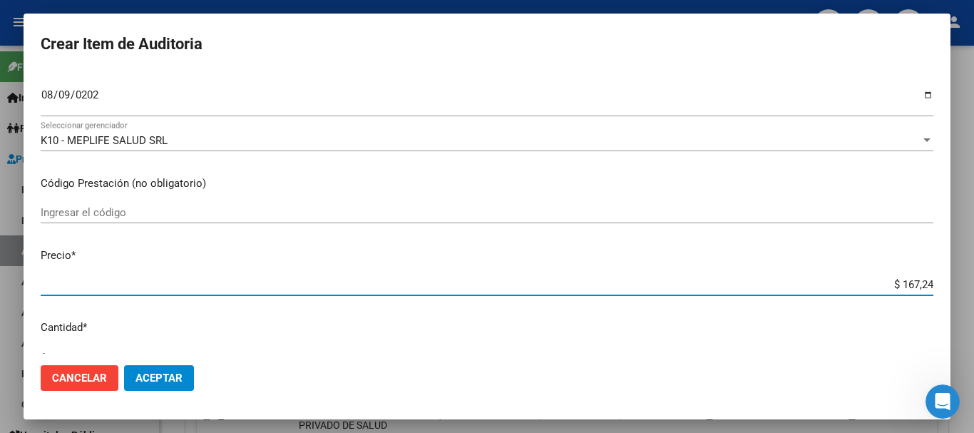
type input "$ 1.672,44"
type input "$ 16.724,46"
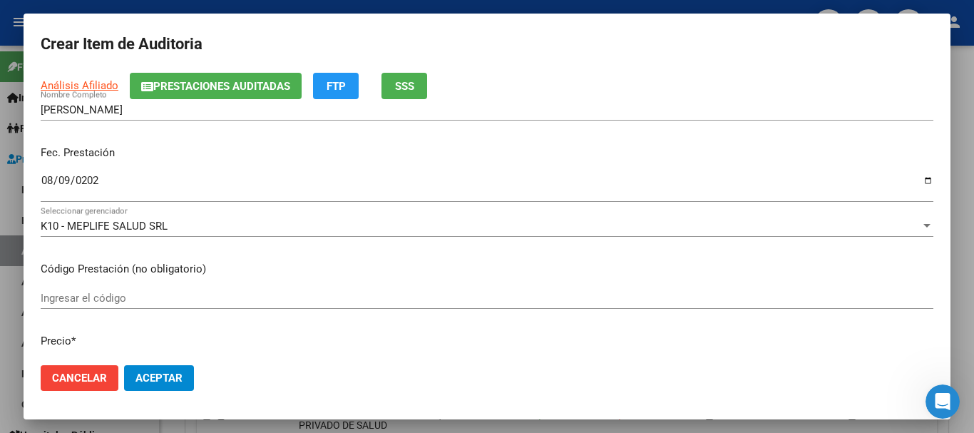
scroll to position [0, 0]
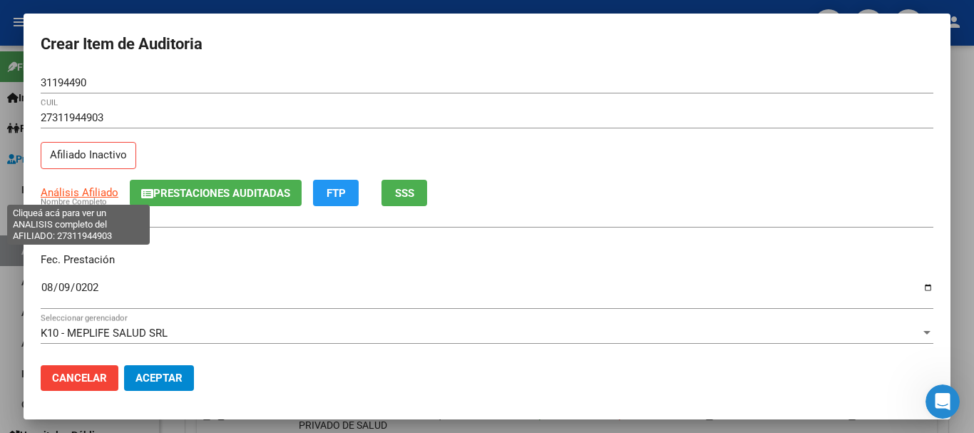
click at [85, 193] on span "Análisis Afiliado" at bounding box center [80, 192] width 78 height 13
type textarea "27311944903"
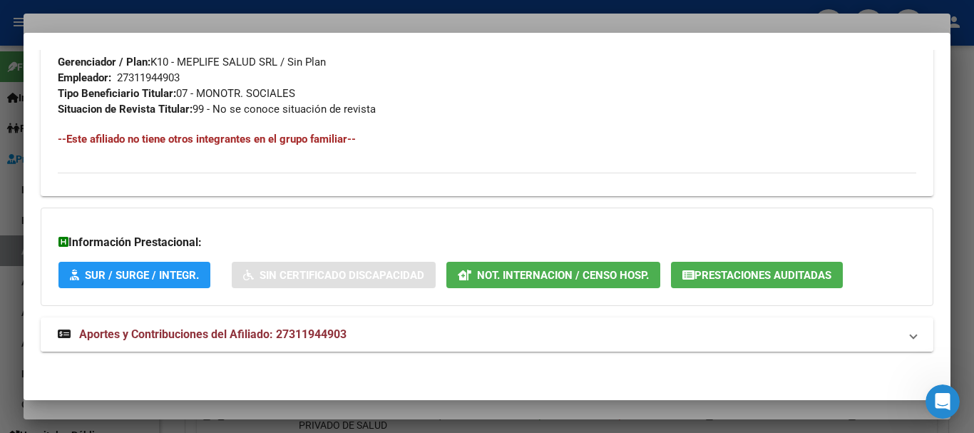
click at [232, 330] on span "Aportes y Contribuciones del Afiliado: 27311944903" at bounding box center [212, 334] width 267 height 14
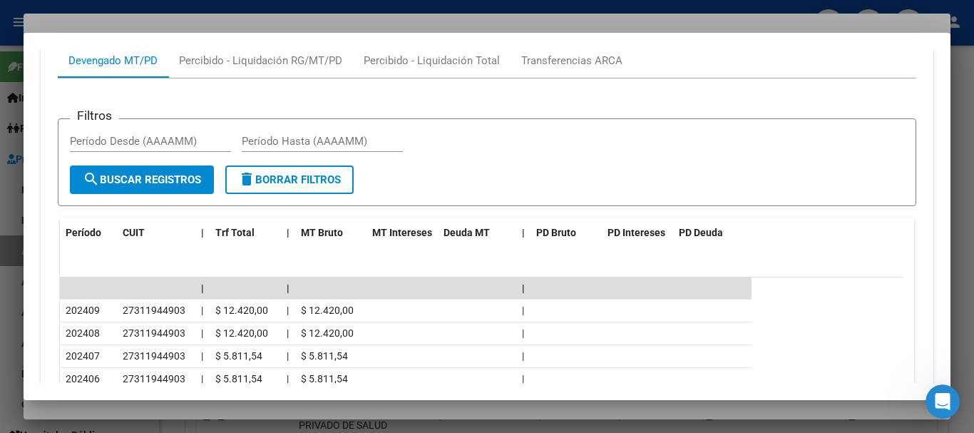
scroll to position [1212, 0]
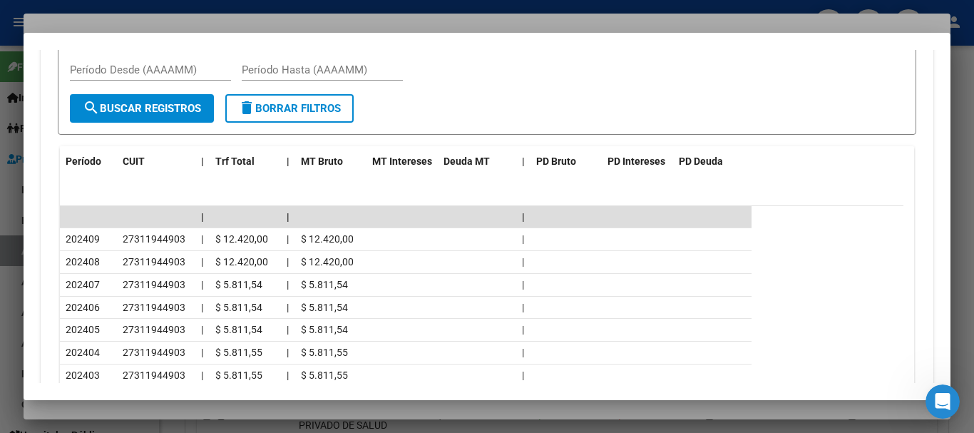
drag, startPoint x: 239, startPoint y: 10, endPoint x: 368, endPoint y: 60, distance: 139.0
click at [239, 9] on div at bounding box center [487, 216] width 974 height 433
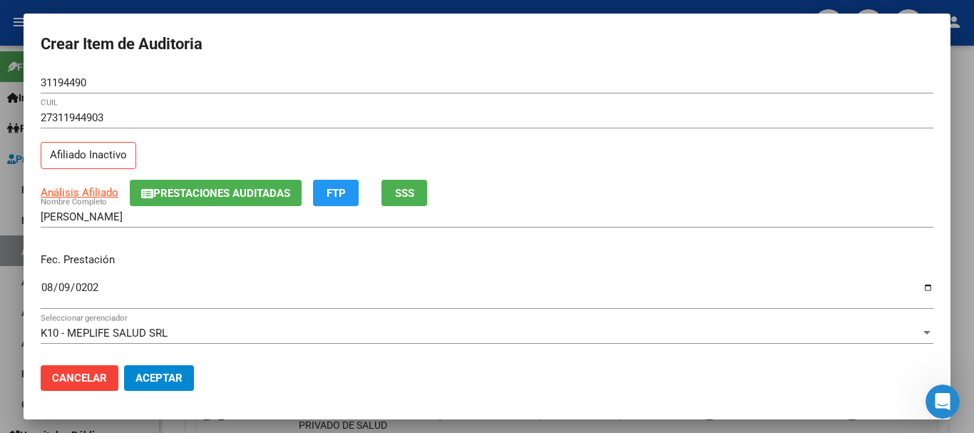
click at [733, 244] on div "Fec. Prestación [DATE] Ingresar la fecha" at bounding box center [487, 281] width 892 height 81
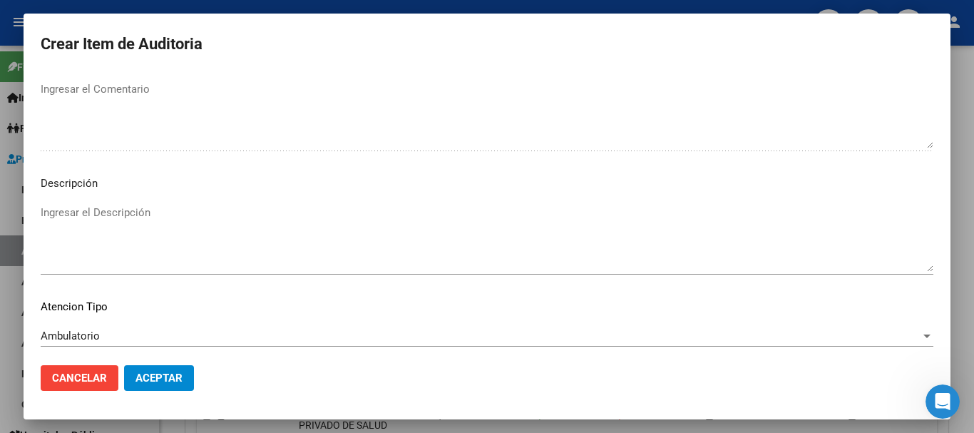
scroll to position [1002, 0]
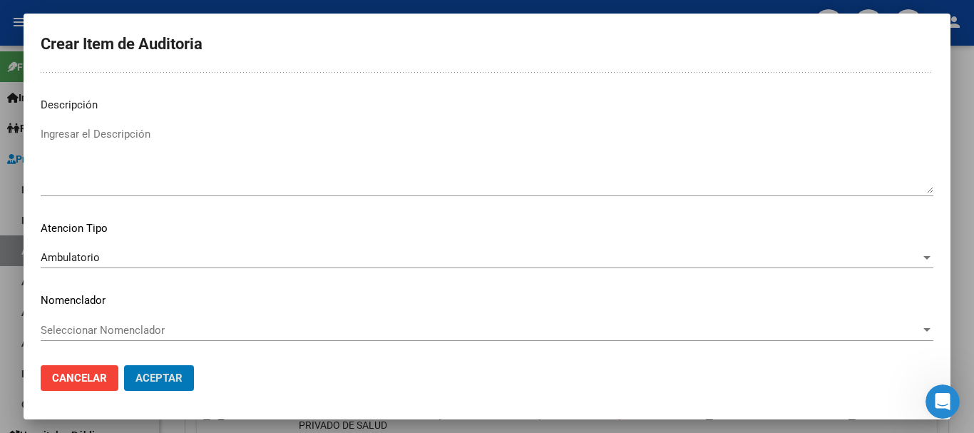
click at [124, 365] on button "Aceptar" at bounding box center [159, 378] width 70 height 26
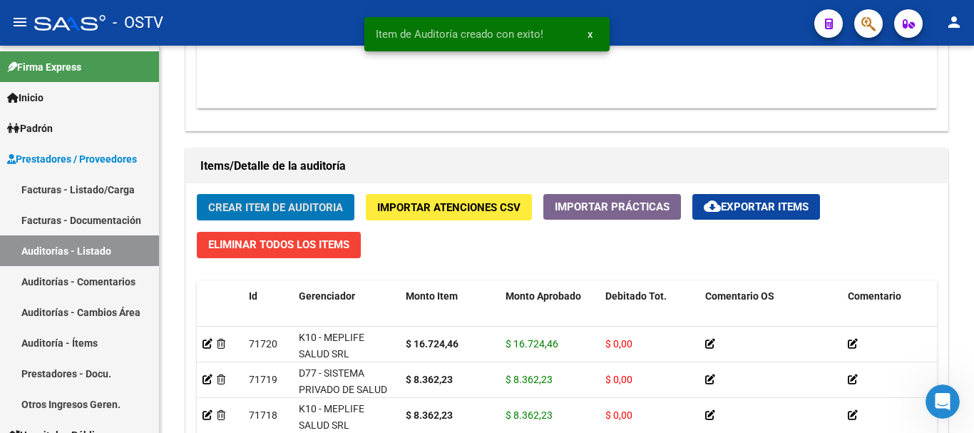
click at [197, 194] on button "Crear Item de Auditoria" at bounding box center [276, 207] width 158 height 26
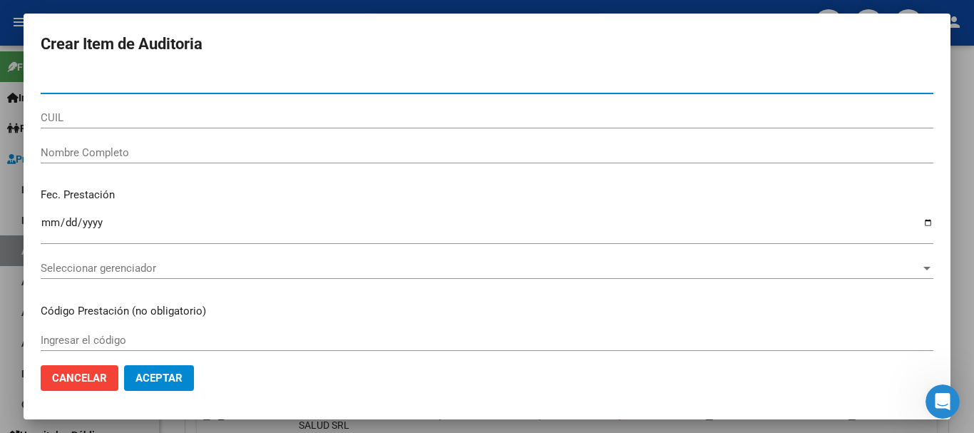
paste input "31194490"
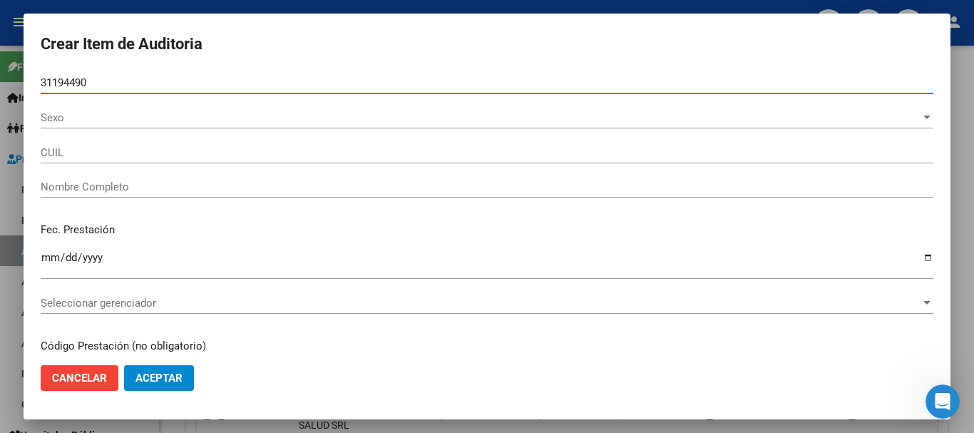
type input "31194490"
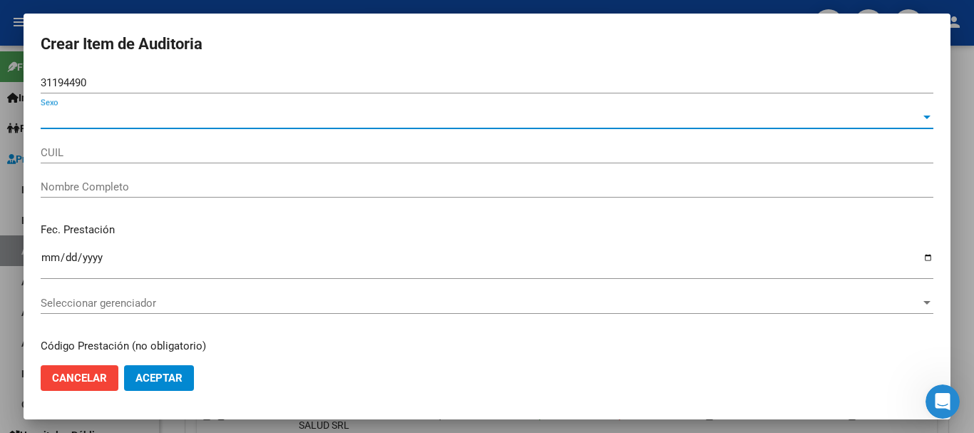
type input "27311944903"
type input "[PERSON_NAME]"
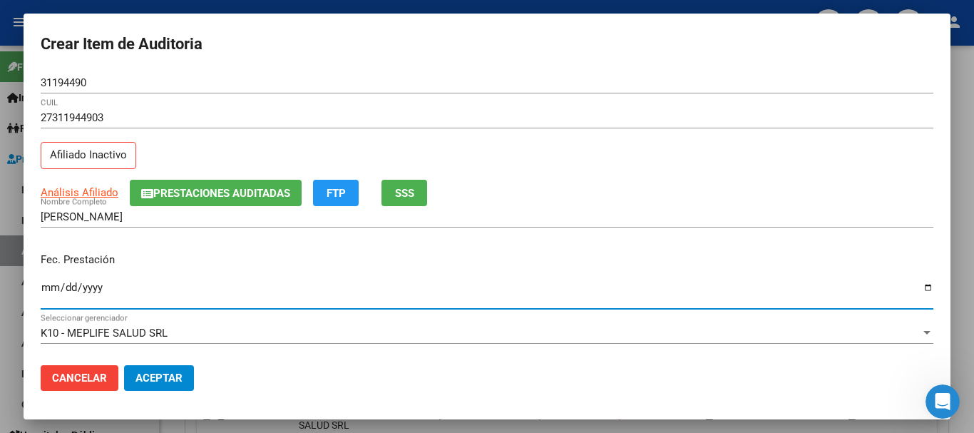
type input "[DATE]"
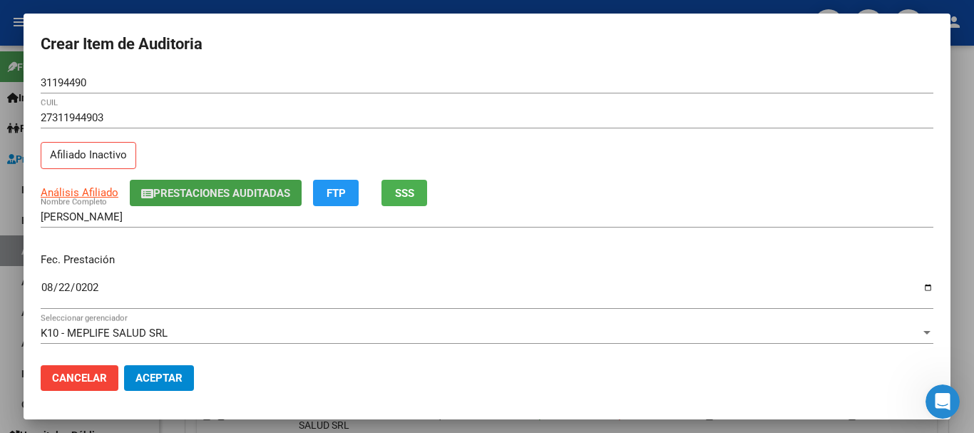
click at [192, 197] on span "Prestaciones Auditadas" at bounding box center [221, 193] width 137 height 13
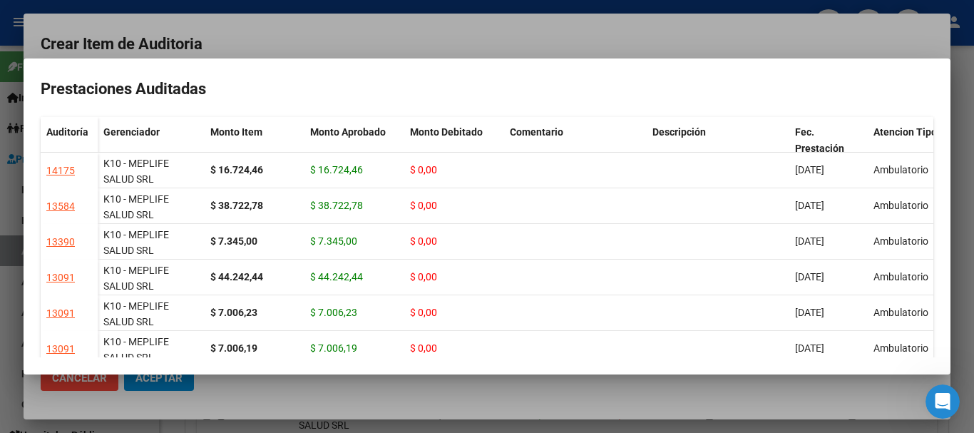
click at [289, 44] on div at bounding box center [487, 216] width 974 height 433
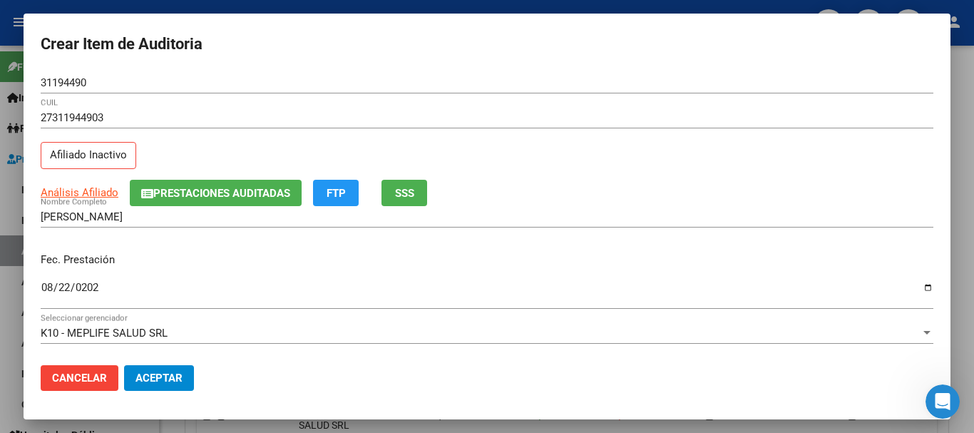
click at [751, 200] on div "Análisis Afiliado Prestaciones Auditadas FTP SSS" at bounding box center [487, 193] width 892 height 26
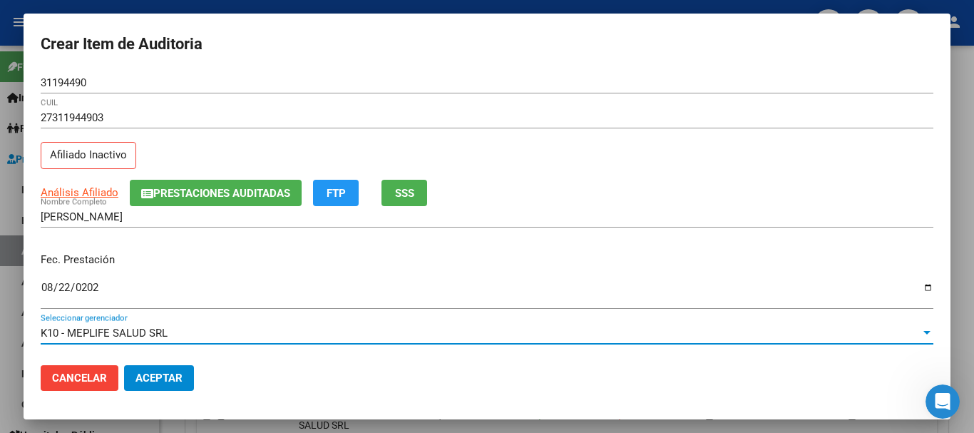
scroll to position [192, 0]
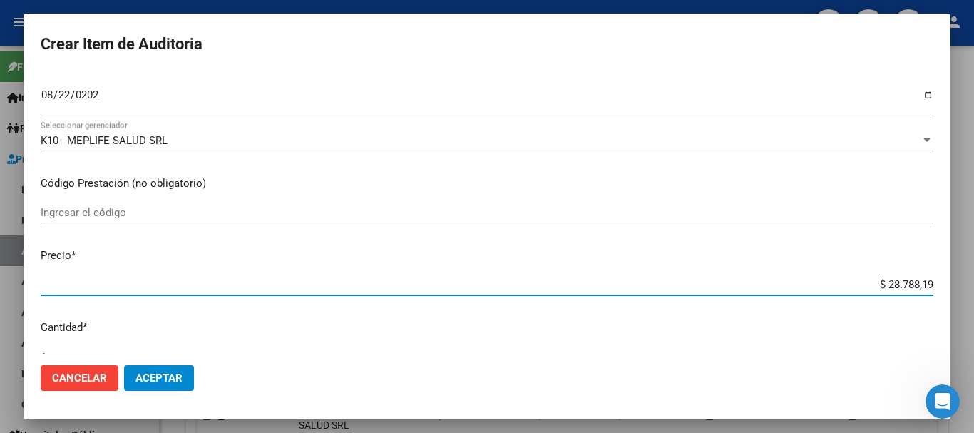
type input "$ 0,08"
type input "$ 0,83"
type input "$ 8,36"
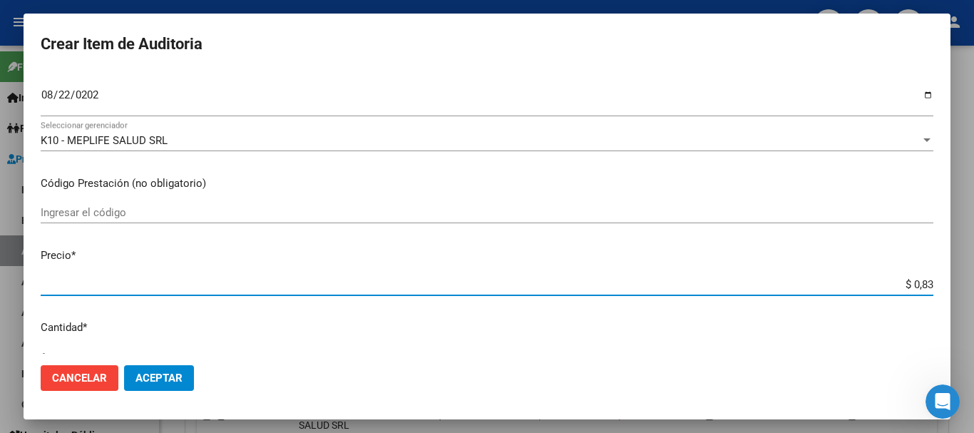
type input "$ 8,36"
type input "$ 83,62"
type input "$ 836,22"
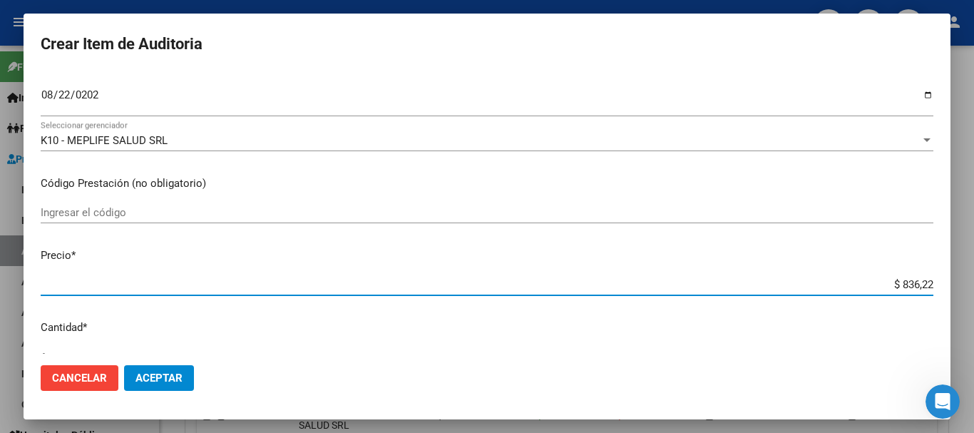
type input "$ 8.362,23"
type input "$ 836,22"
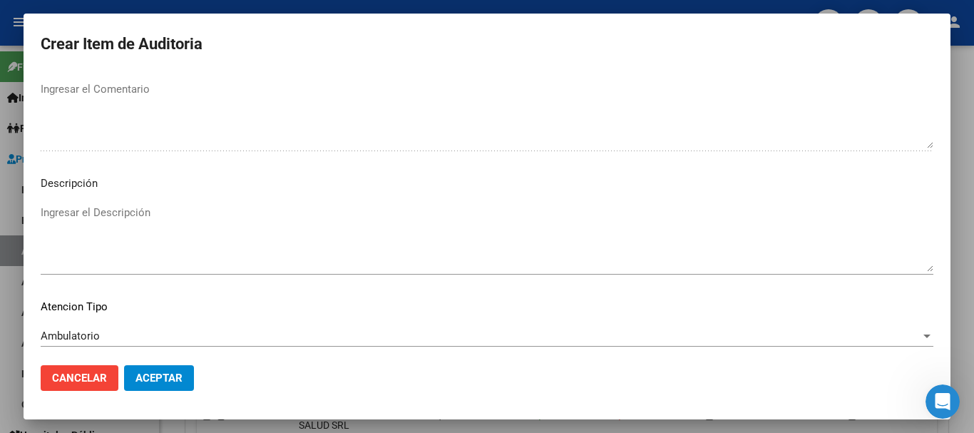
scroll to position [1002, 0]
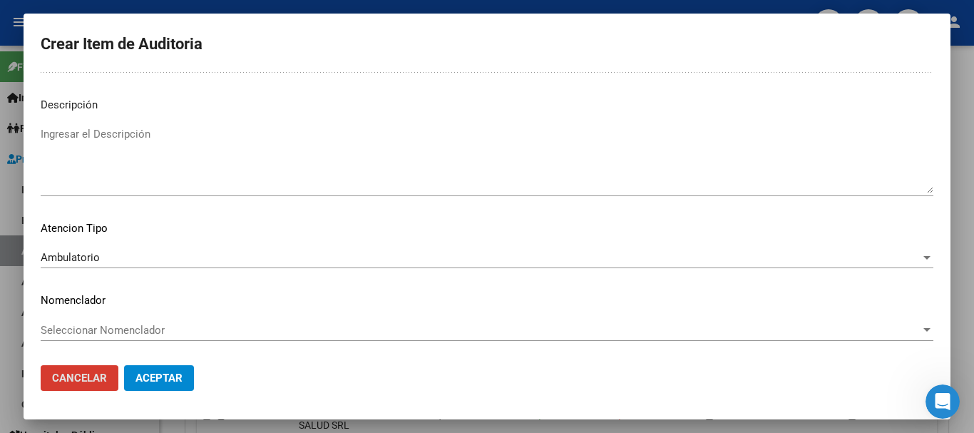
click at [124, 365] on button "Aceptar" at bounding box center [159, 378] width 70 height 26
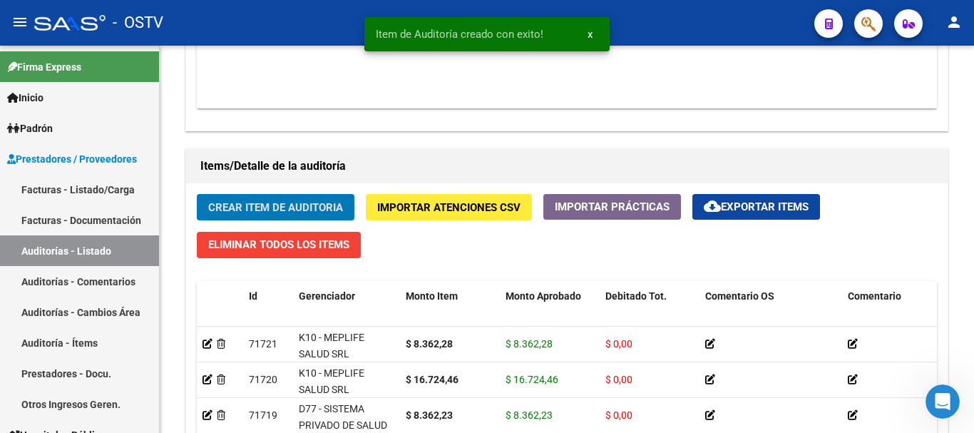
click at [197, 194] on button "Crear Item de Auditoria" at bounding box center [276, 207] width 158 height 26
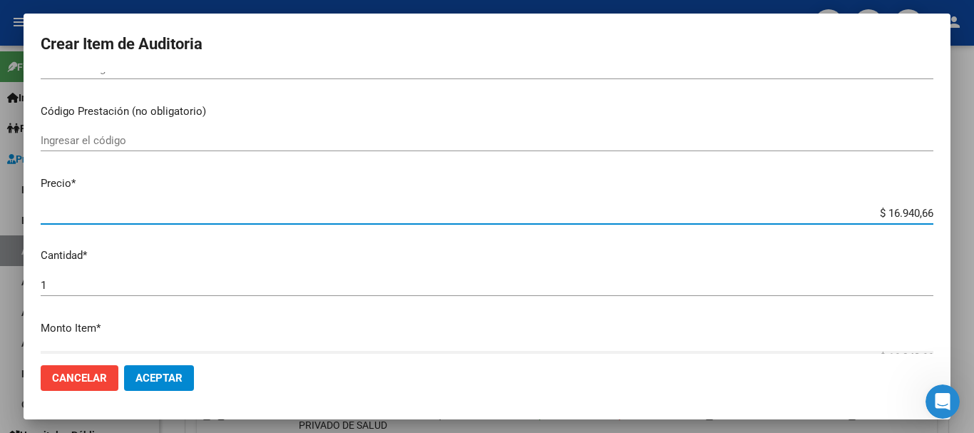
scroll to position [0, 0]
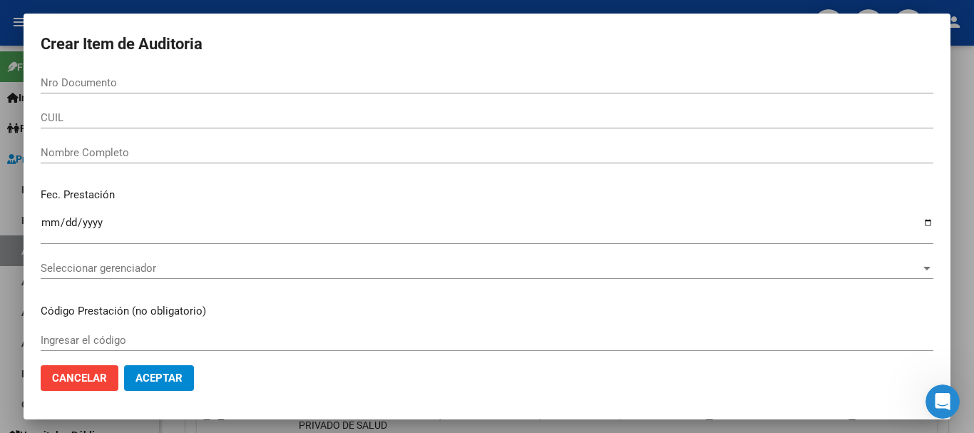
click at [125, 81] on input "Nro Documento" at bounding box center [487, 82] width 892 height 13
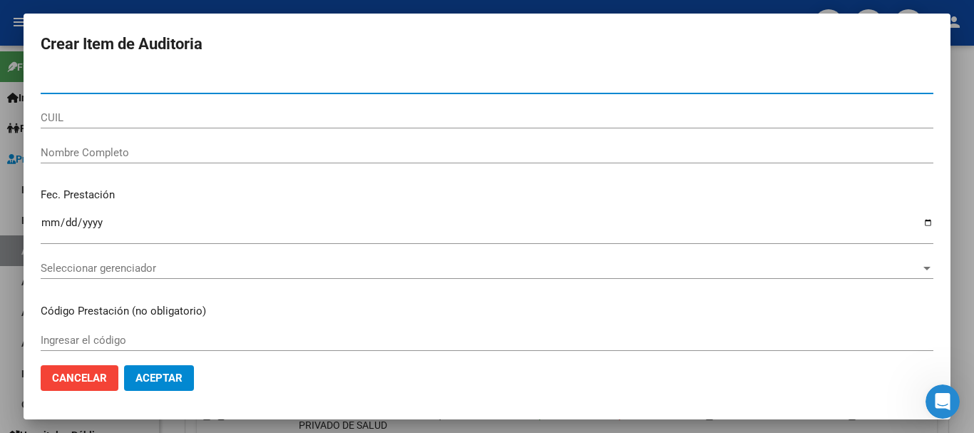
paste input "31194490"
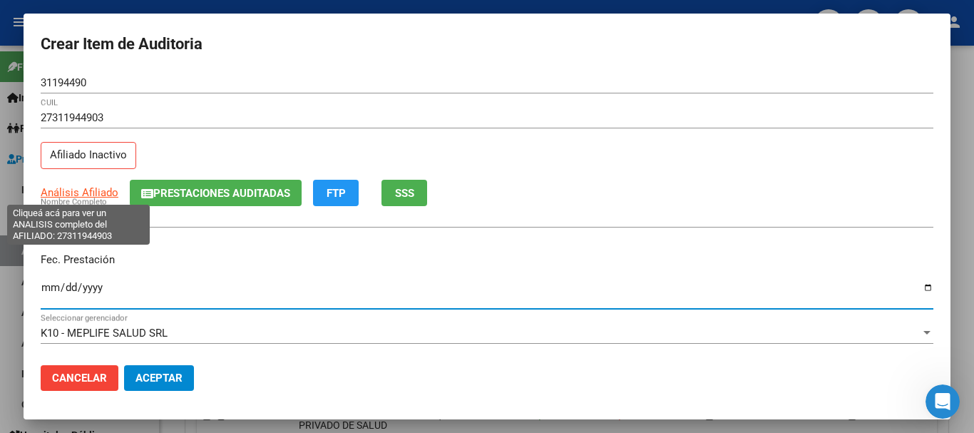
click at [88, 190] on span "Análisis Afiliado" at bounding box center [80, 192] width 78 height 13
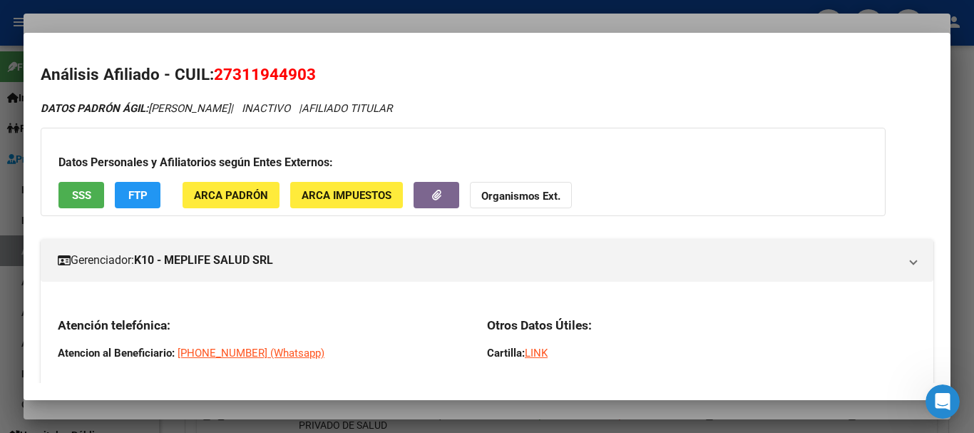
click at [280, 22] on div at bounding box center [487, 216] width 974 height 433
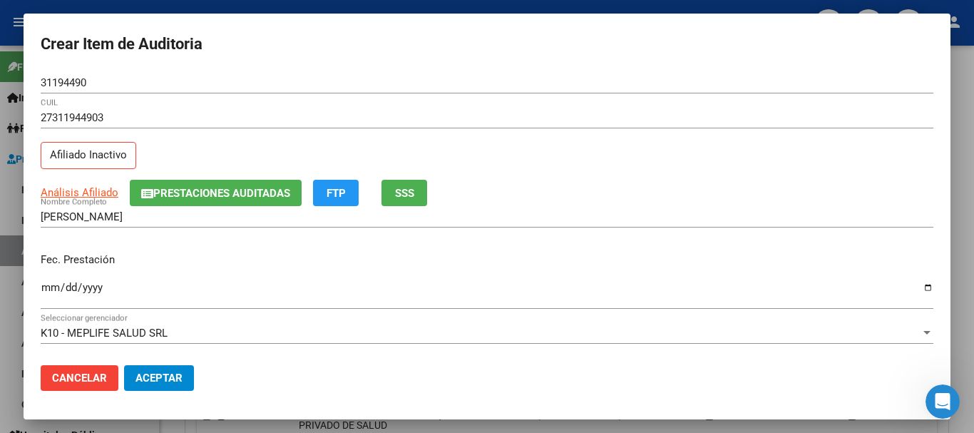
click at [602, 132] on div "27311944903 CUIL" at bounding box center [487, 124] width 892 height 35
click at [259, 199] on span "Prestaciones Auditadas" at bounding box center [221, 193] width 137 height 13
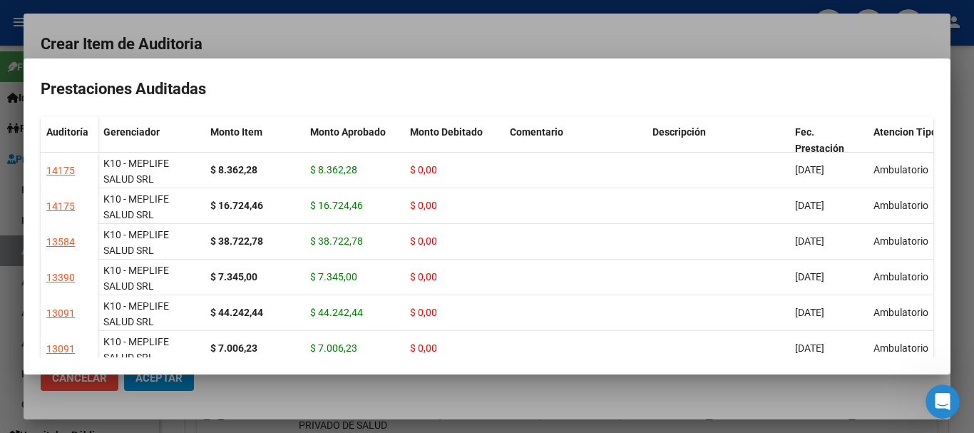
click at [428, 49] on div at bounding box center [487, 216] width 974 height 433
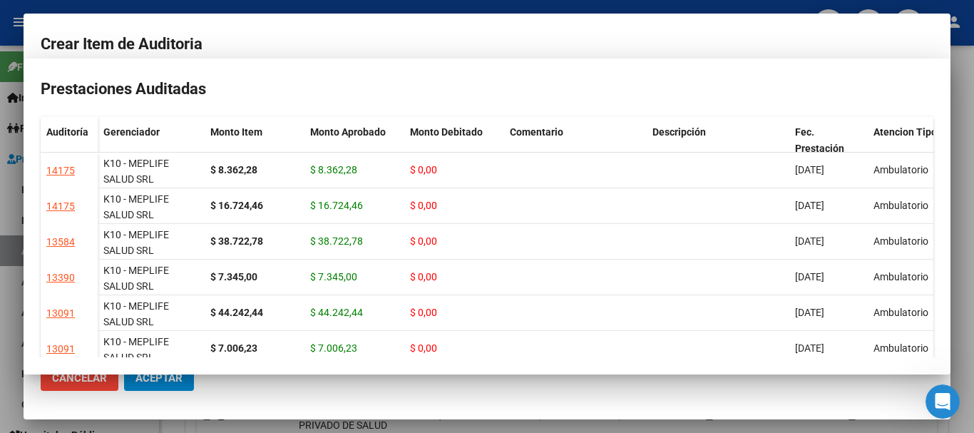
click at [632, 167] on div "27311944903 CUIL Afiliado Inactivo" at bounding box center [487, 143] width 892 height 73
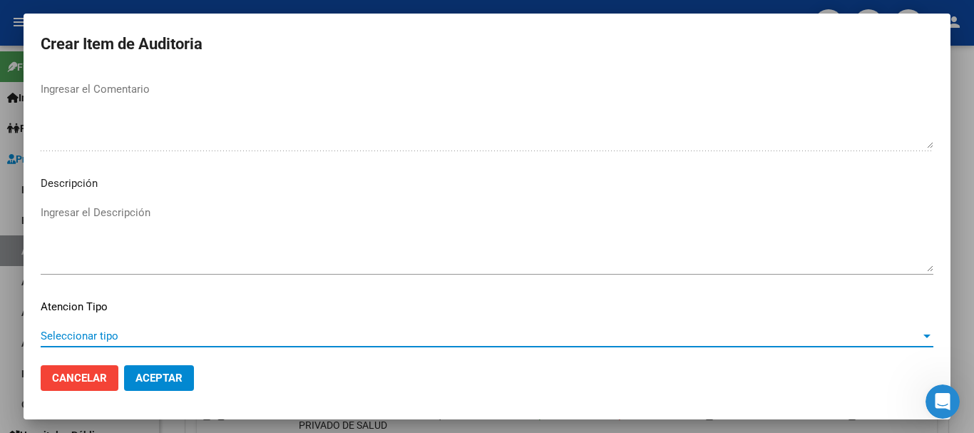
scroll to position [1002, 0]
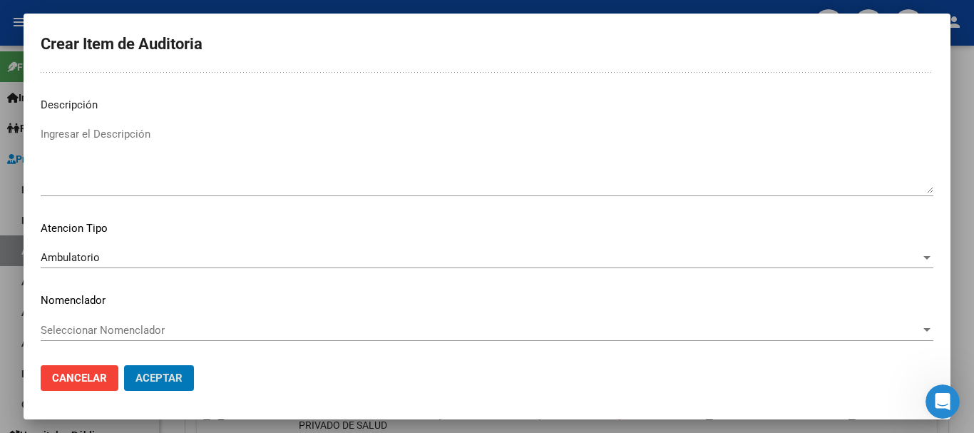
click at [124, 365] on button "Aceptar" at bounding box center [159, 378] width 70 height 26
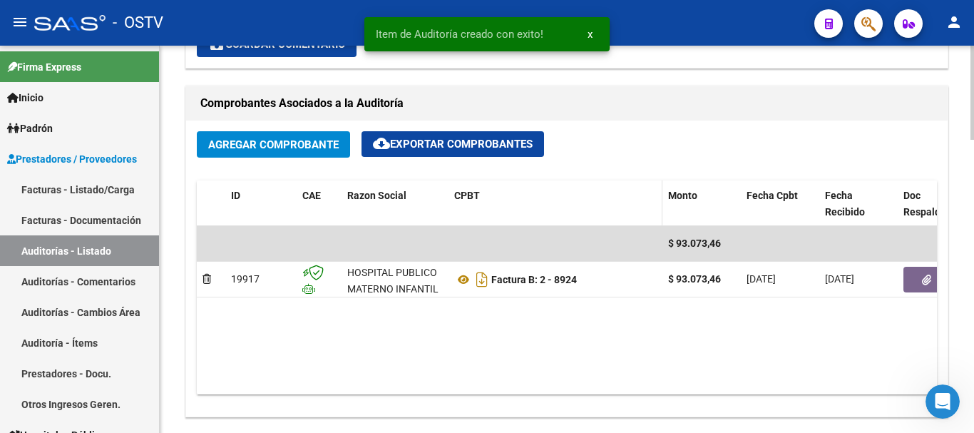
scroll to position [642, 0]
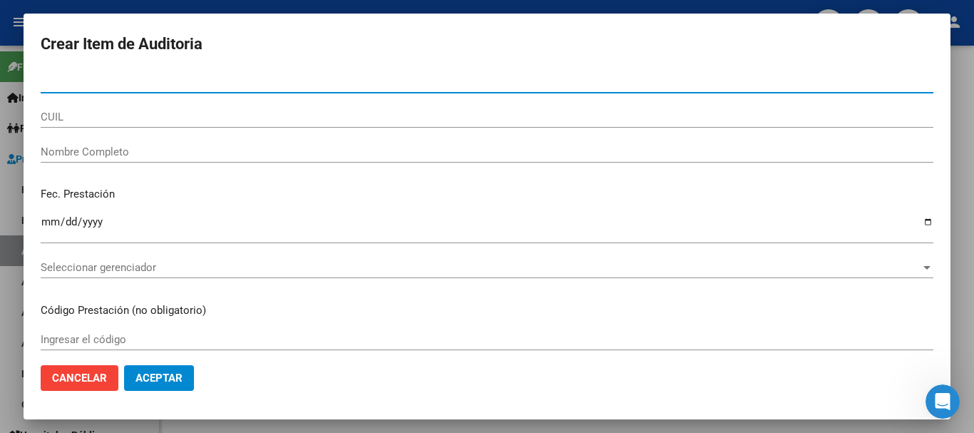
scroll to position [0, 0]
paste input "30221137"
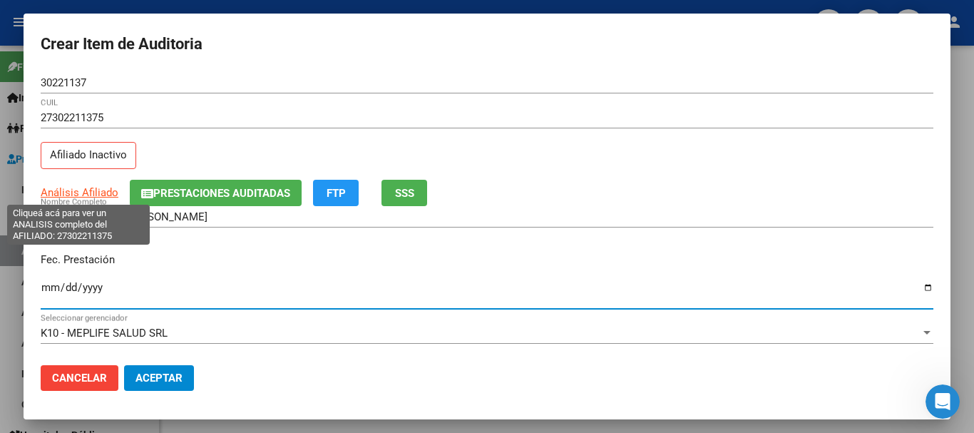
click at [103, 190] on span "Análisis Afiliado" at bounding box center [80, 192] width 78 height 13
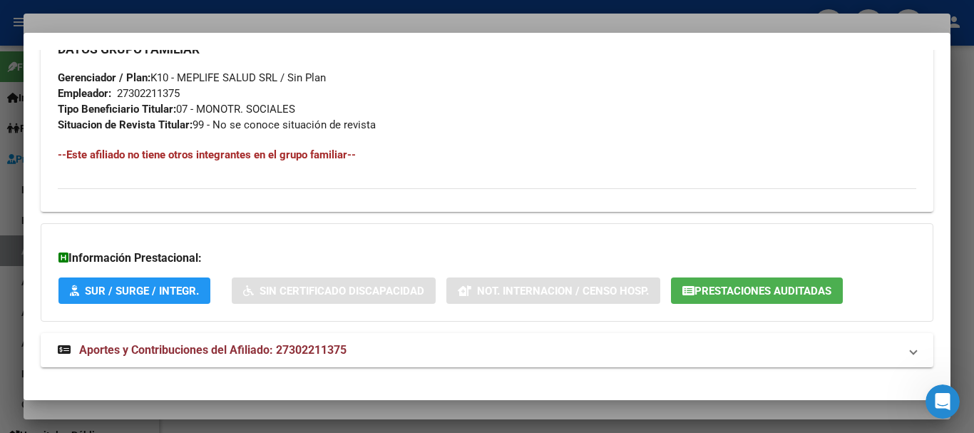
scroll to position [751, 0]
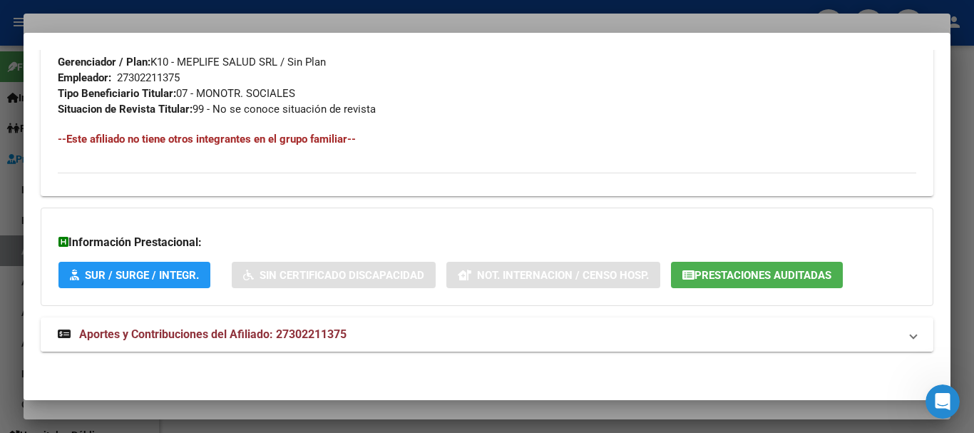
click at [341, 333] on span "Aportes y Contribuciones del Afiliado: 27302211375" at bounding box center [212, 334] width 267 height 14
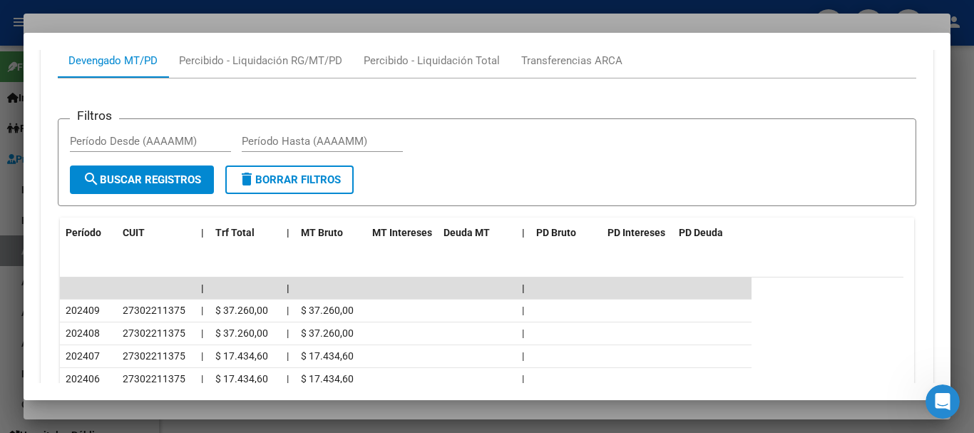
scroll to position [1212, 0]
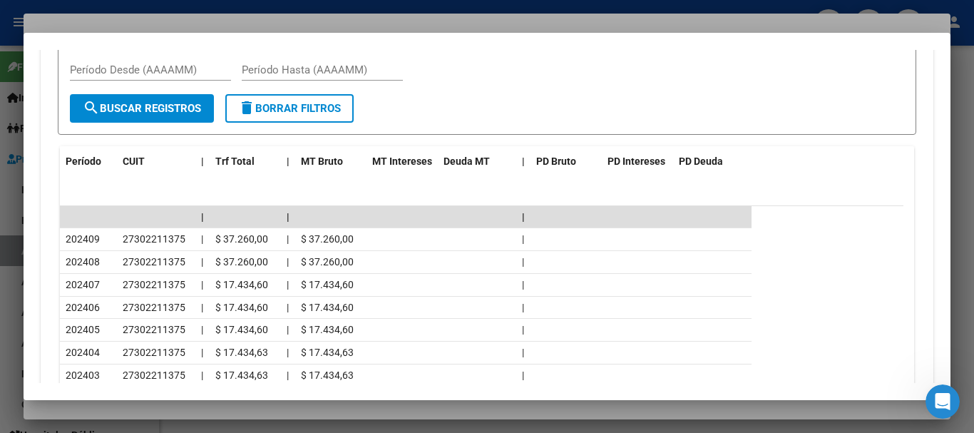
click at [211, 23] on div at bounding box center [487, 216] width 974 height 433
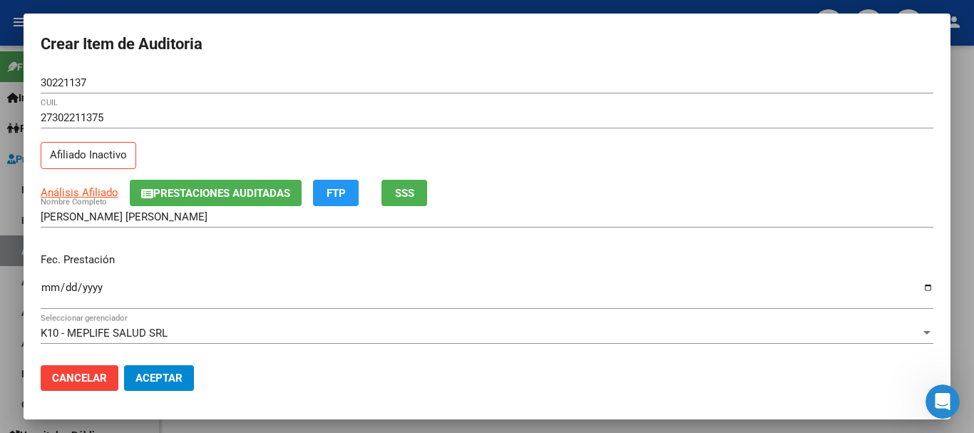
click at [591, 148] on div "27302211375 CUIL Afiliado Inactivo" at bounding box center [487, 143] width 892 height 73
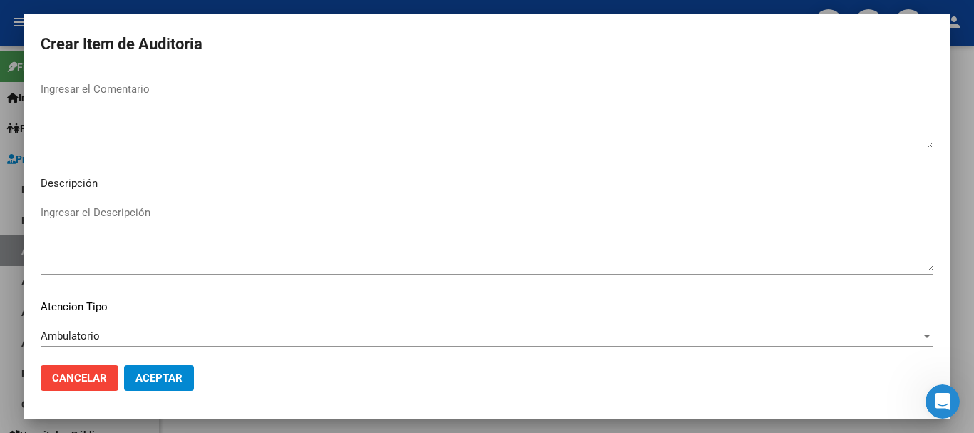
scroll to position [1002, 0]
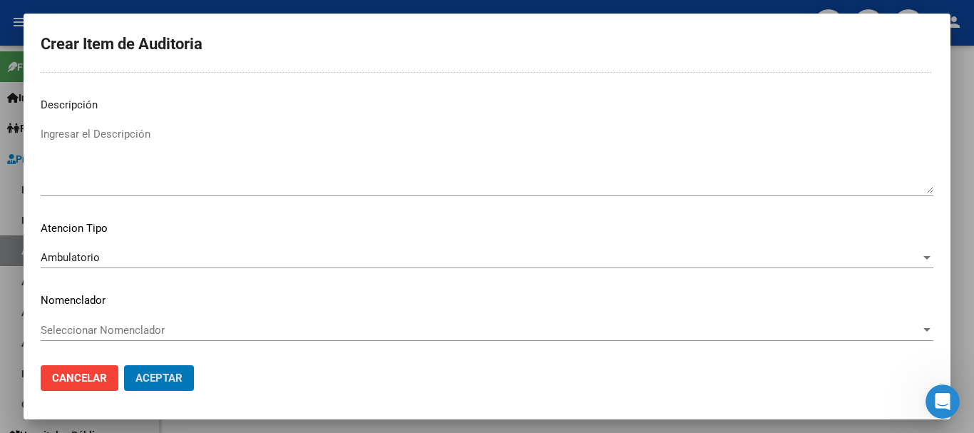
click at [124, 365] on button "Aceptar" at bounding box center [159, 378] width 70 height 26
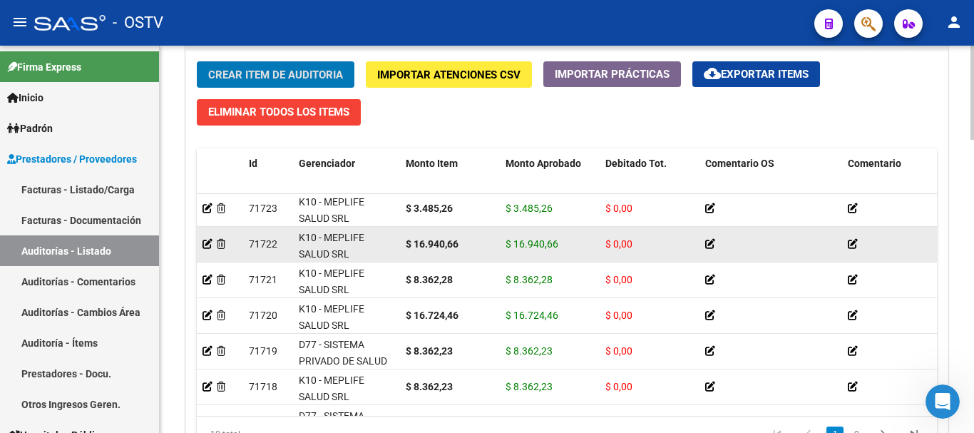
scroll to position [0, 0]
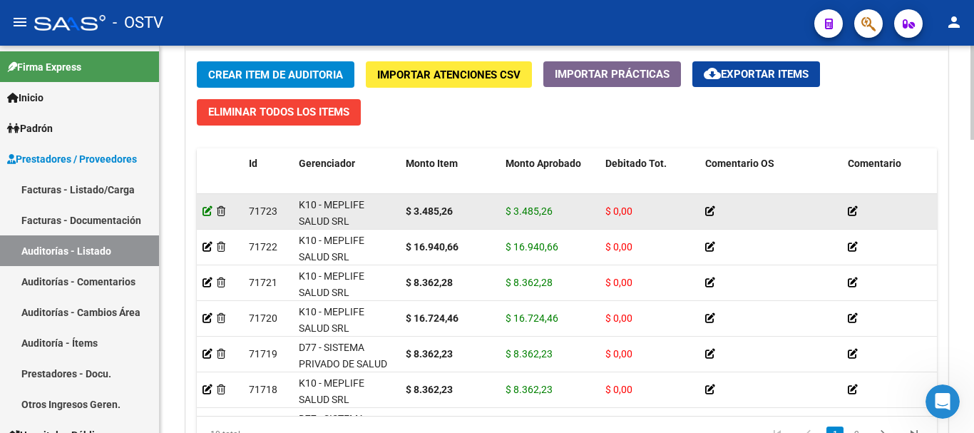
click at [203, 207] on icon at bounding box center [207, 211] width 10 height 10
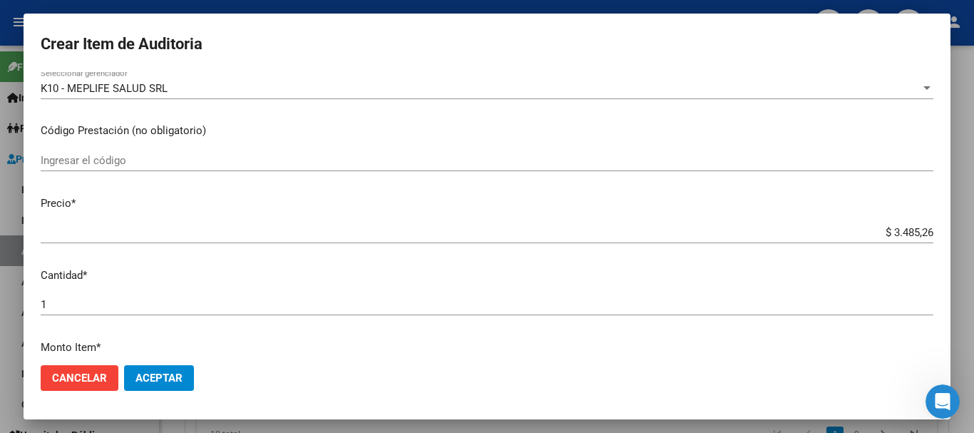
scroll to position [285, 0]
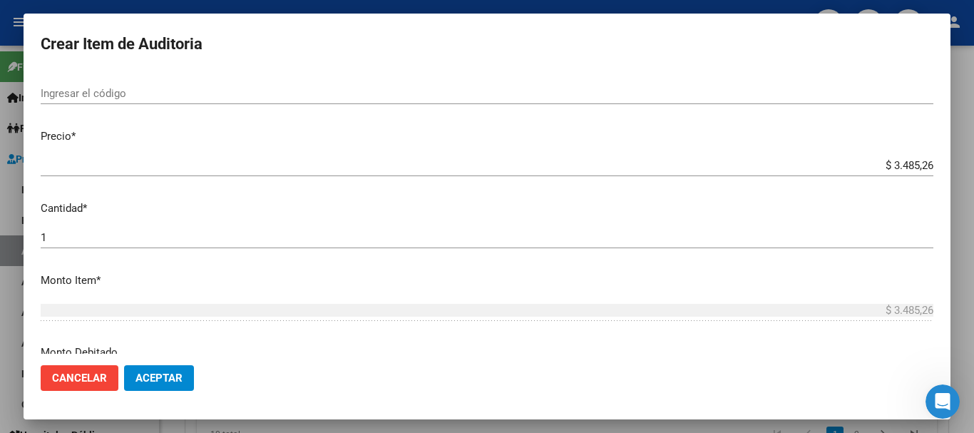
click at [922, 167] on input "$ 3.485,26" at bounding box center [487, 165] width 892 height 13
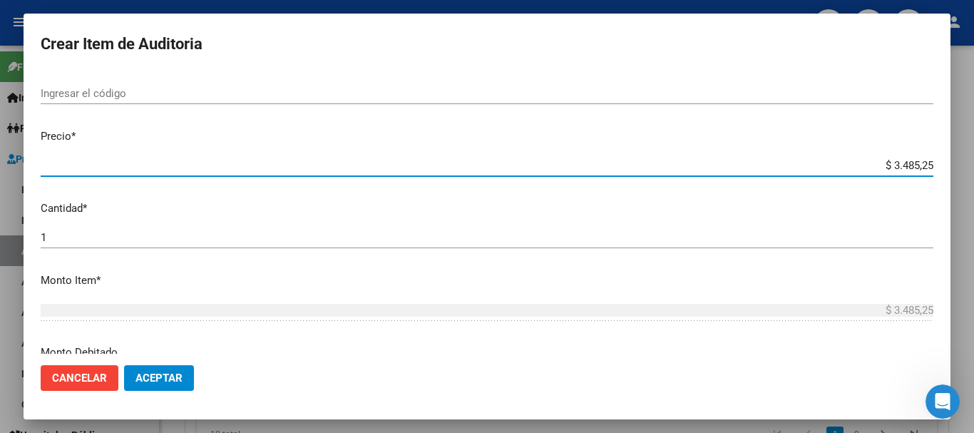
click at [164, 381] on span "Aceptar" at bounding box center [158, 377] width 47 height 13
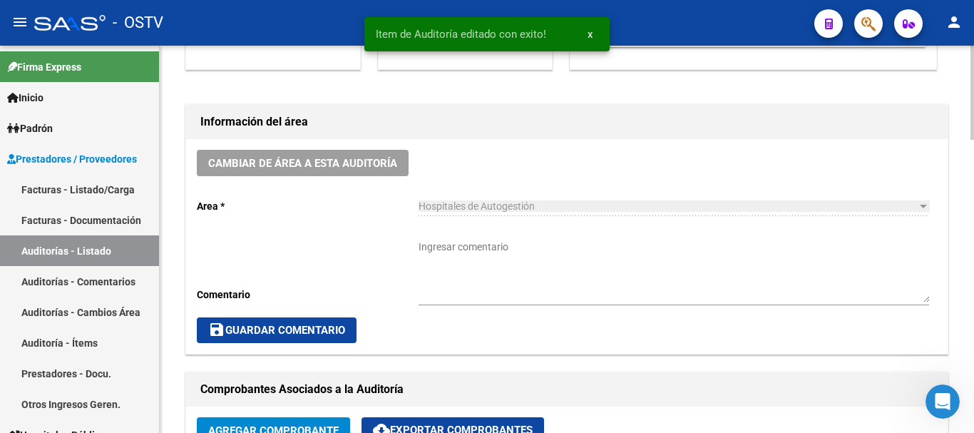
scroll to position [356, 0]
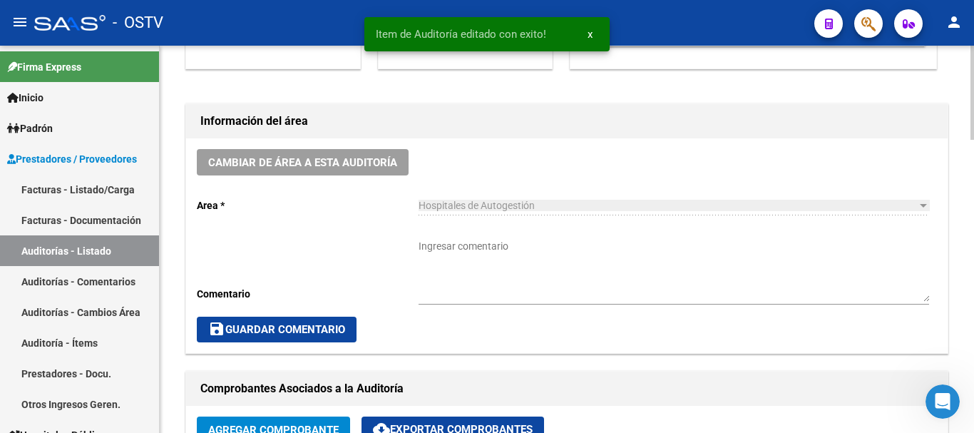
click at [516, 289] on textarea "Ingresar comentario" at bounding box center [673, 270] width 510 height 63
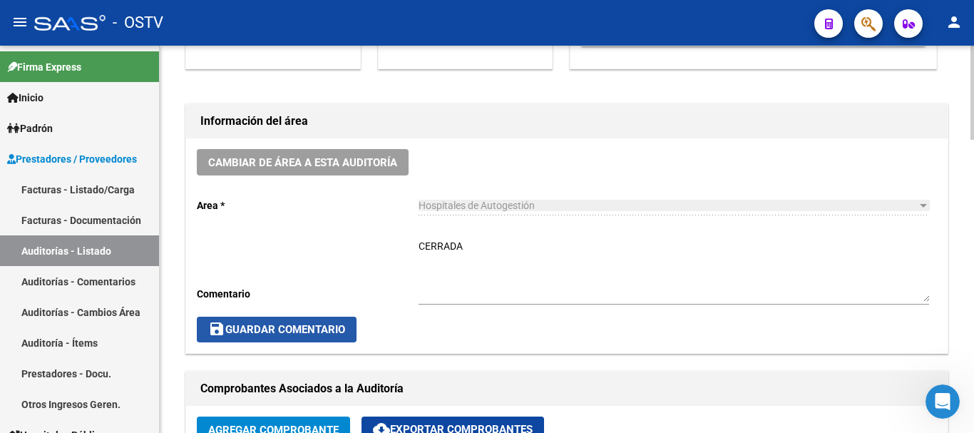
click at [314, 322] on button "save Guardar Comentario" at bounding box center [277, 329] width 160 height 26
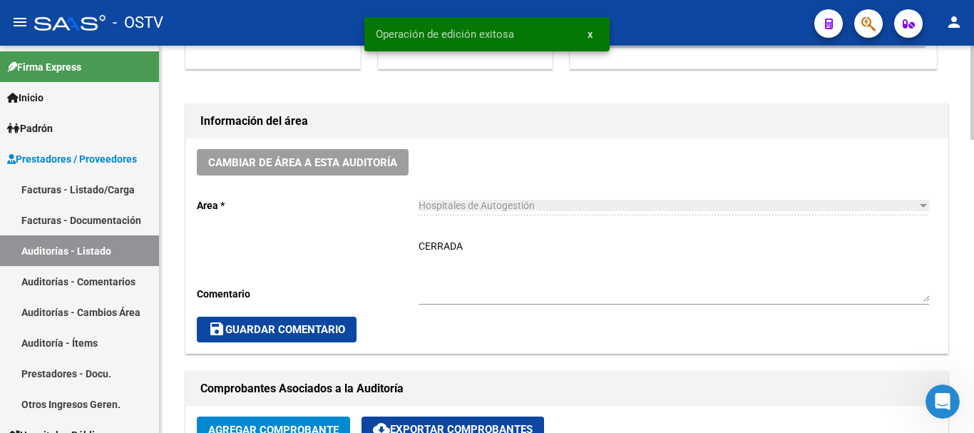
scroll to position [0, 0]
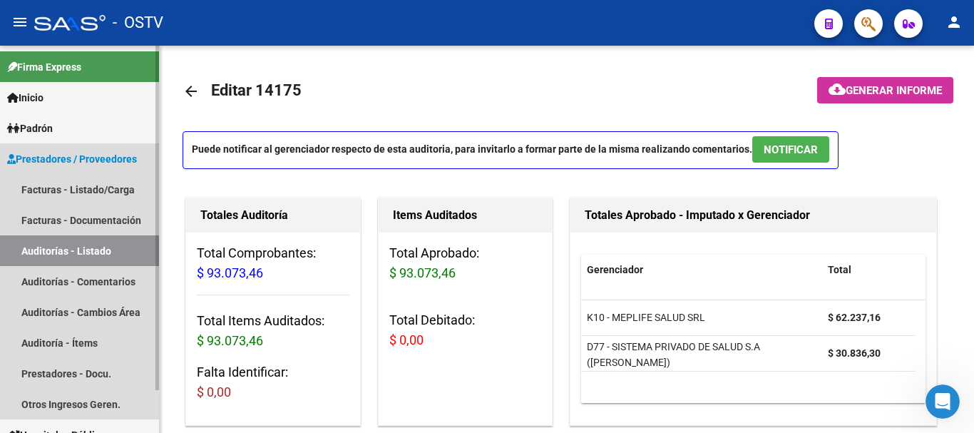
drag, startPoint x: 72, startPoint y: 247, endPoint x: 98, endPoint y: 242, distance: 26.1
click at [73, 247] on link "Auditorías - Listado" at bounding box center [79, 250] width 159 height 31
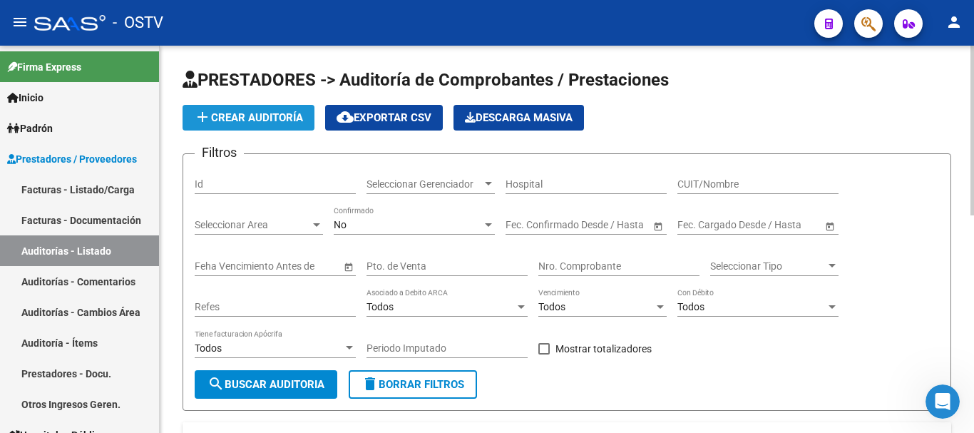
click at [263, 113] on span "add Crear Auditoría" at bounding box center [248, 117] width 109 height 13
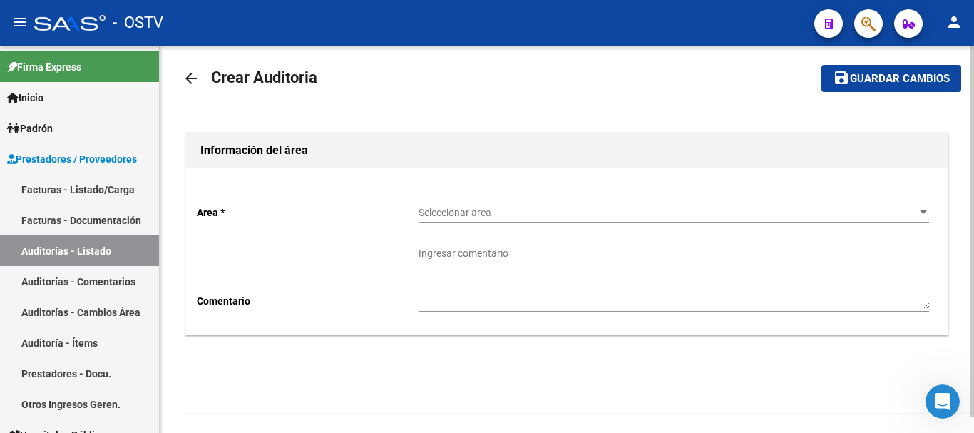
scroll to position [16, 0]
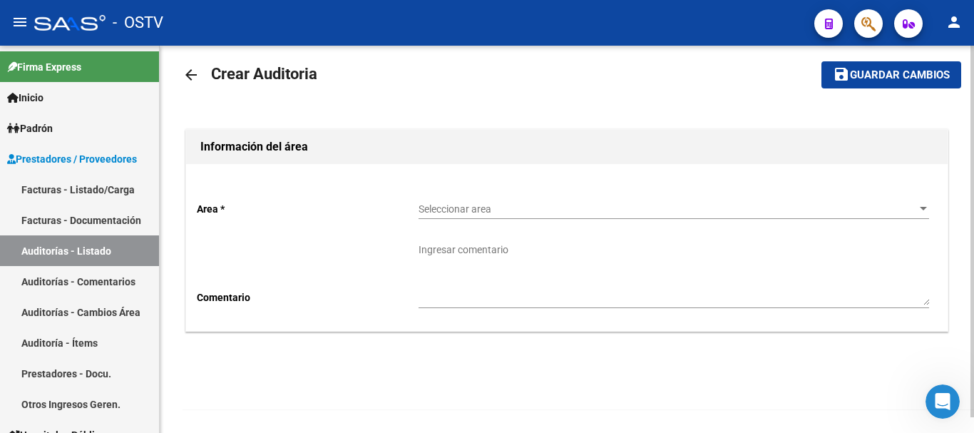
click at [486, 203] on span "Seleccionar area" at bounding box center [667, 209] width 498 height 12
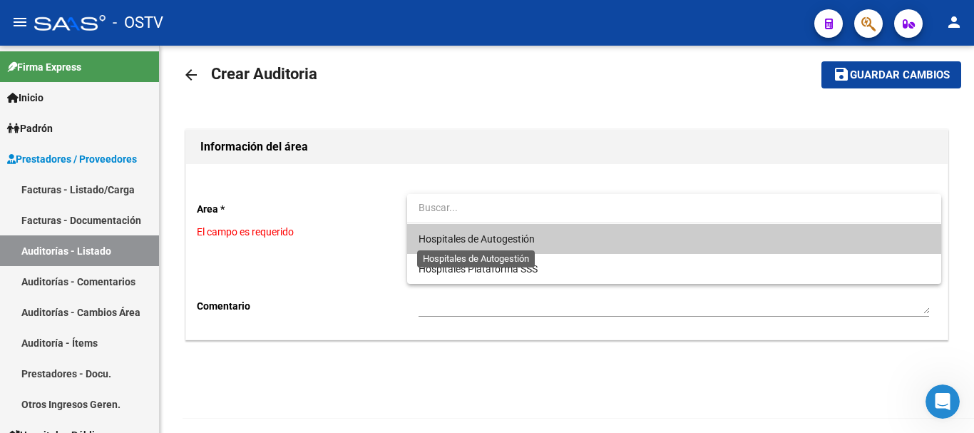
click at [458, 240] on span "Hospitales de Autogestión" at bounding box center [476, 238] width 116 height 11
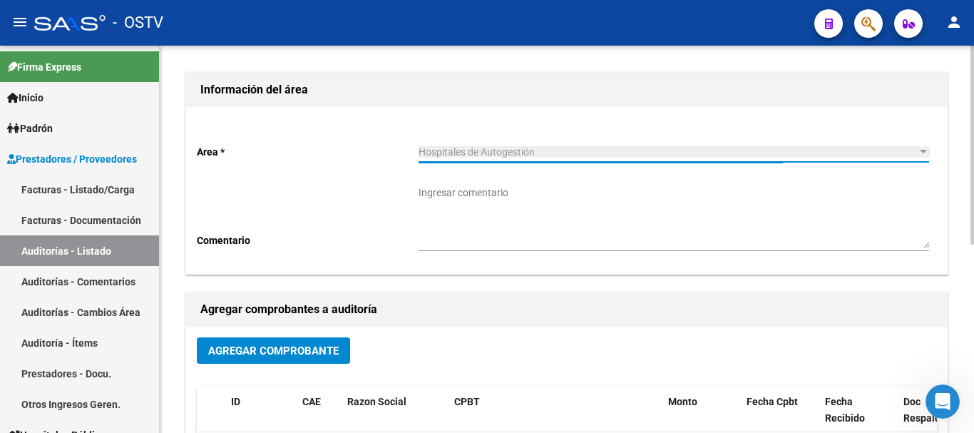
scroll to position [230, 0]
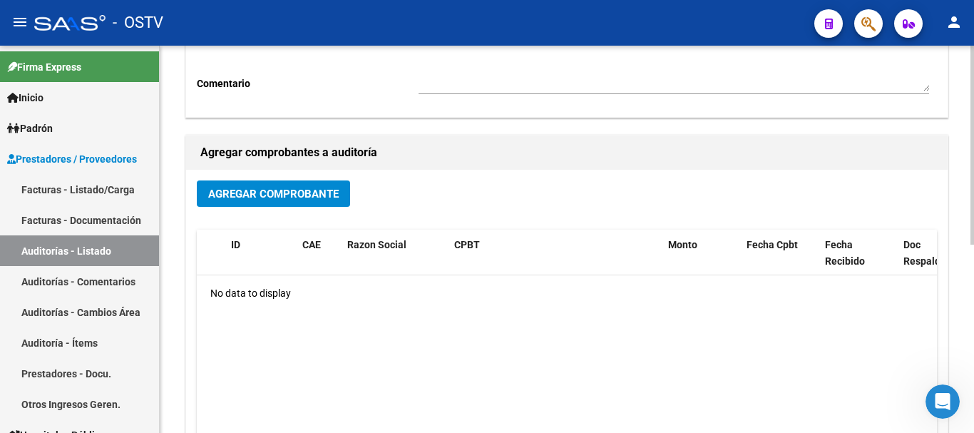
click at [269, 192] on span "Agregar Comprobante" at bounding box center [273, 193] width 130 height 13
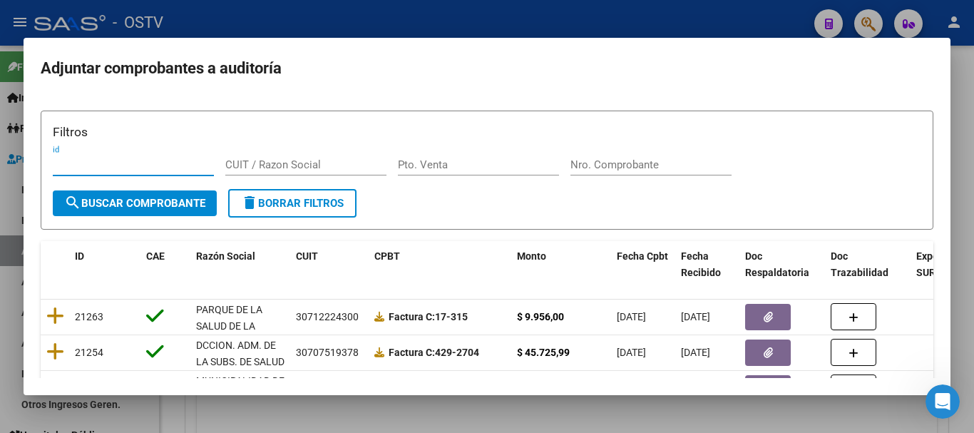
click at [662, 170] on div "Nro. Comprobante" at bounding box center [650, 164] width 161 height 21
paste input "3547"
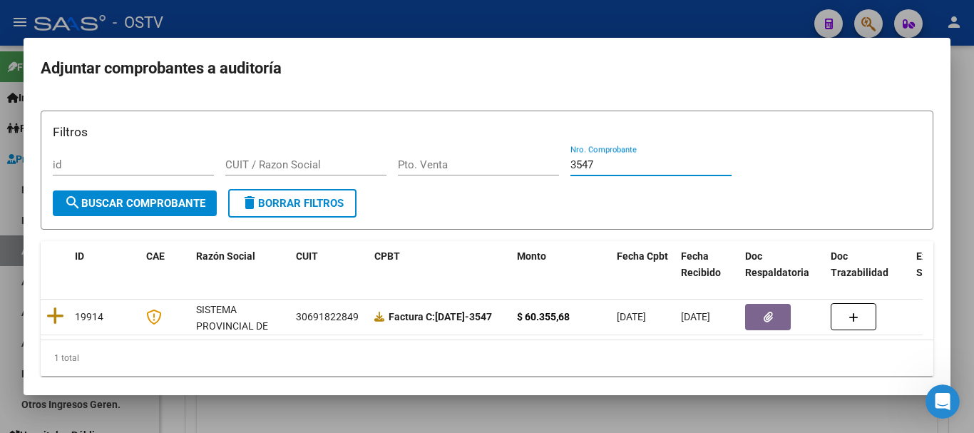
drag, startPoint x: 532, startPoint y: 169, endPoint x: 498, endPoint y: 177, distance: 34.4
click at [498, 177] on div "Filtros id CUIT / Razon Social Pto. Venta 3547 Nro. Comprobante" at bounding box center [487, 156] width 868 height 66
paste input "97"
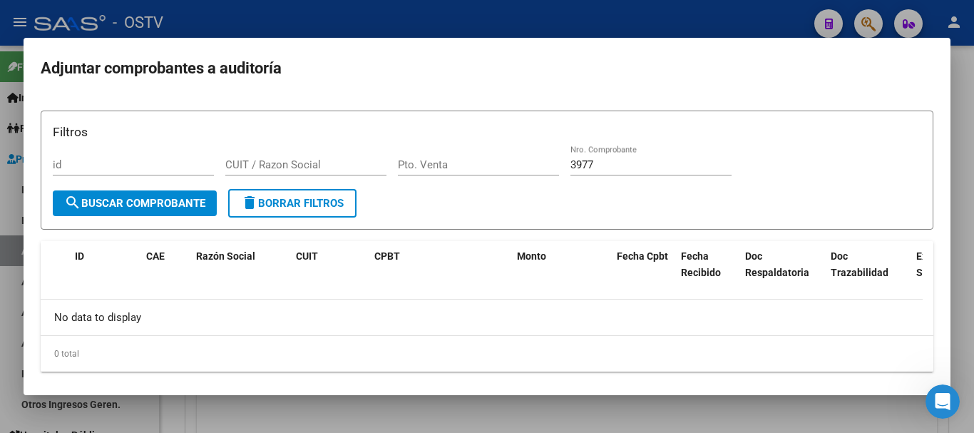
click at [218, 13] on div at bounding box center [487, 216] width 974 height 433
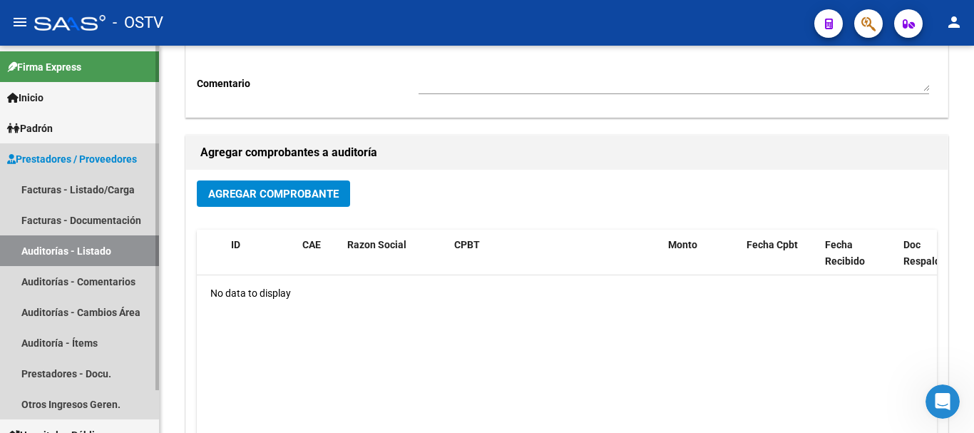
click at [76, 249] on link "Auditorías - Listado" at bounding box center [79, 250] width 159 height 31
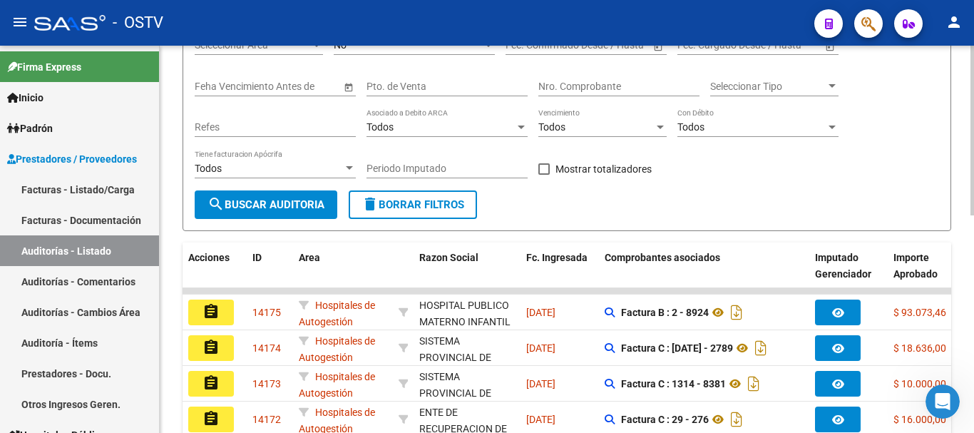
scroll to position [16, 0]
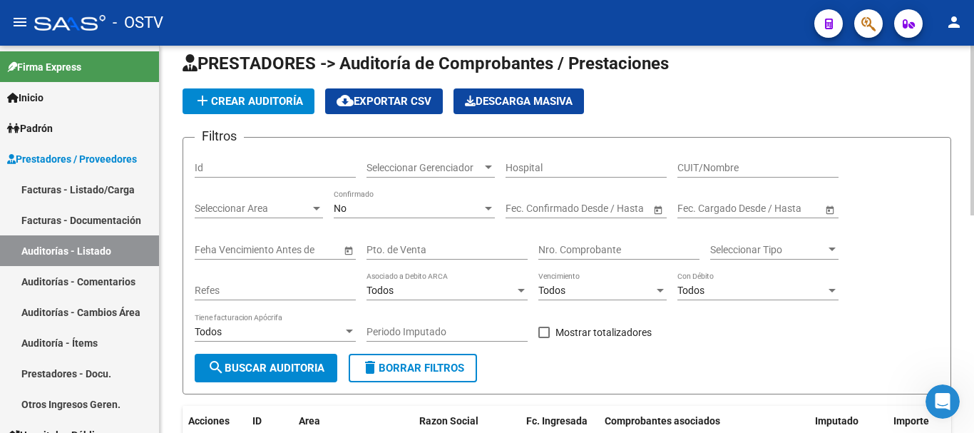
click at [603, 239] on div "Nro. Comprobante" at bounding box center [618, 245] width 161 height 29
paste input "3977"
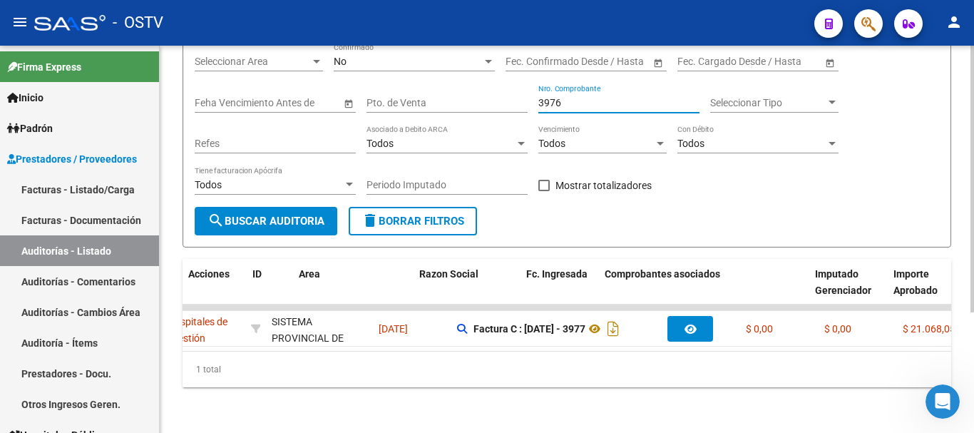
scroll to position [0, 0]
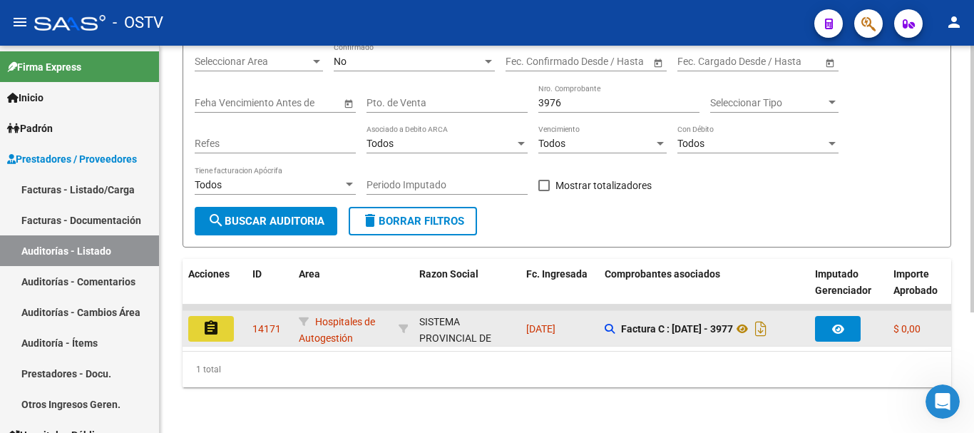
click at [211, 322] on mat-icon "assignment" at bounding box center [210, 327] width 17 height 17
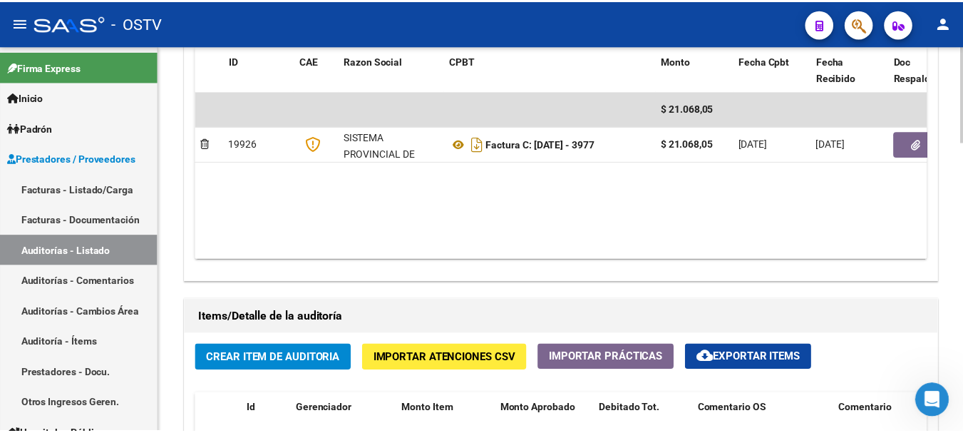
scroll to position [855, 0]
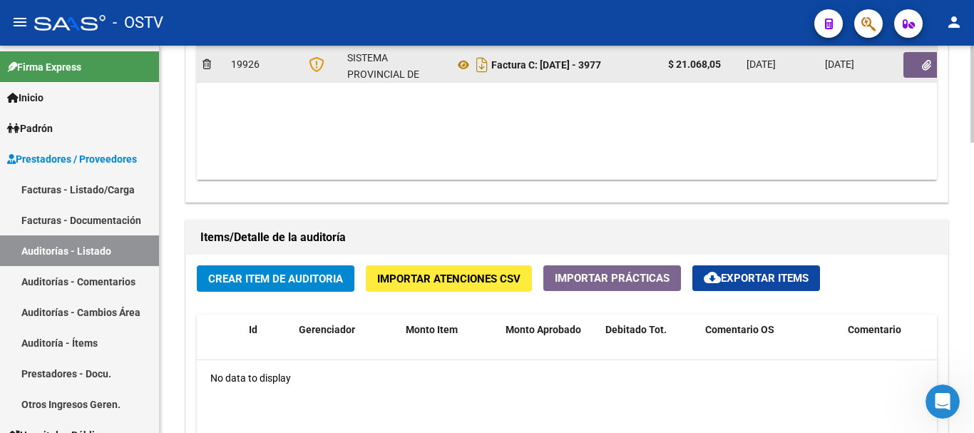
click at [914, 81] on datatable-body-cell at bounding box center [940, 64] width 86 height 35
click at [925, 56] on button "button" at bounding box center [926, 65] width 46 height 26
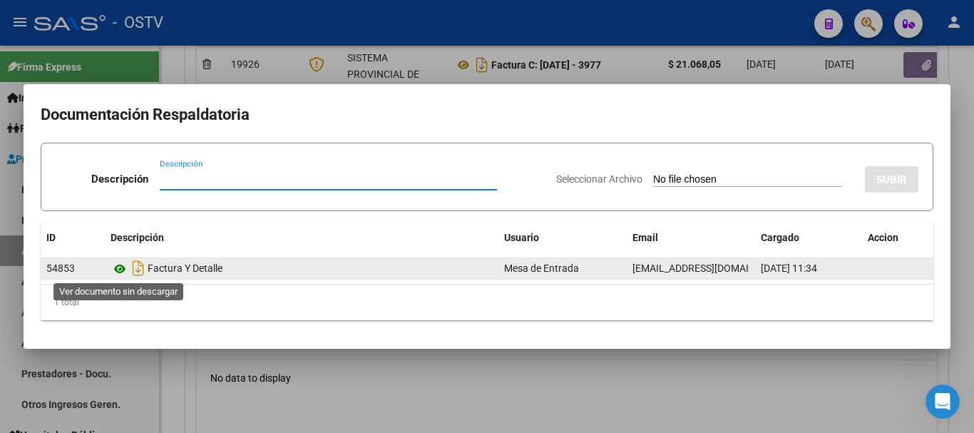
click at [120, 269] on icon at bounding box center [119, 268] width 19 height 17
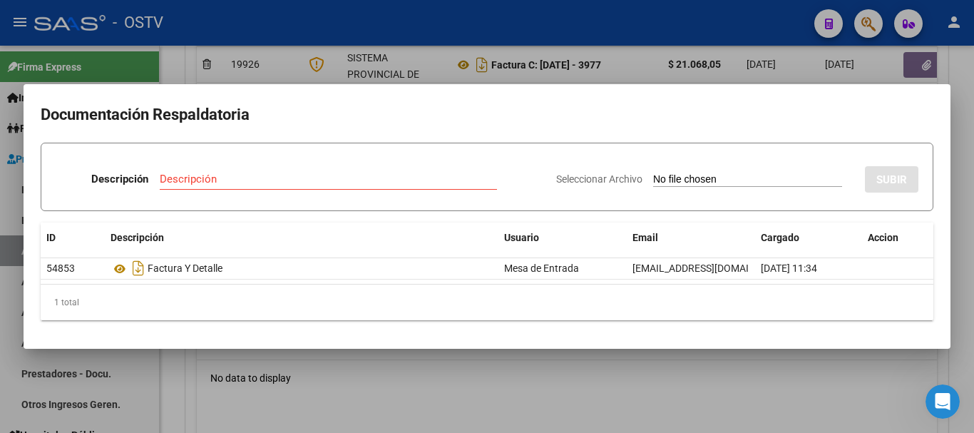
click at [936, 105] on mat-dialog-content "Documentación Respaldatoria Descripción Descripción Seleccionar Archivo SUBIR I…" at bounding box center [487, 216] width 927 height 230
click at [968, 21] on div at bounding box center [487, 216] width 974 height 433
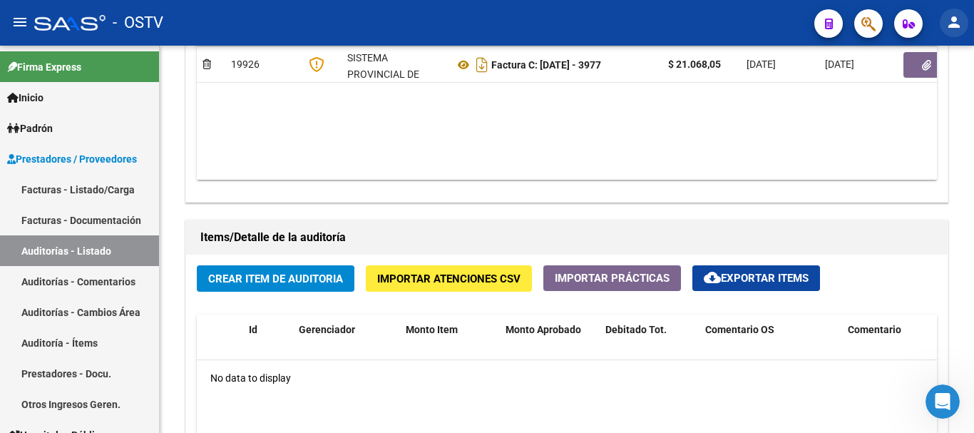
click at [957, 22] on mat-icon "person" at bounding box center [953, 22] width 17 height 17
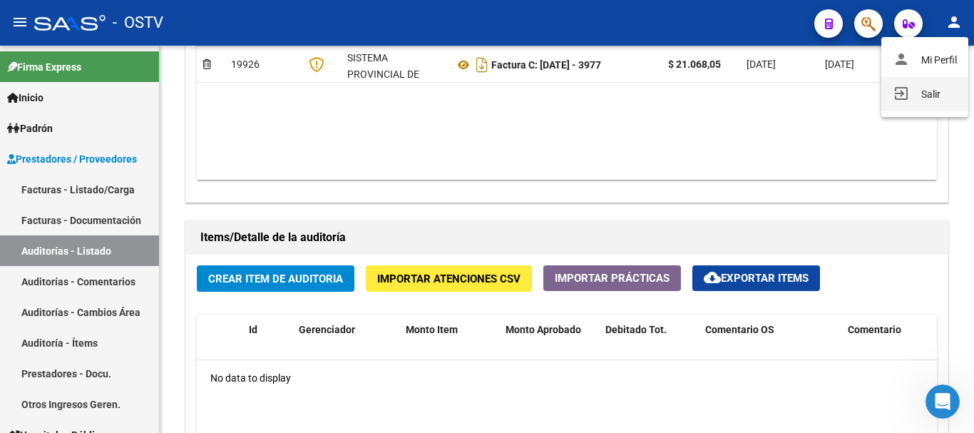
click at [931, 91] on button "exit_to_app Salir" at bounding box center [924, 94] width 87 height 34
